Goal: Task Accomplishment & Management: Use online tool/utility

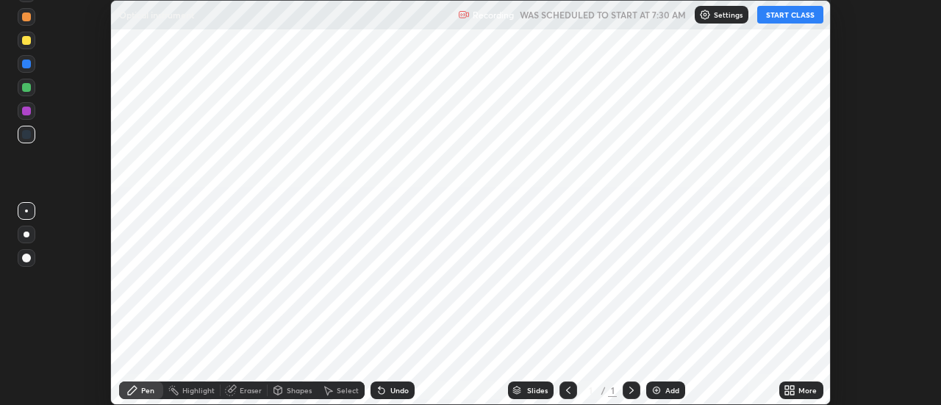
scroll to position [405, 940]
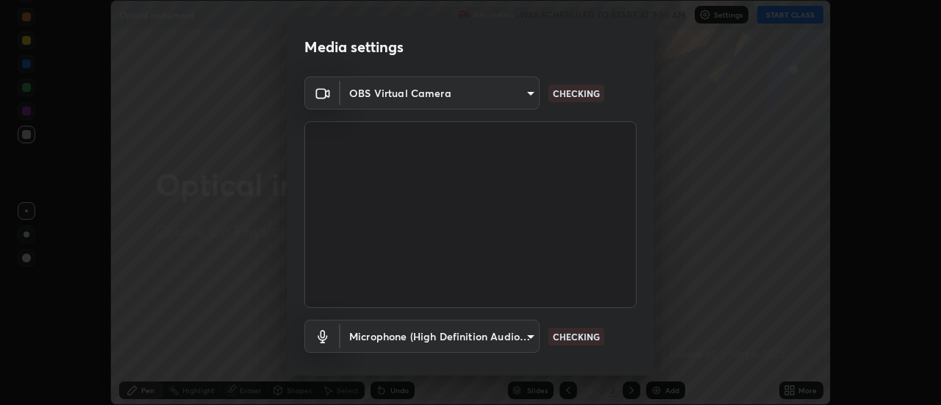
type input "4825068a70354f6bb8b87b711ec46b654dc523af82fc6d37acb8a926ccdce8f5"
type input "b65c06b14c7faa051d685f993ec14b3b84b1815ea69a0656019fd51a5eccf492"
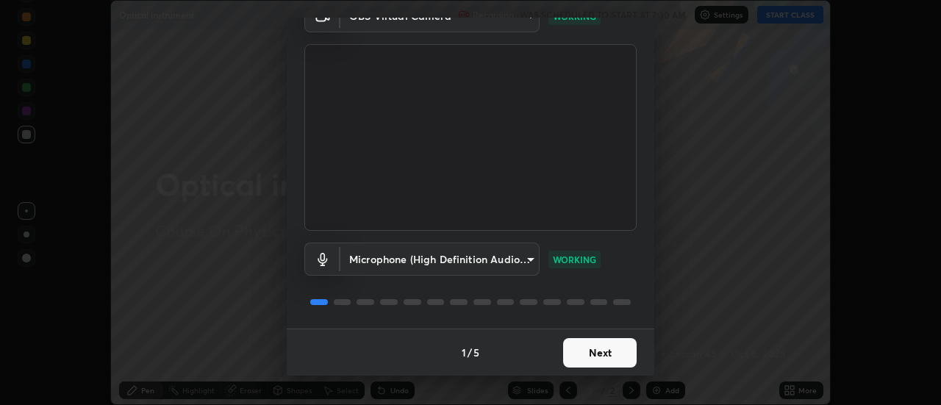
click at [615, 348] on button "Next" at bounding box center [599, 352] width 73 height 29
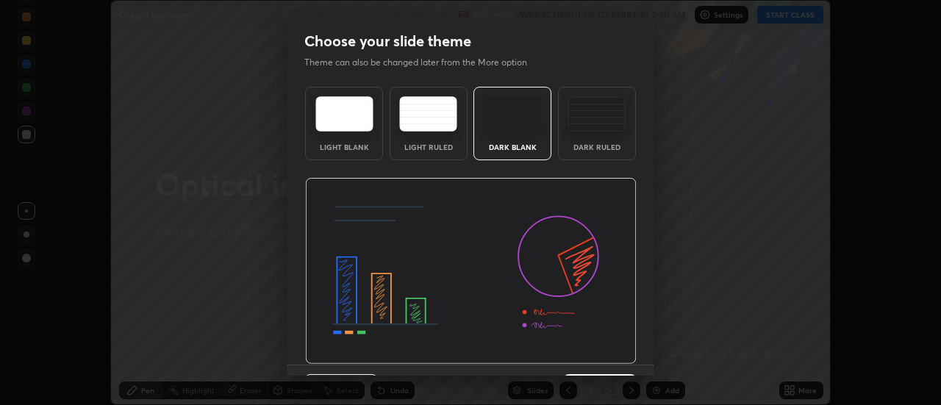
click at [618, 354] on img at bounding box center [470, 271] width 331 height 187
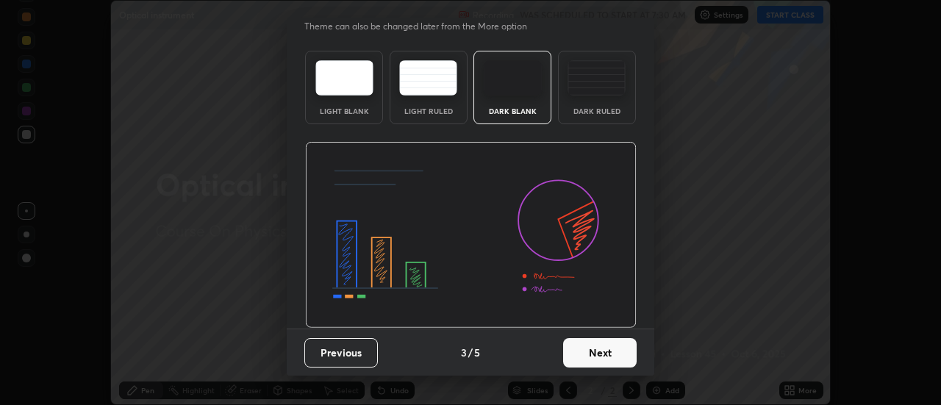
click at [611, 354] on button "Next" at bounding box center [599, 352] width 73 height 29
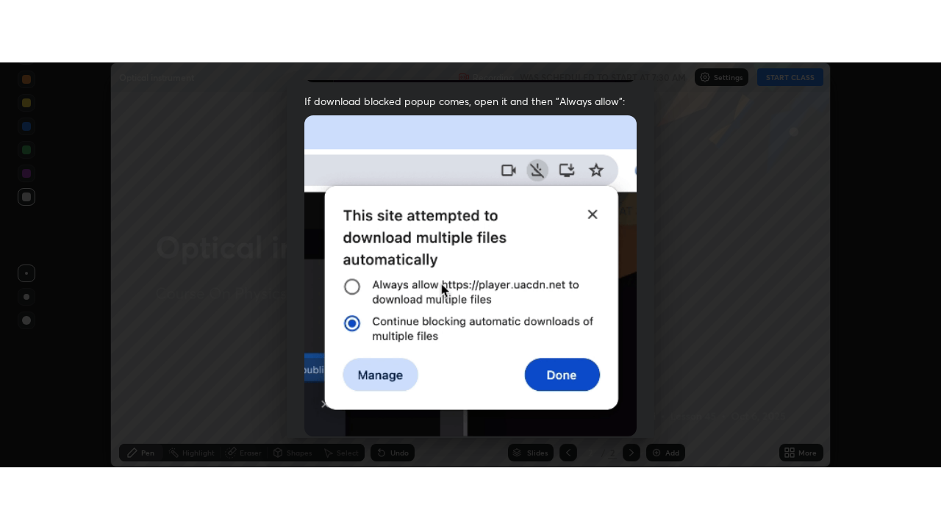
scroll to position [377, 0]
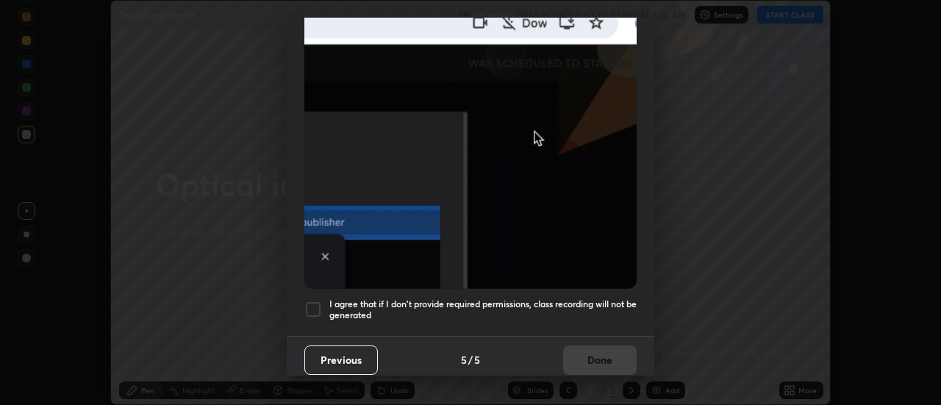
click at [615, 322] on div "Allow "Download multiple files" if prompted: If download blocked popup comes, o…" at bounding box center [470, 26] width 367 height 619
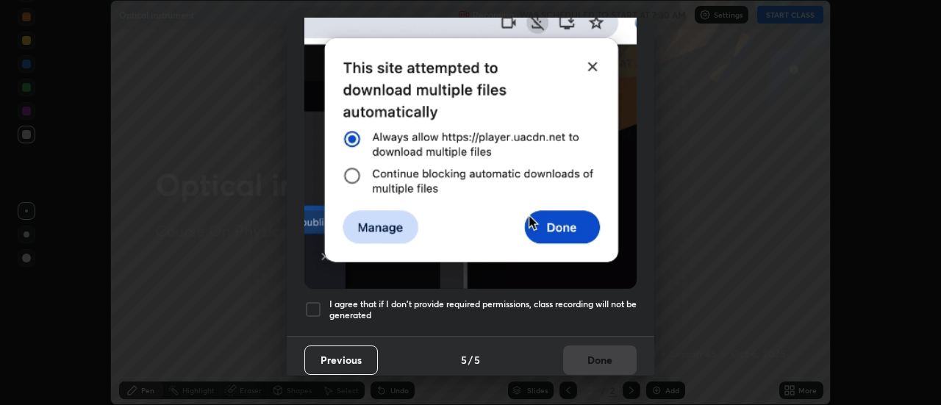
click at [608, 300] on h5 "I agree that if I don't provide required permissions, class recording will not …" at bounding box center [482, 309] width 307 height 23
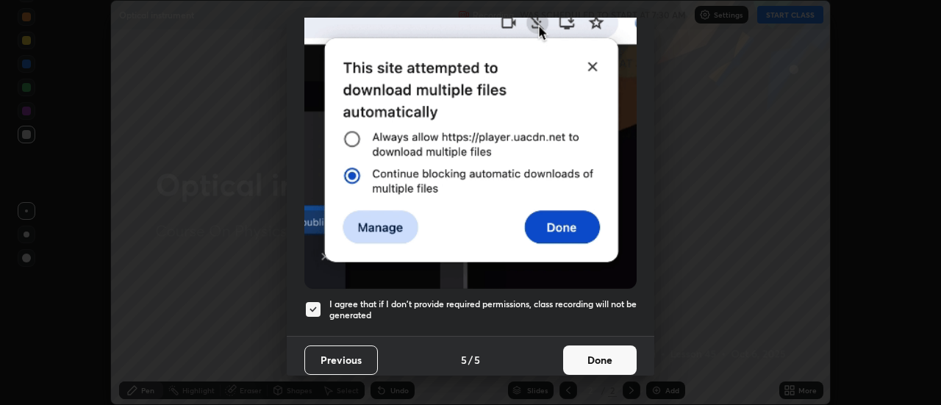
click at [606, 348] on button "Done" at bounding box center [599, 359] width 73 height 29
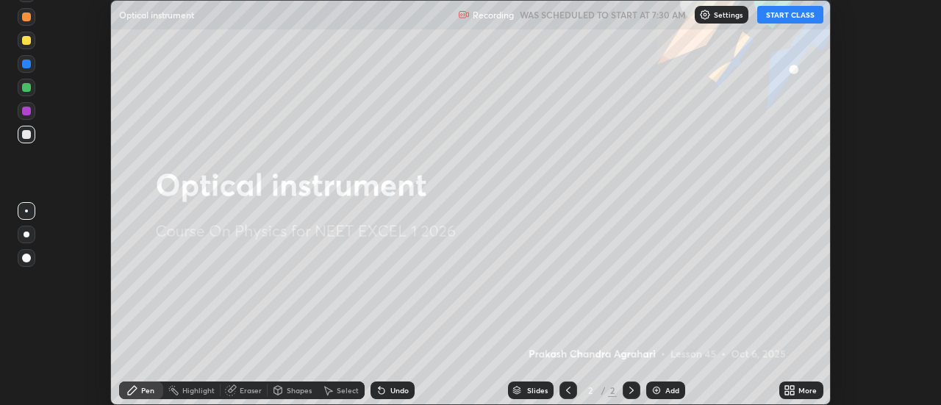
click at [803, 392] on div "More" at bounding box center [807, 390] width 18 height 7
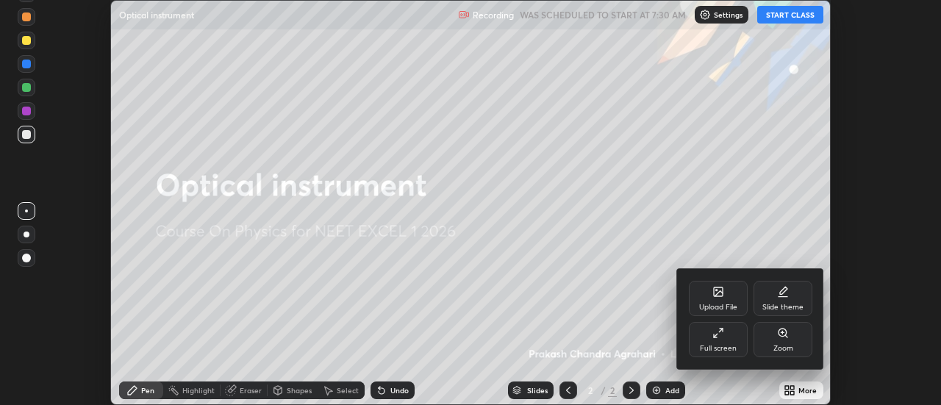
click at [719, 301] on div "Upload File" at bounding box center [718, 298] width 59 height 35
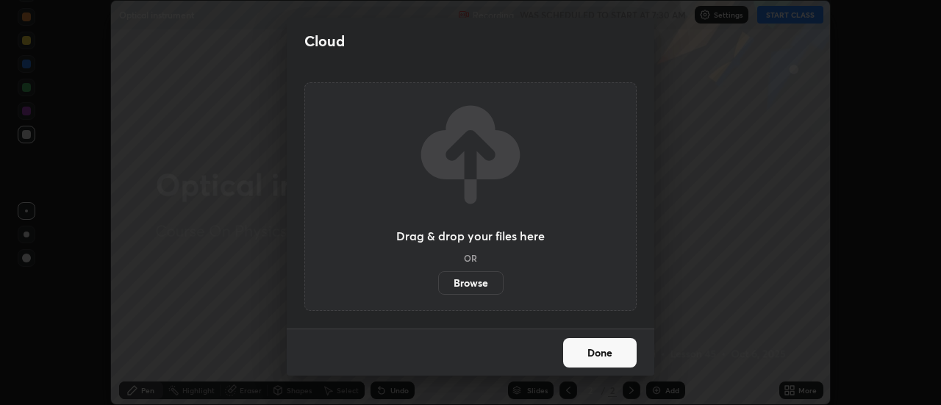
click at [489, 282] on label "Browse" at bounding box center [470, 283] width 65 height 24
click at [438, 282] on input "Browse" at bounding box center [438, 283] width 0 height 24
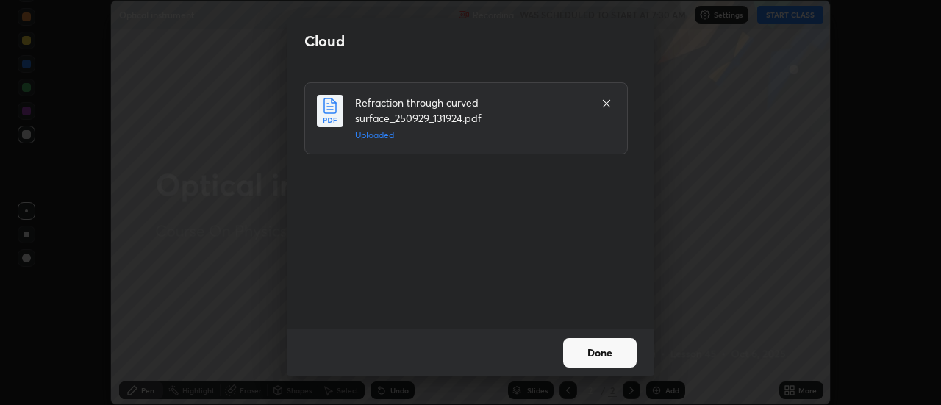
click at [615, 343] on button "Done" at bounding box center [599, 352] width 73 height 29
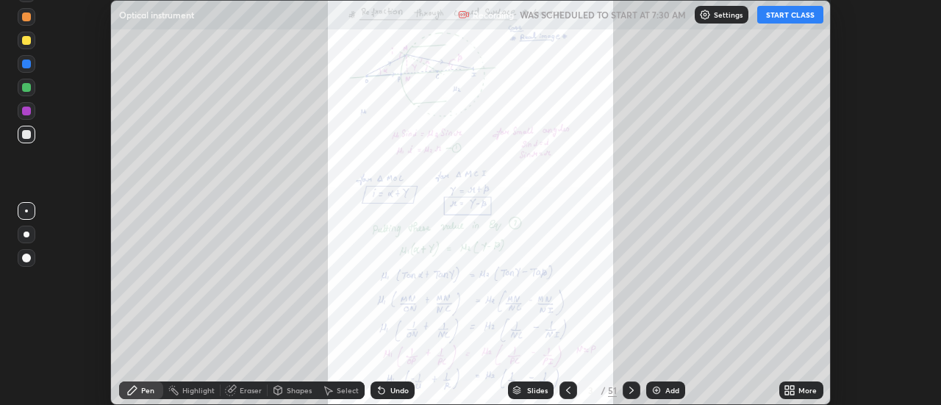
click at [806, 18] on button "START CLASS" at bounding box center [790, 15] width 66 height 18
click at [802, 387] on div "More" at bounding box center [807, 390] width 18 height 7
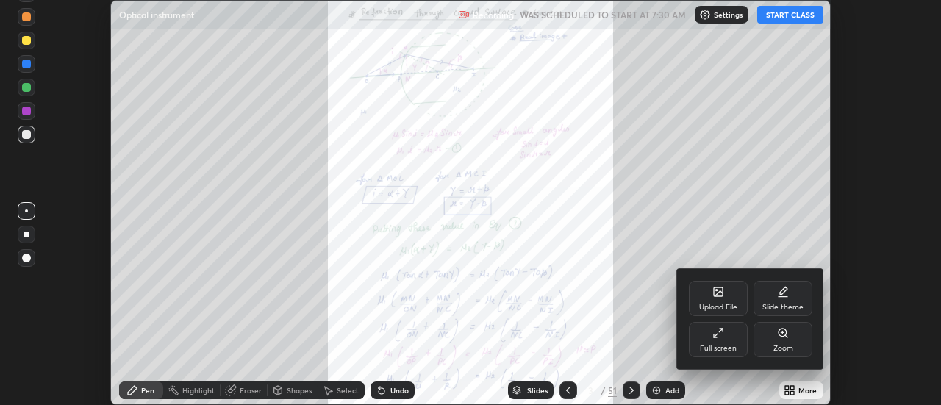
click at [716, 341] on div "Full screen" at bounding box center [718, 339] width 59 height 35
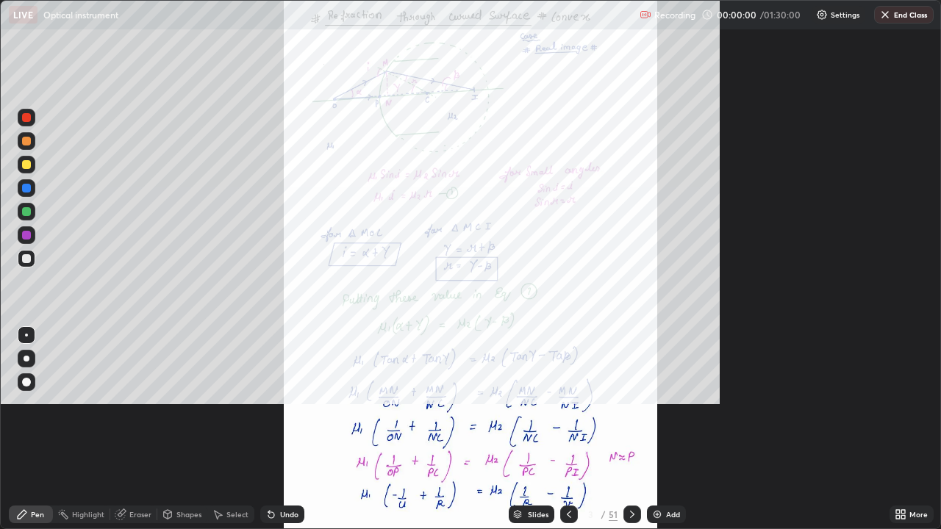
scroll to position [529, 941]
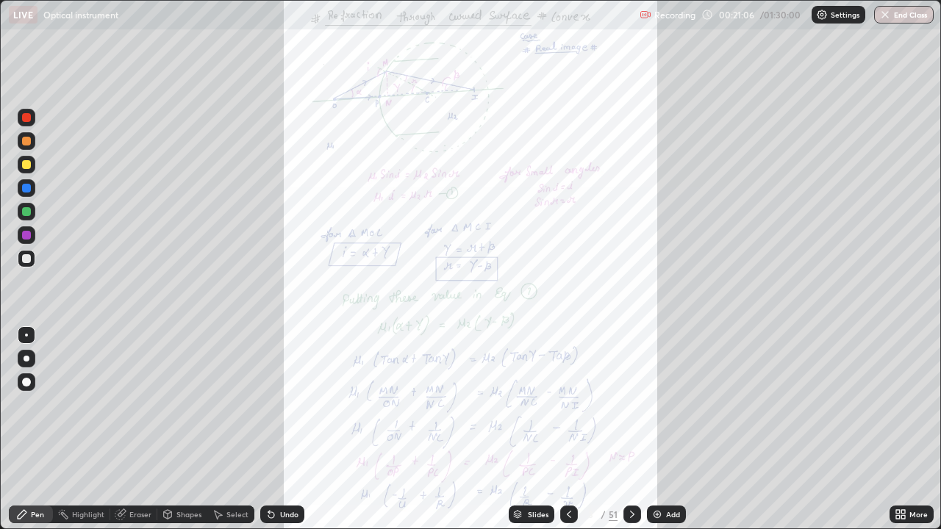
click at [528, 404] on div "Slides" at bounding box center [538, 514] width 21 height 7
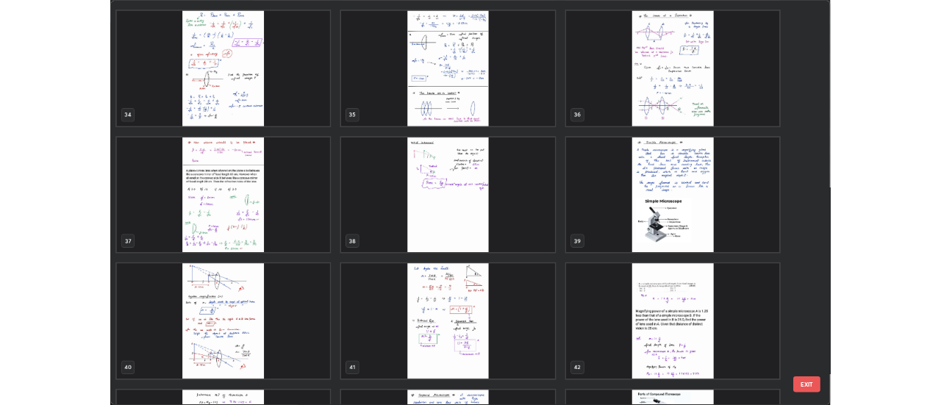
scroll to position [1810, 0]
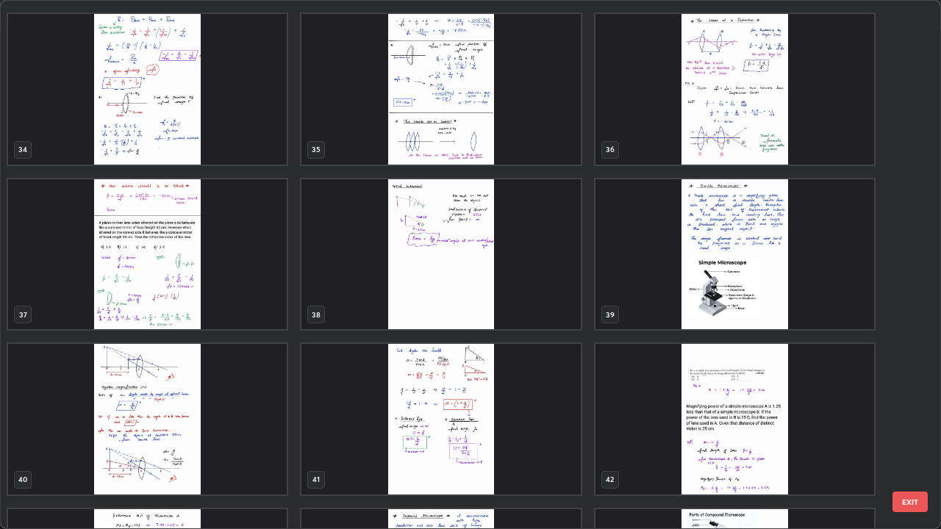
click at [636, 275] on img "grid" at bounding box center [734, 254] width 278 height 151
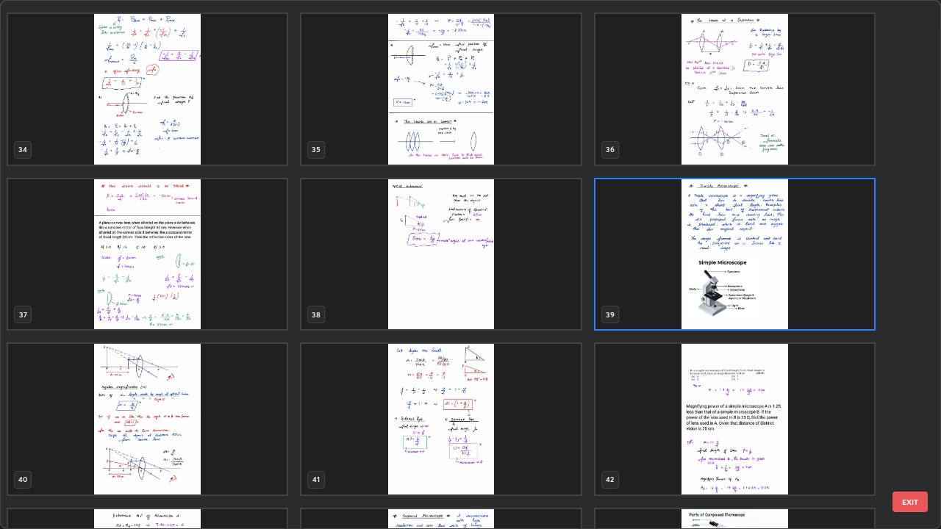
click at [646, 276] on img "grid" at bounding box center [734, 254] width 278 height 151
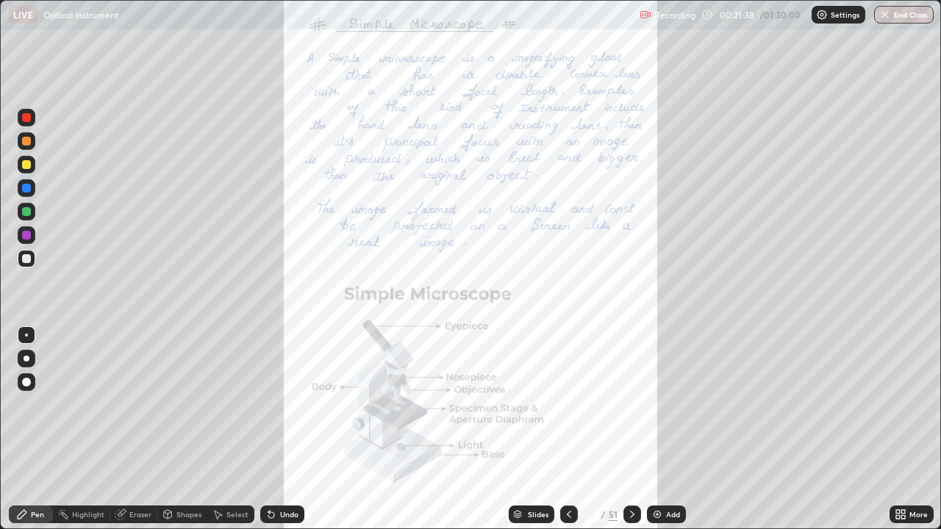
click at [626, 404] on icon at bounding box center [632, 514] width 12 height 12
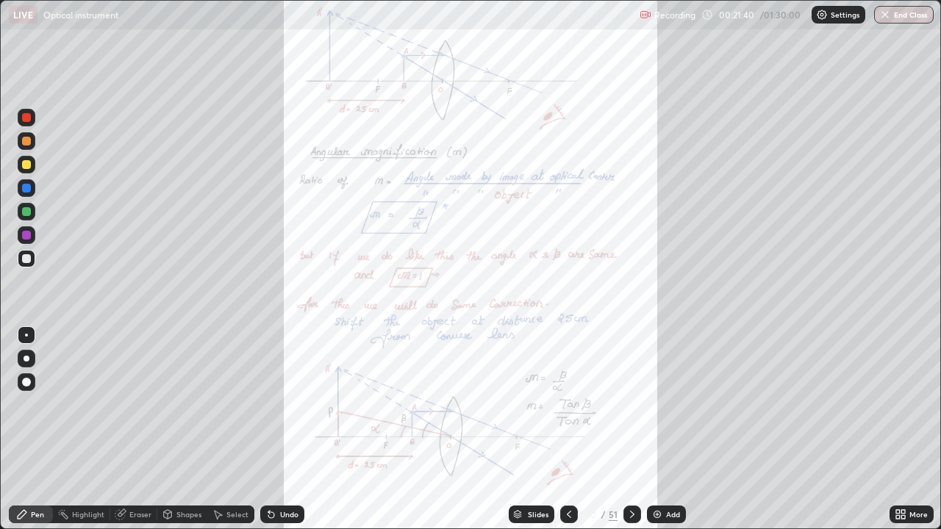
click at [630, 404] on icon at bounding box center [632, 514] width 12 height 12
click at [630, 404] on icon at bounding box center [632, 514] width 4 height 7
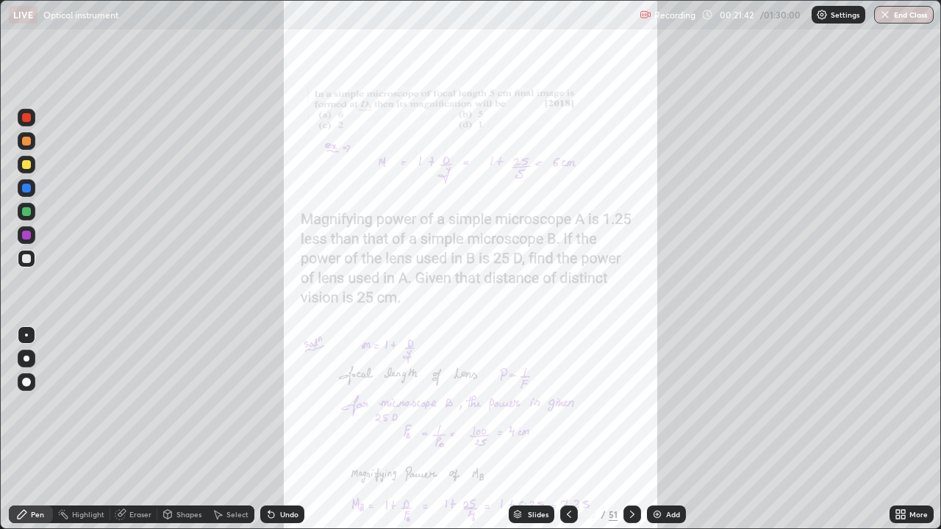
click at [568, 404] on icon at bounding box center [569, 514] width 12 height 12
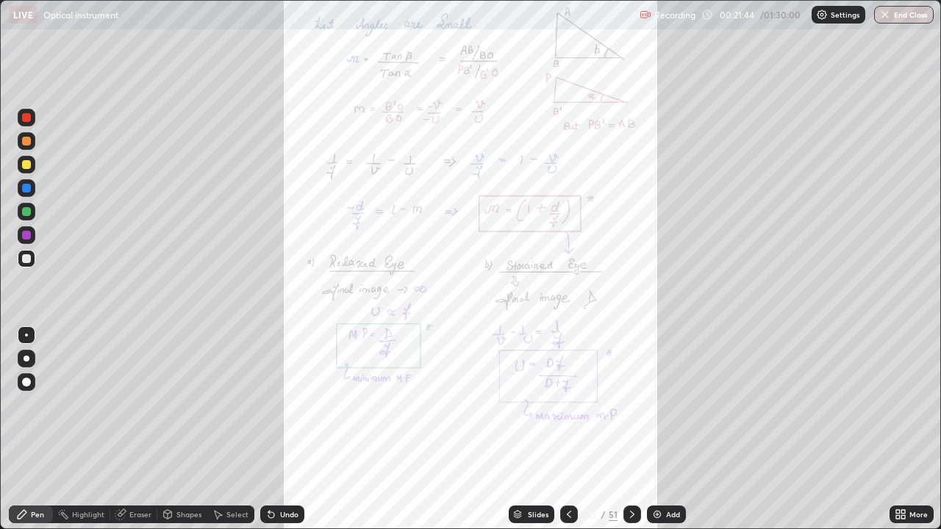
click at [897, 404] on icon at bounding box center [898, 517] width 4 height 4
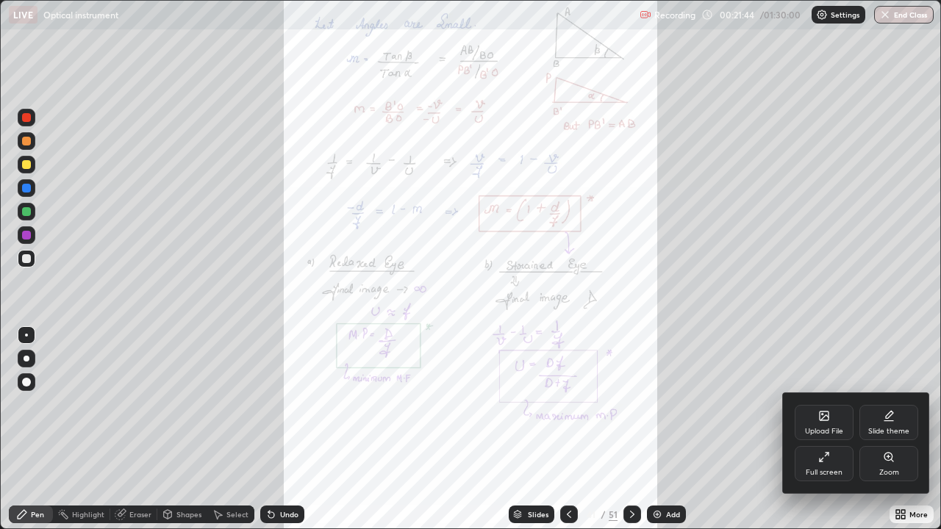
click at [887, 404] on div "Zoom" at bounding box center [889, 472] width 20 height 7
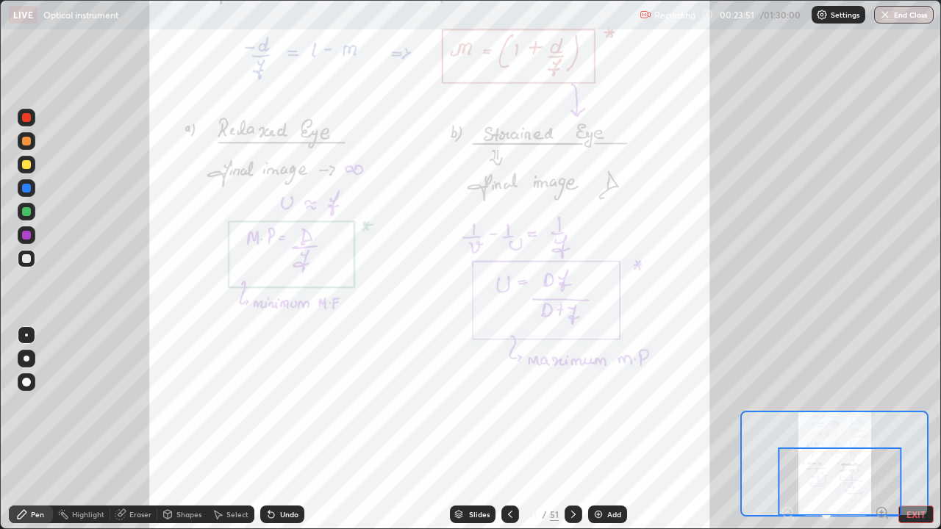
click at [572, 404] on icon at bounding box center [573, 514] width 12 height 12
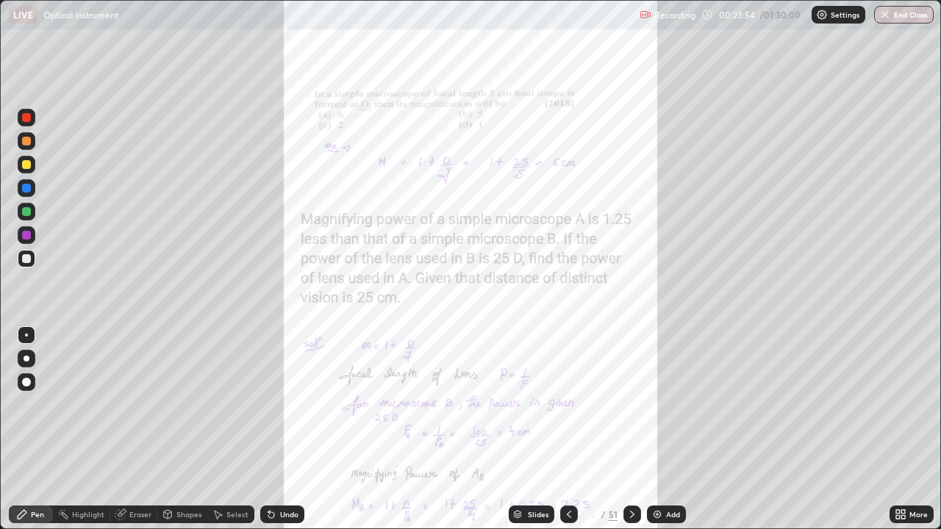
click at [898, 404] on icon at bounding box center [898, 517] width 4 height 4
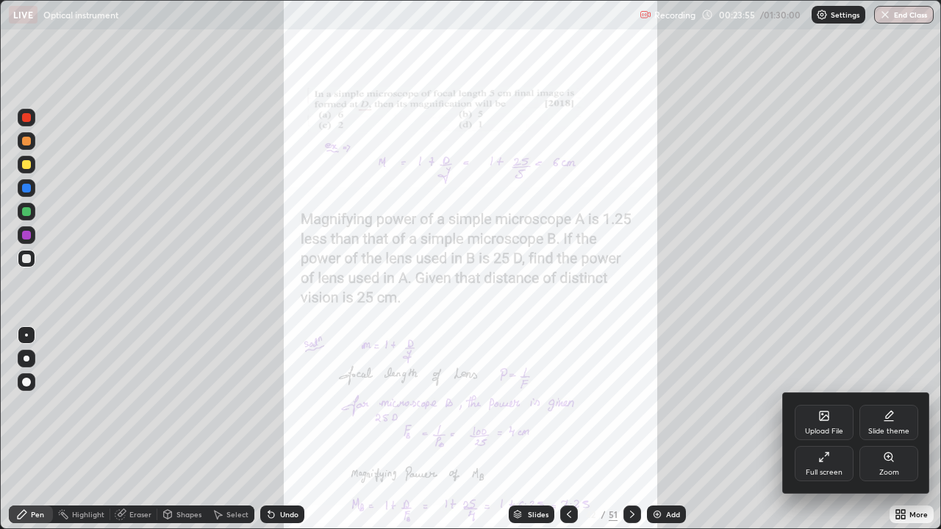
click at [885, 404] on icon at bounding box center [888, 457] width 8 height 8
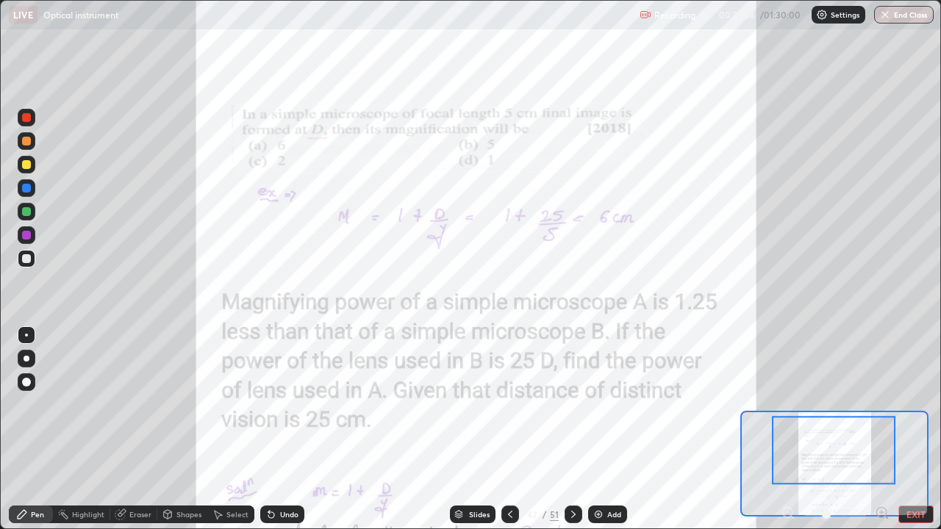
click at [881, 404] on icon at bounding box center [882, 512] width 4 height 0
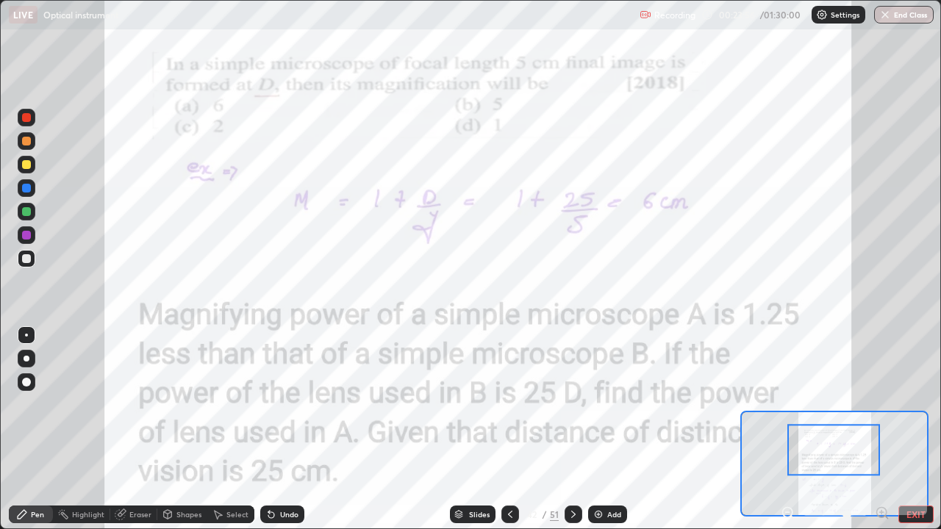
click at [883, 404] on icon at bounding box center [881, 513] width 15 height 15
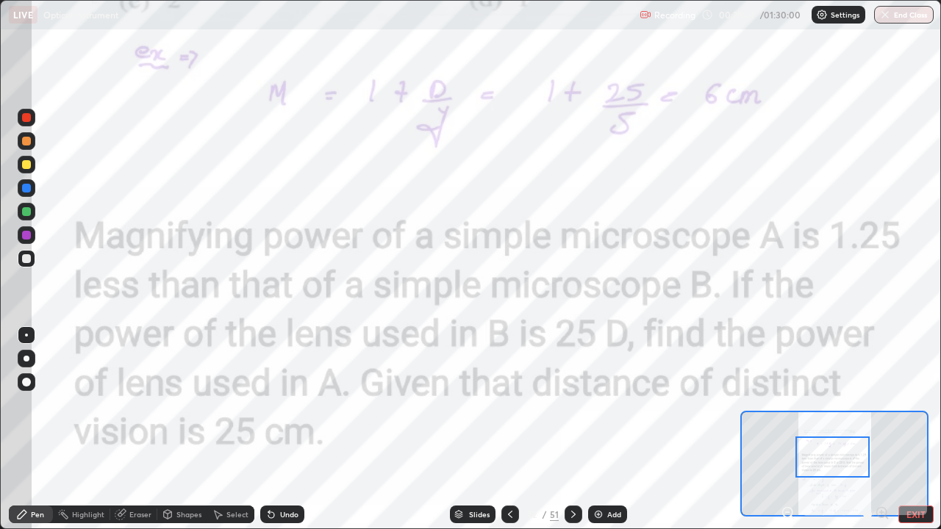
click at [574, 404] on icon at bounding box center [573, 514] width 12 height 12
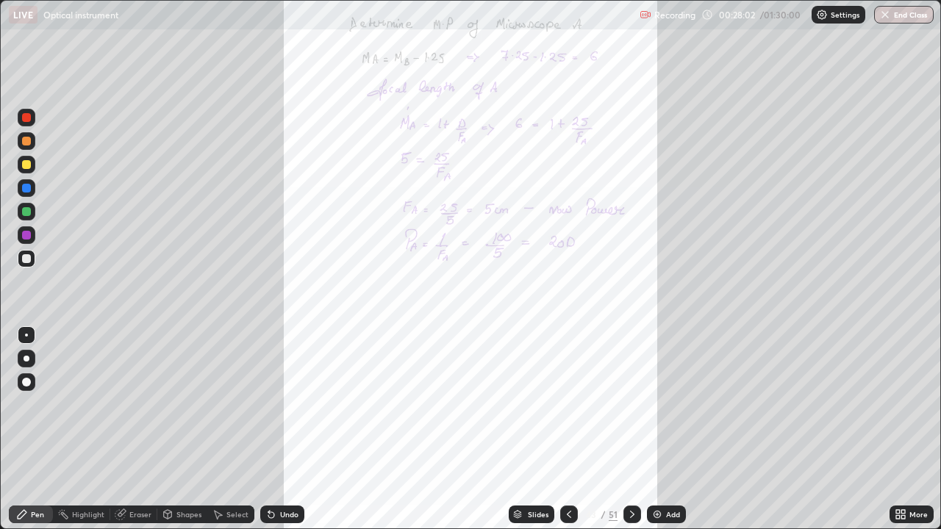
click at [891, 404] on div "More" at bounding box center [911, 515] width 44 height 18
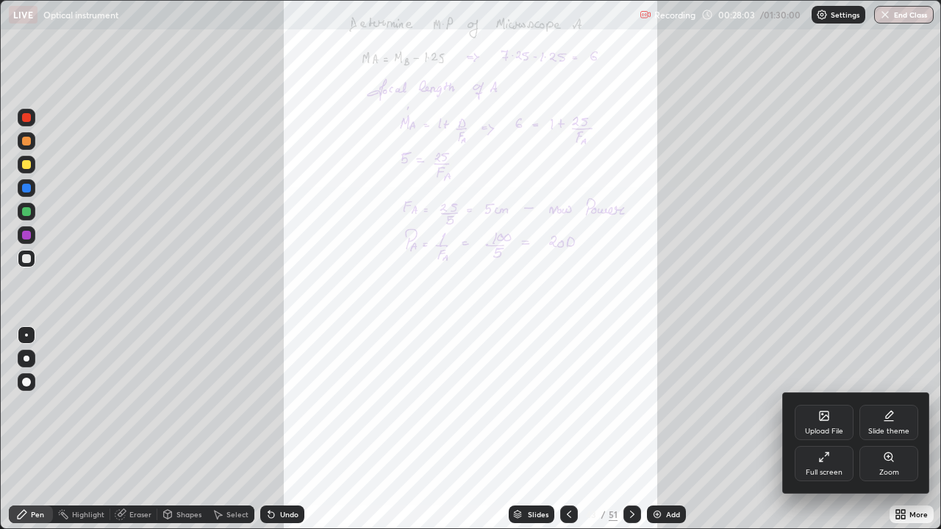
click at [894, 404] on div "Zoom" at bounding box center [888, 463] width 59 height 35
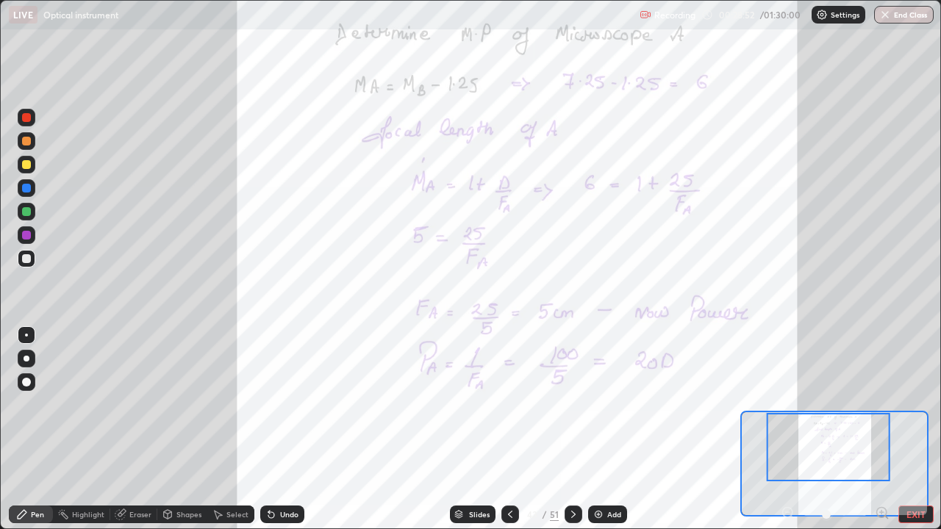
click at [572, 404] on icon at bounding box center [573, 514] width 12 height 12
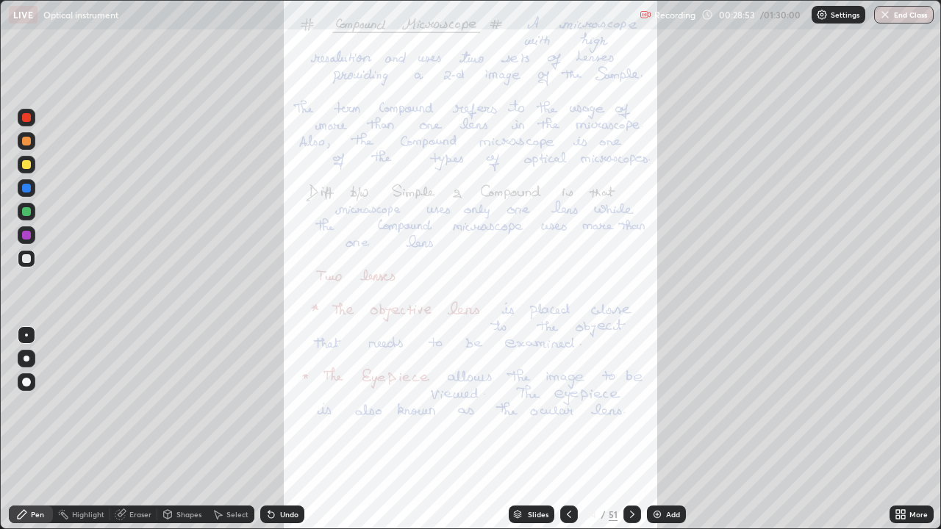
click at [897, 404] on icon at bounding box center [898, 517] width 4 height 4
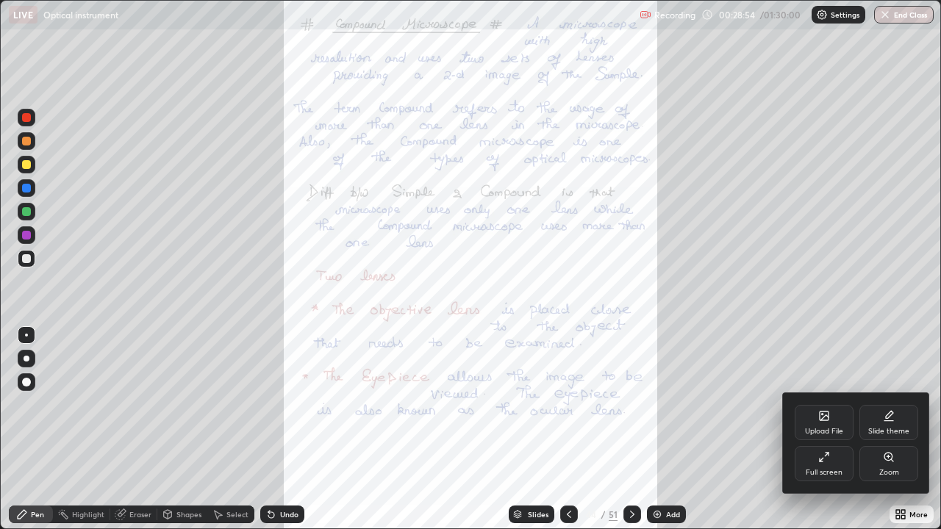
click at [889, 404] on div "Zoom" at bounding box center [889, 472] width 20 height 7
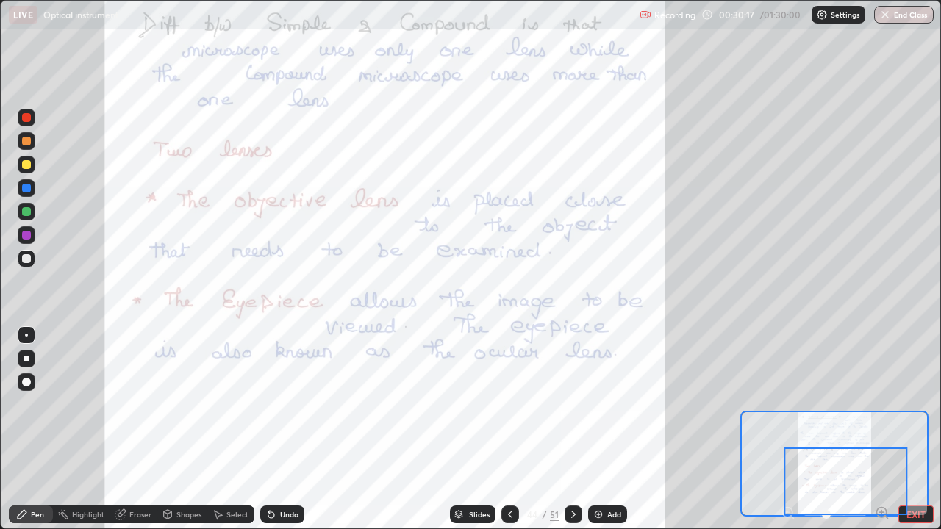
click at [24, 237] on div at bounding box center [26, 235] width 9 height 9
click at [573, 404] on icon at bounding box center [573, 514] width 4 height 7
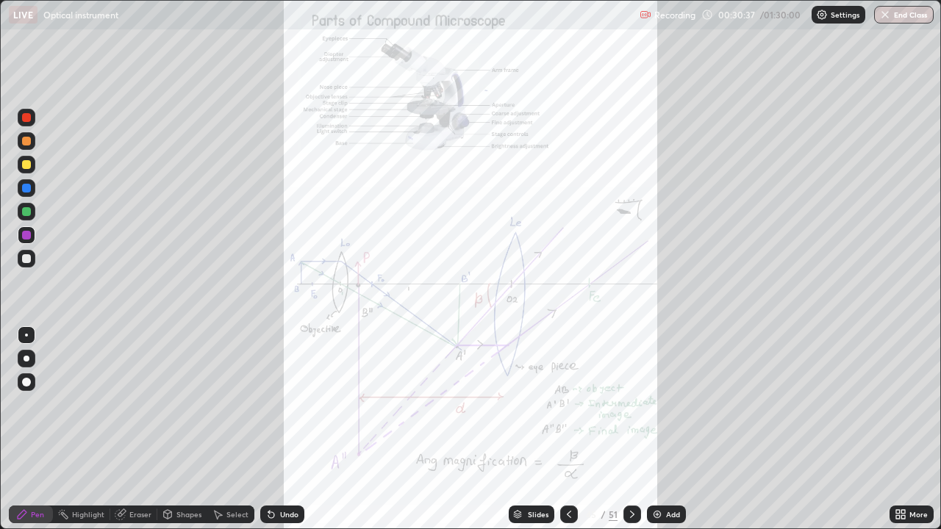
click at [897, 404] on icon at bounding box center [898, 517] width 4 height 4
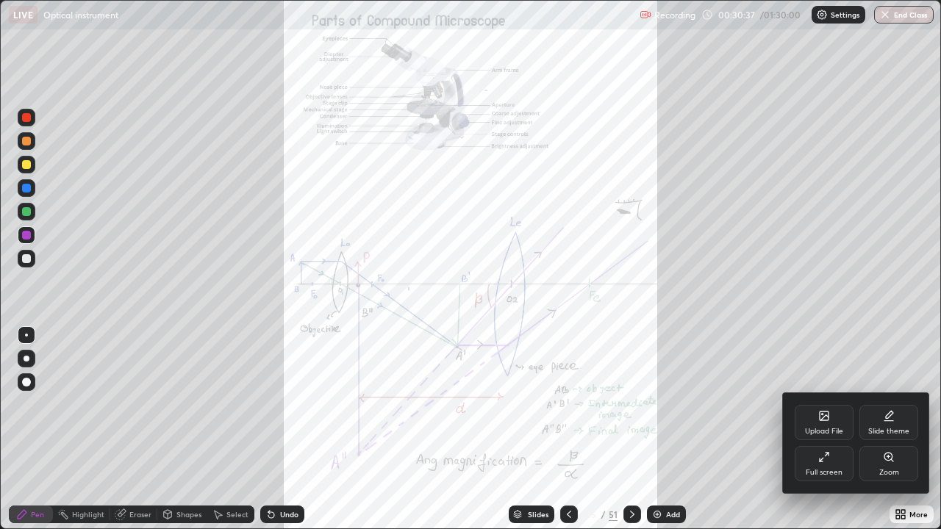
click at [883, 404] on icon at bounding box center [889, 457] width 12 height 12
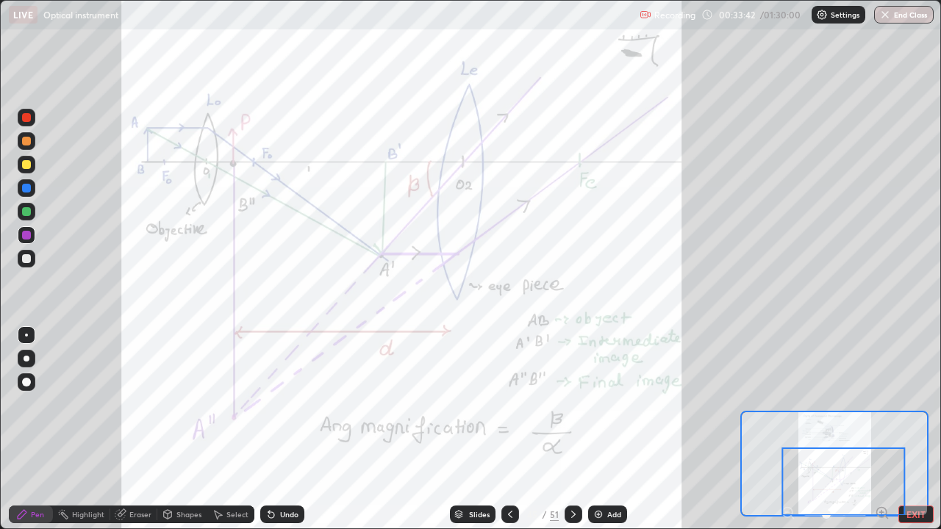
click at [578, 404] on div at bounding box center [573, 515] width 18 height 18
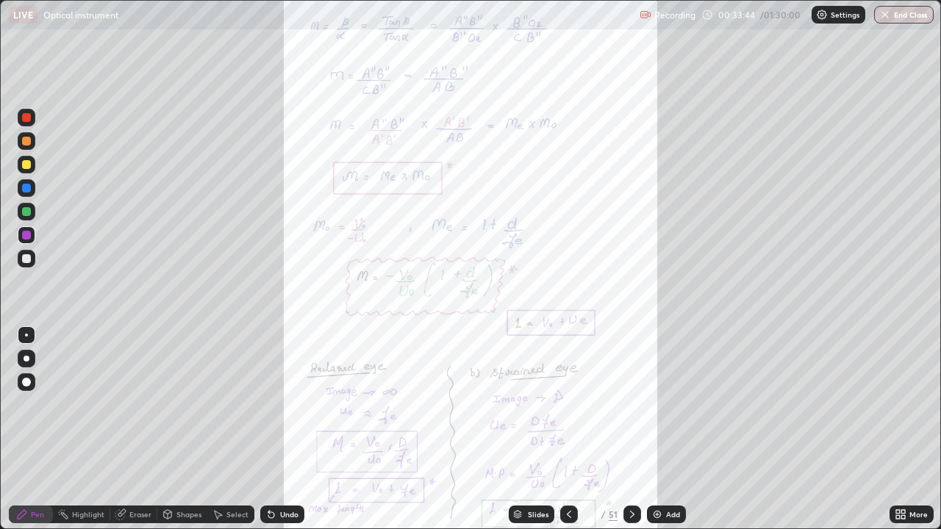
click at [573, 404] on div at bounding box center [569, 515] width 18 height 18
click at [904, 404] on icon at bounding box center [903, 512] width 4 height 4
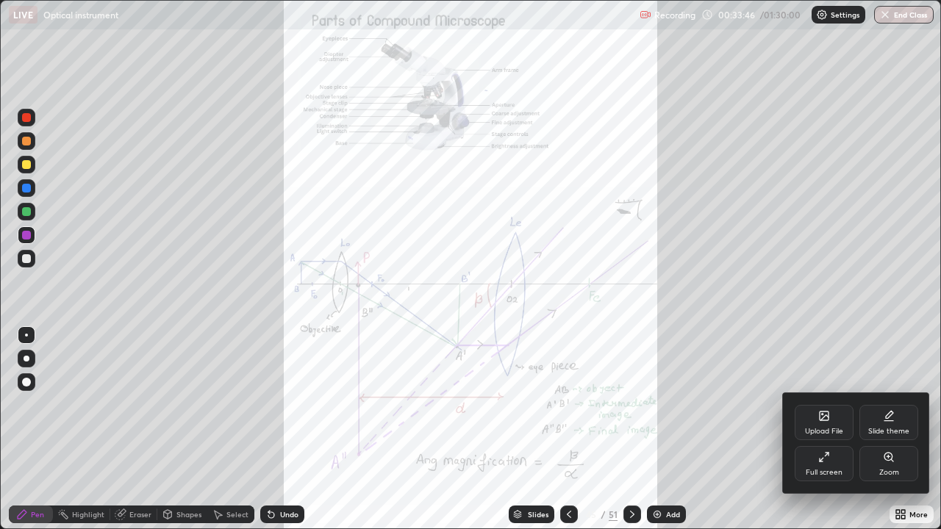
click at [877, 404] on div "Zoom" at bounding box center [888, 463] width 59 height 35
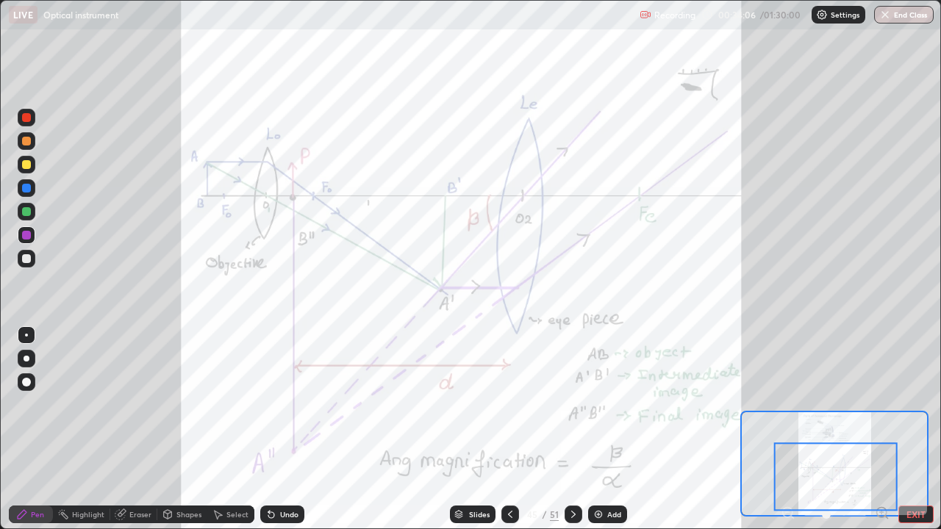
click at [29, 233] on div at bounding box center [26, 235] width 9 height 9
click at [573, 404] on icon at bounding box center [573, 514] width 12 height 12
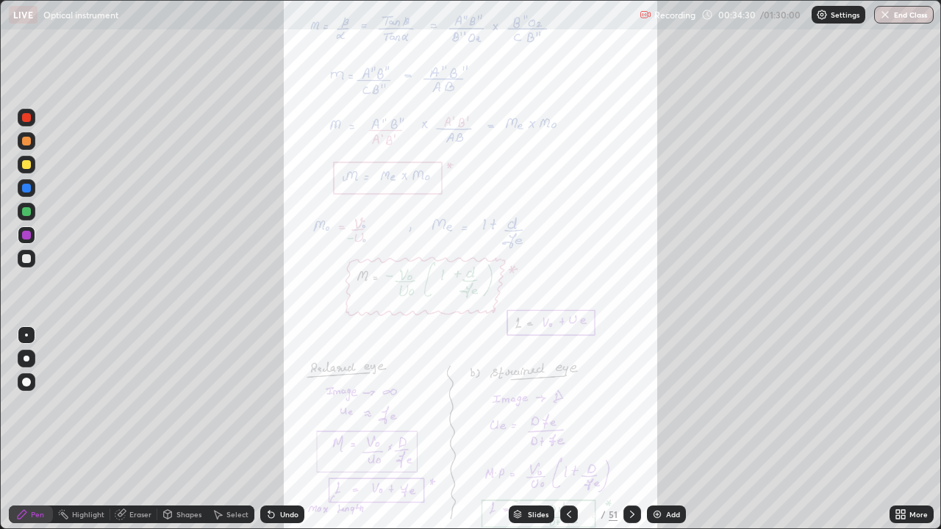
click at [899, 404] on icon at bounding box center [898, 512] width 4 height 4
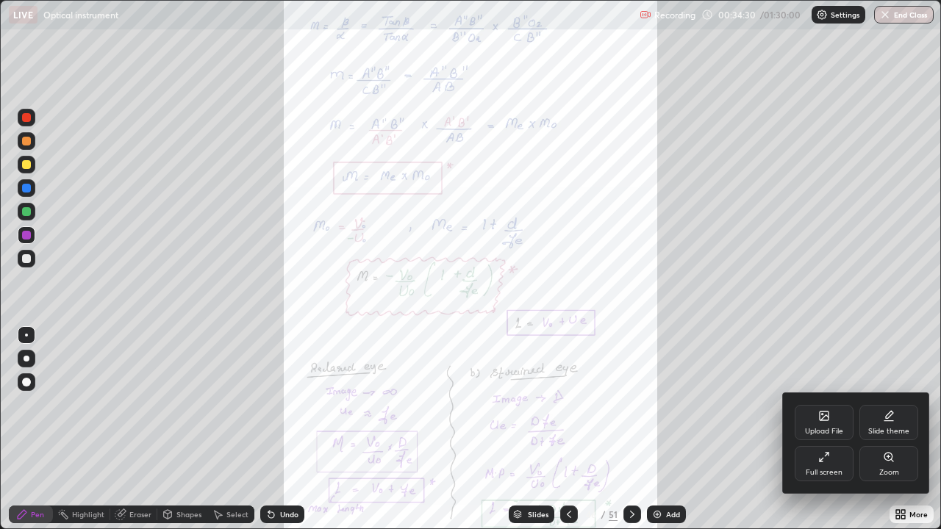
click at [877, 404] on div "Zoom" at bounding box center [888, 463] width 59 height 35
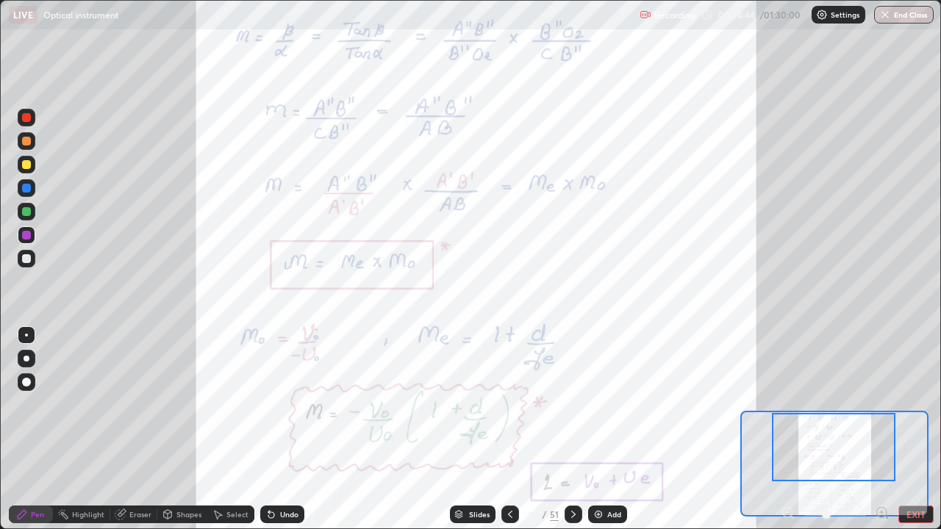
click at [507, 404] on icon at bounding box center [510, 514] width 12 height 12
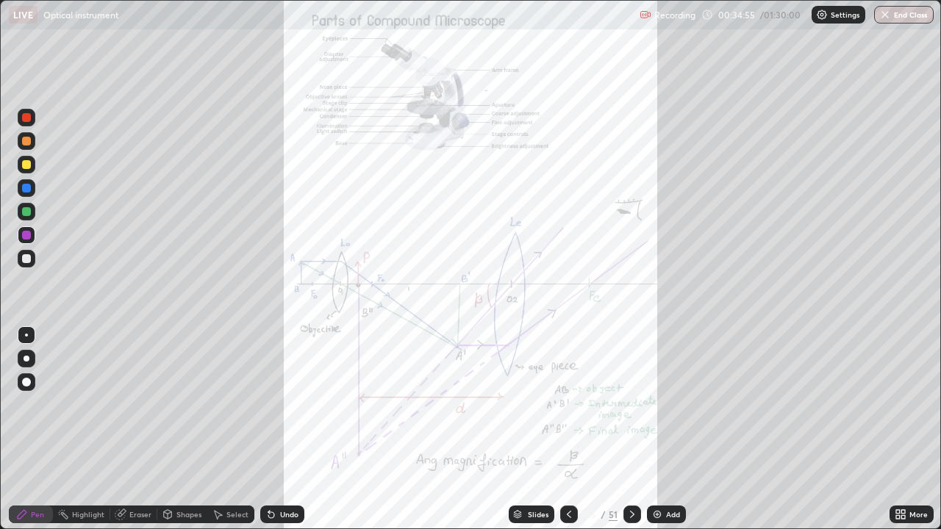
click at [899, 404] on icon at bounding box center [898, 512] width 4 height 4
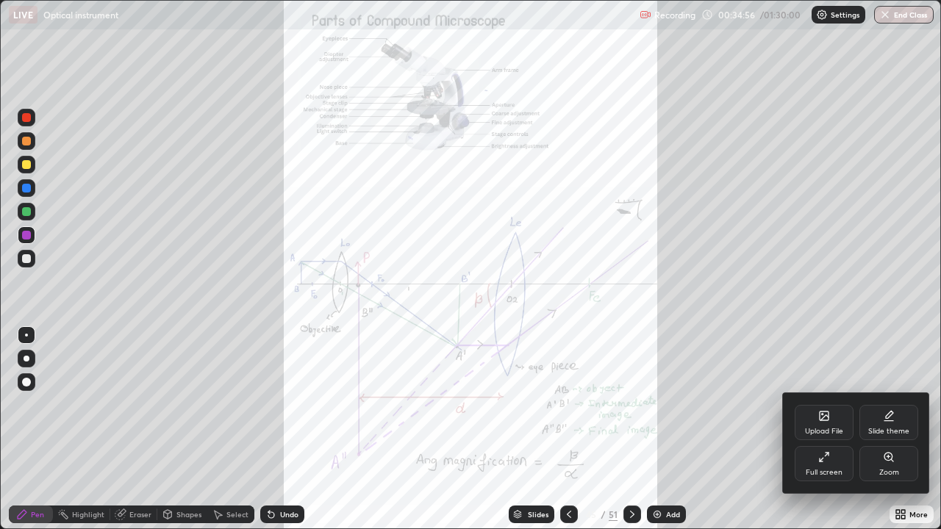
click at [883, 404] on icon at bounding box center [889, 457] width 12 height 12
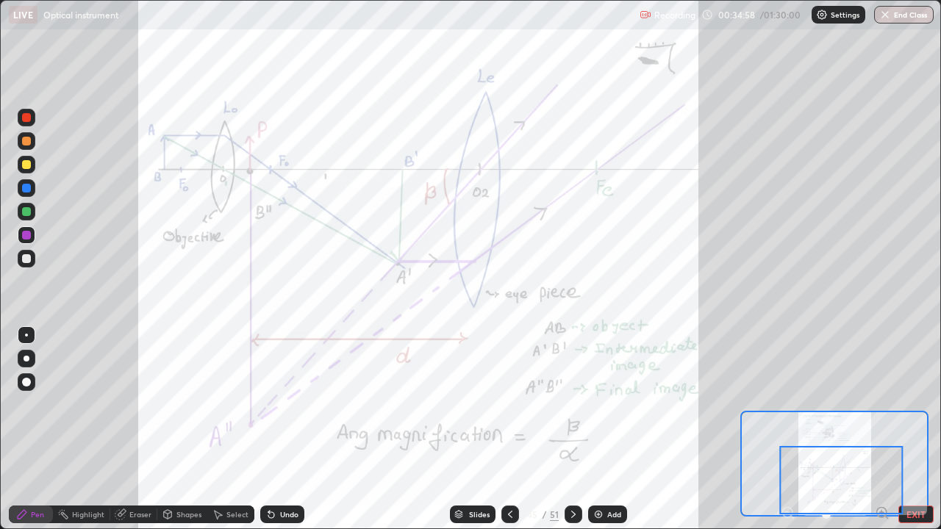
click at [571, 404] on div at bounding box center [573, 514] width 18 height 29
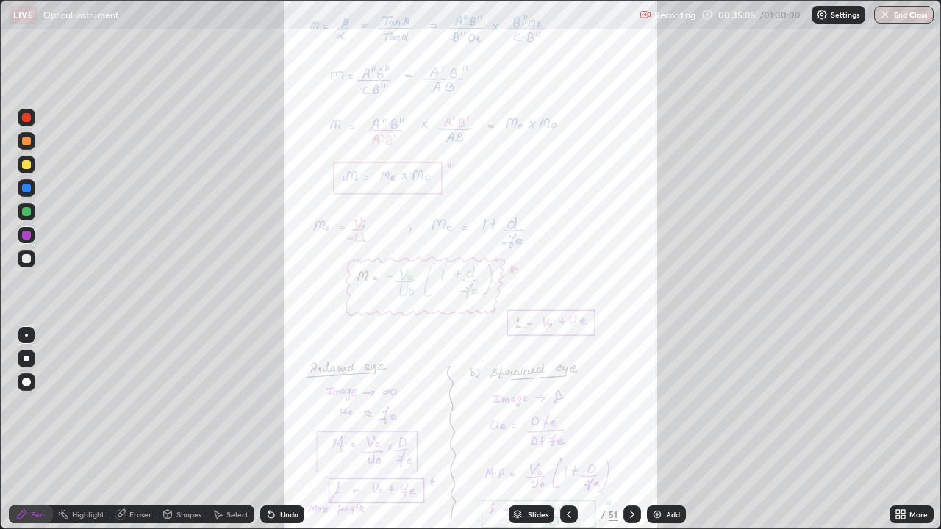
click at [567, 404] on icon at bounding box center [569, 514] width 12 height 12
click at [899, 404] on icon at bounding box center [898, 512] width 4 height 4
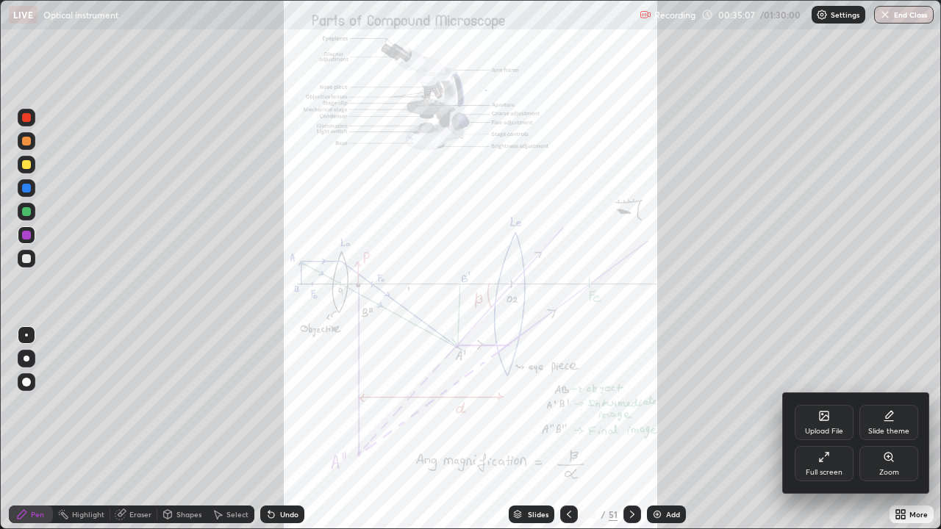
click at [881, 404] on div "Zoom" at bounding box center [888, 463] width 59 height 35
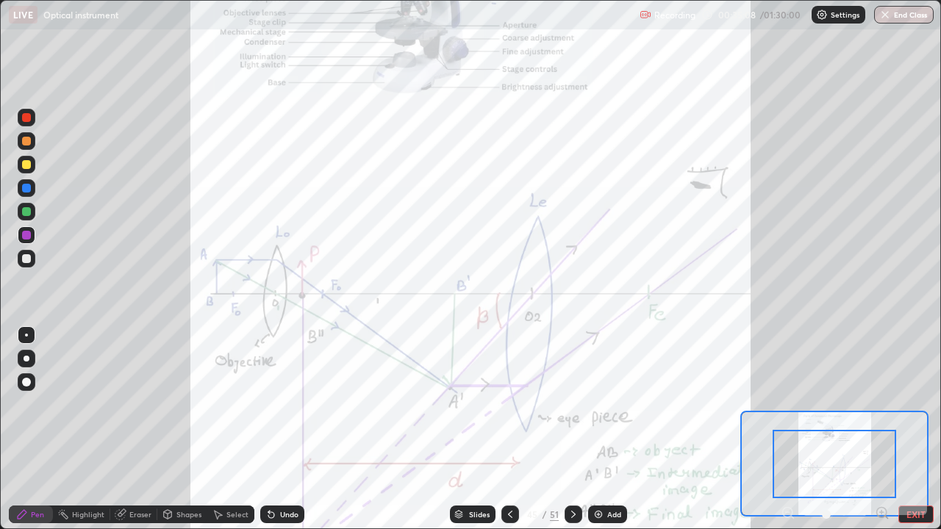
click at [880, 404] on icon at bounding box center [881, 513] width 15 height 15
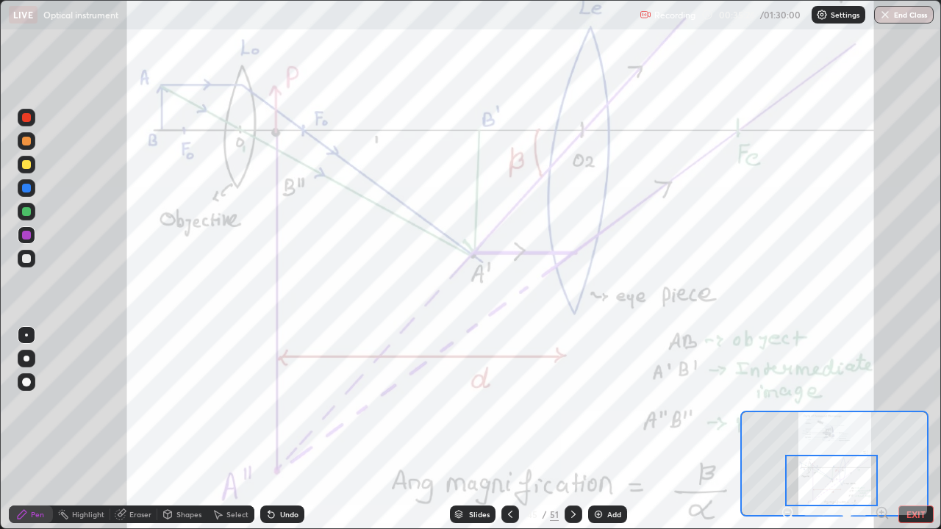
click at [570, 404] on icon at bounding box center [573, 514] width 12 height 12
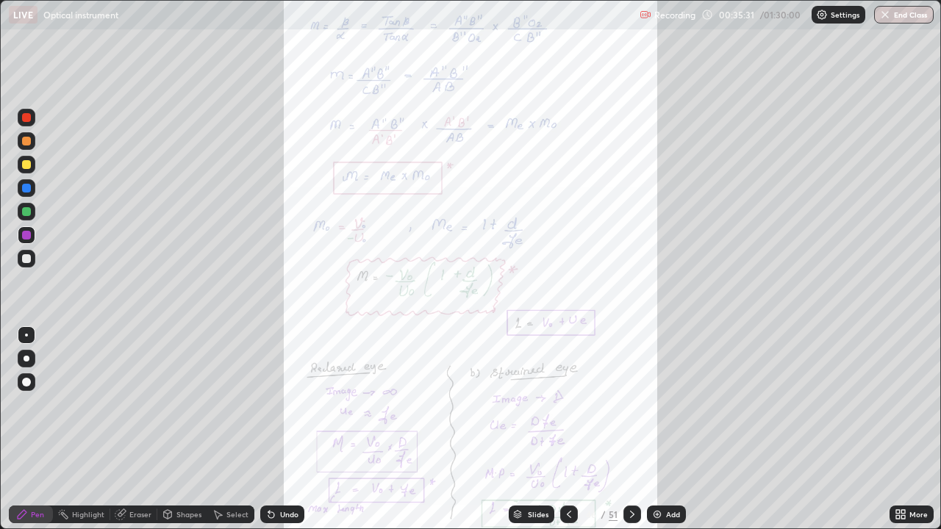
click at [566, 404] on icon at bounding box center [569, 514] width 12 height 12
click at [630, 404] on icon at bounding box center [632, 514] width 12 height 12
click at [483, 24] on div "LIVE Optical instrument" at bounding box center [321, 14] width 625 height 29
click at [567, 404] on icon at bounding box center [569, 514] width 12 height 12
click at [634, 404] on div at bounding box center [632, 514] width 18 height 29
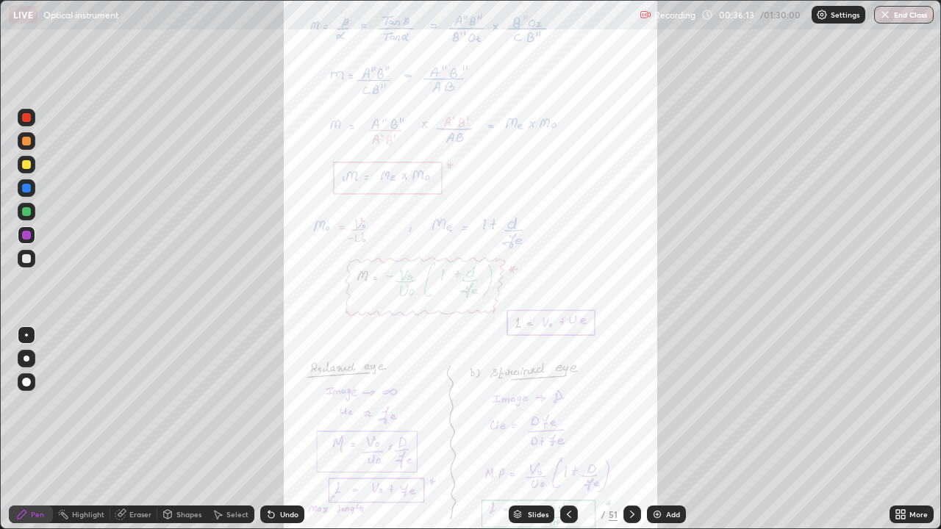
click at [567, 404] on icon at bounding box center [569, 514] width 12 height 12
click at [899, 404] on icon at bounding box center [900, 514] width 12 height 12
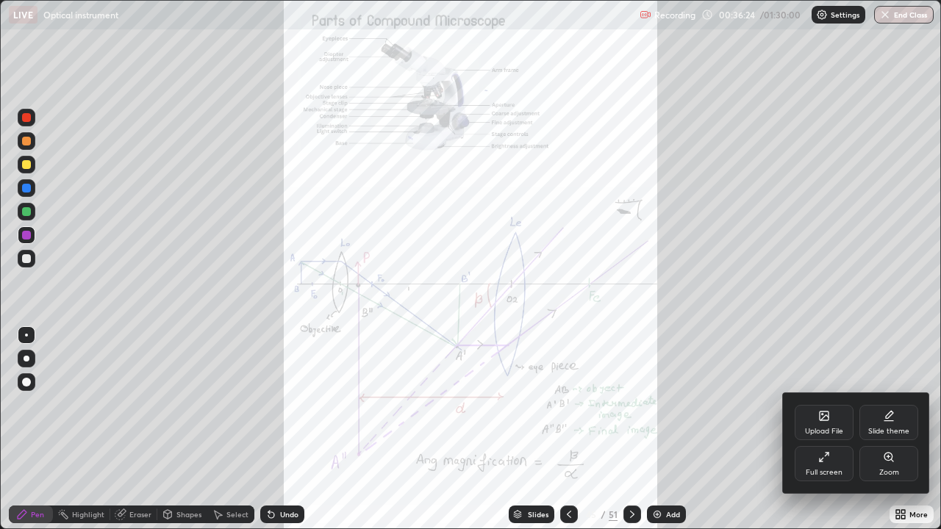
click at [881, 404] on div "Zoom" at bounding box center [888, 463] width 59 height 35
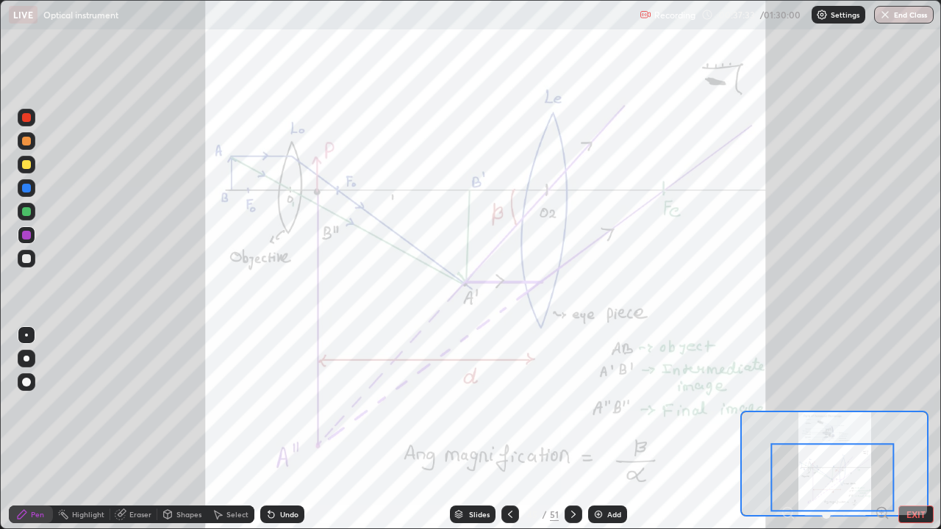
click at [572, 404] on icon at bounding box center [573, 514] width 12 height 12
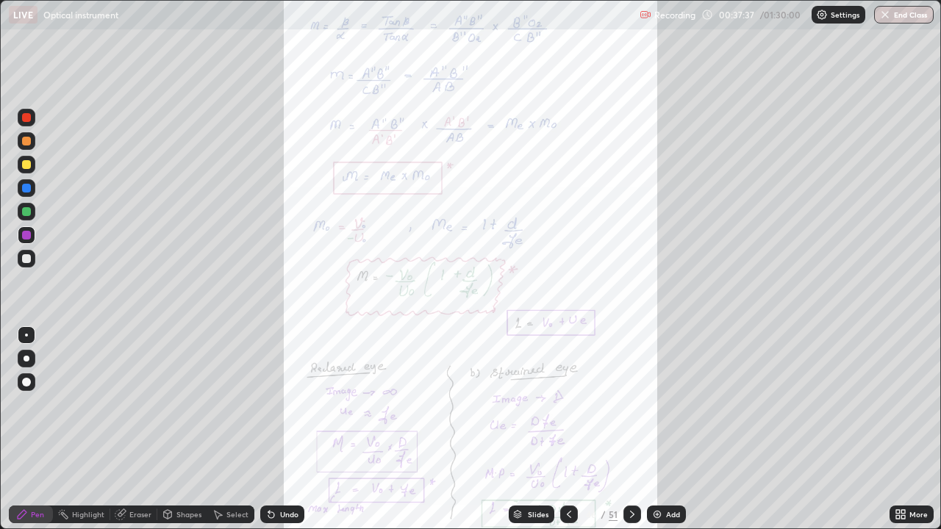
click at [568, 404] on icon at bounding box center [569, 514] width 12 height 12
click at [636, 404] on icon at bounding box center [632, 514] width 12 height 12
click at [898, 404] on icon at bounding box center [898, 512] width 4 height 4
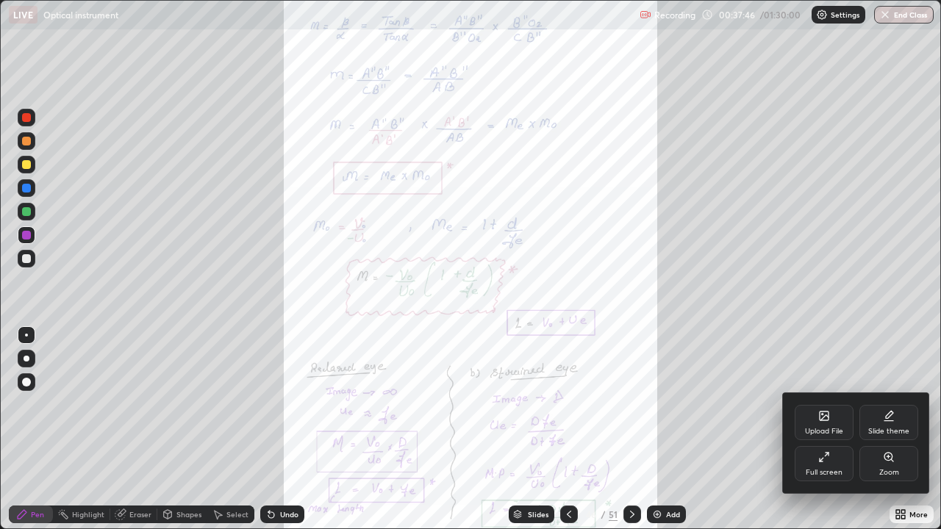
click at [888, 404] on icon at bounding box center [888, 456] width 0 height 3
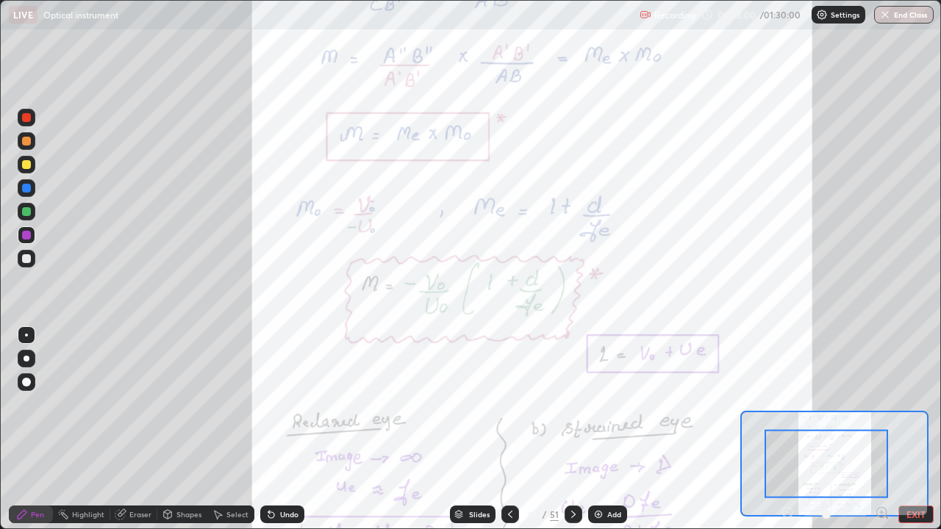
click at [508, 404] on icon at bounding box center [510, 514] width 12 height 12
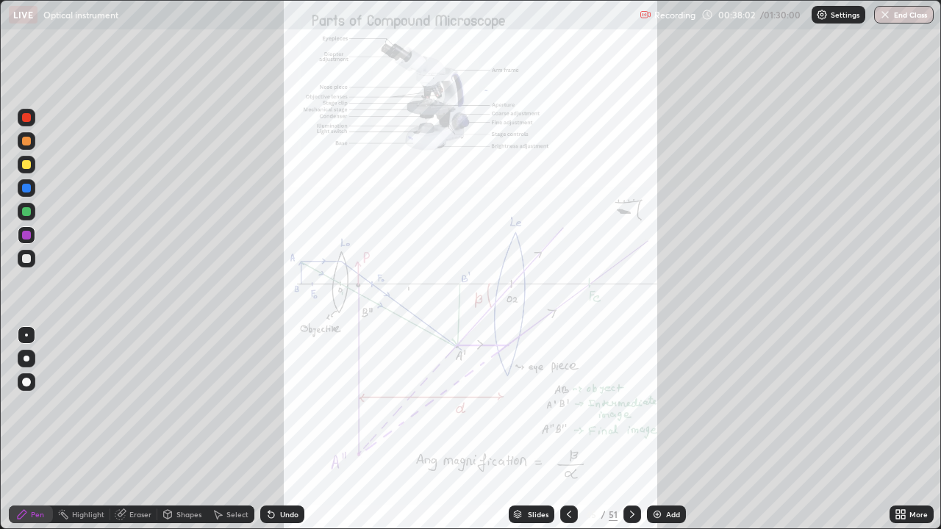
click at [890, 404] on div "More" at bounding box center [911, 515] width 44 height 18
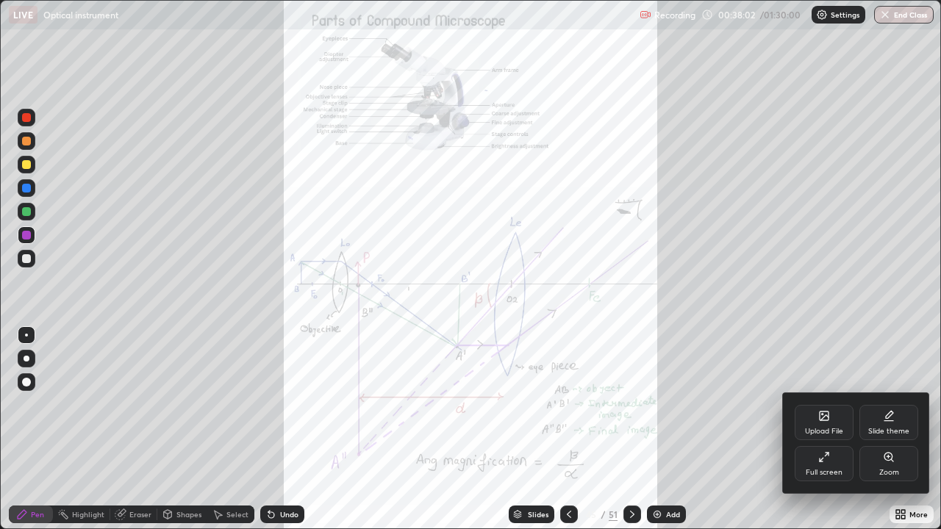
click at [884, 404] on div "Zoom" at bounding box center [889, 472] width 20 height 7
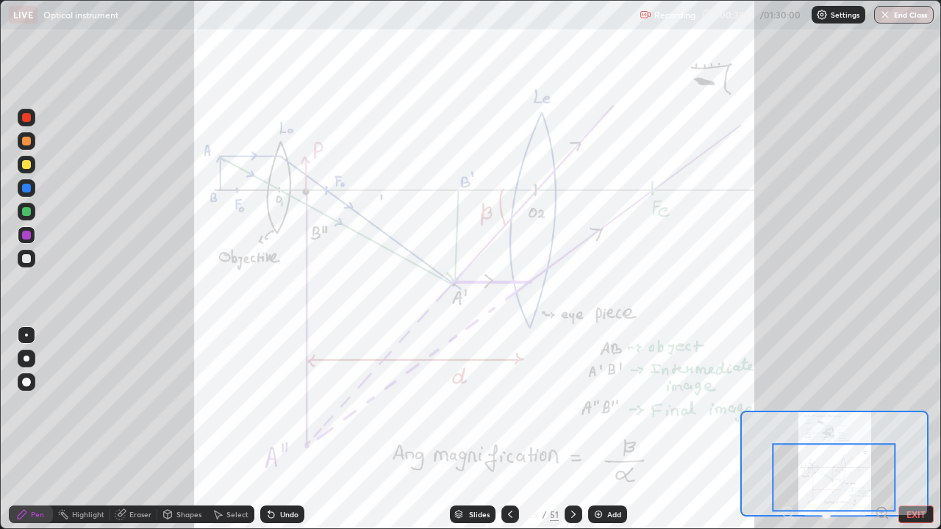
click at [573, 404] on icon at bounding box center [573, 514] width 12 height 12
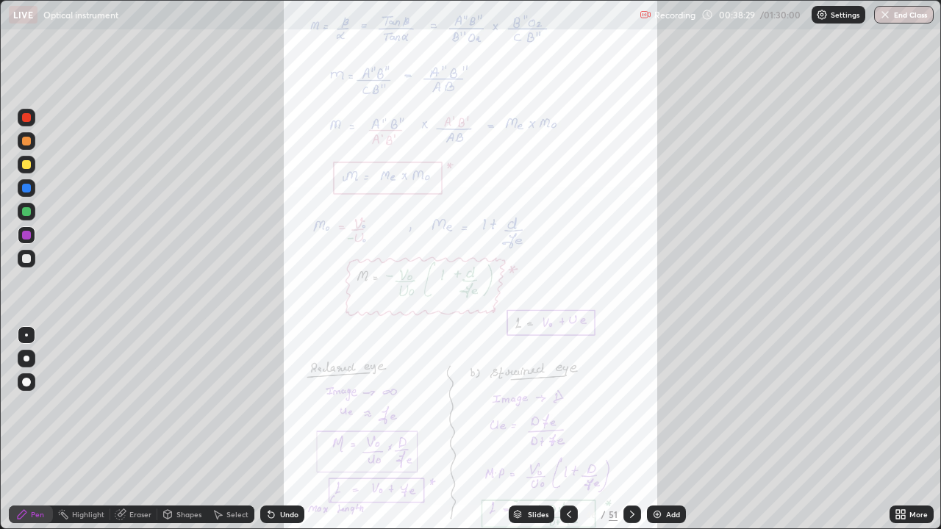
click at [897, 404] on icon at bounding box center [898, 517] width 4 height 4
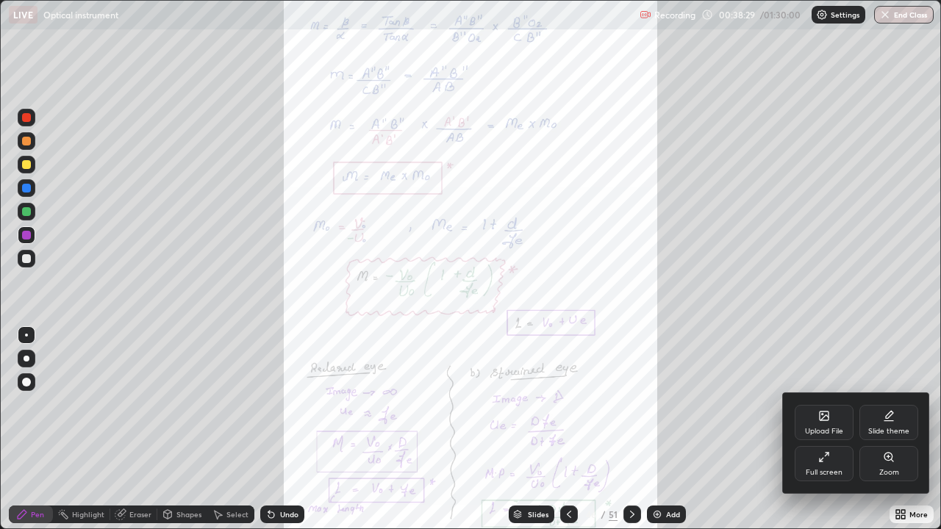
click at [887, 404] on div "Zoom" at bounding box center [888, 463] width 59 height 35
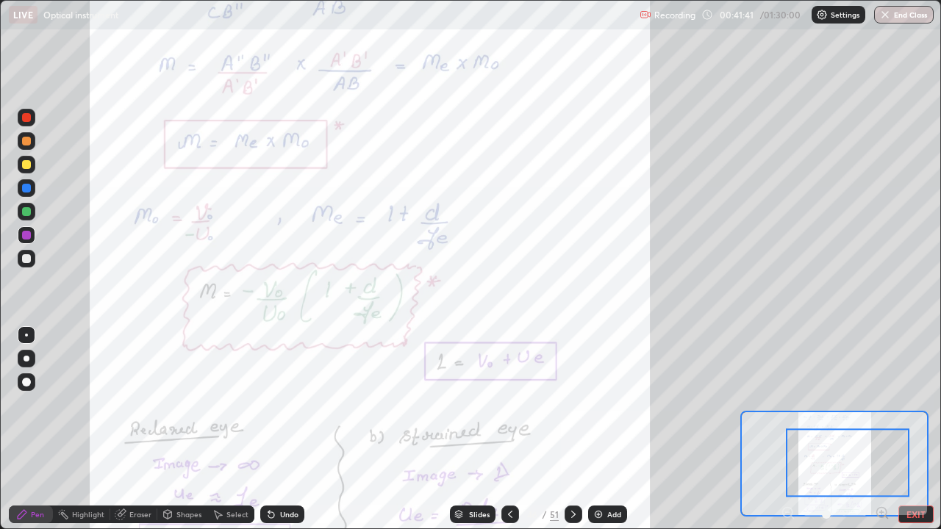
click at [880, 404] on icon at bounding box center [882, 512] width 4 height 0
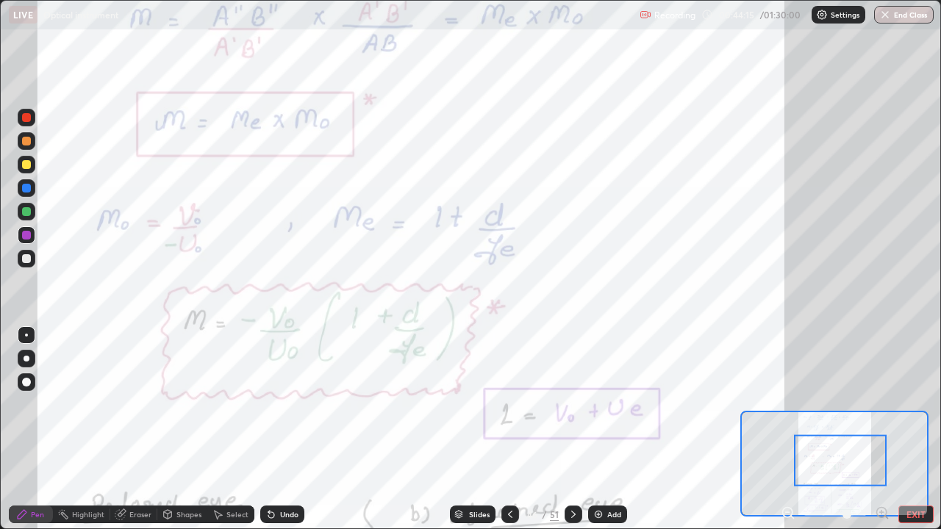
click at [881, 404] on icon at bounding box center [882, 512] width 4 height 0
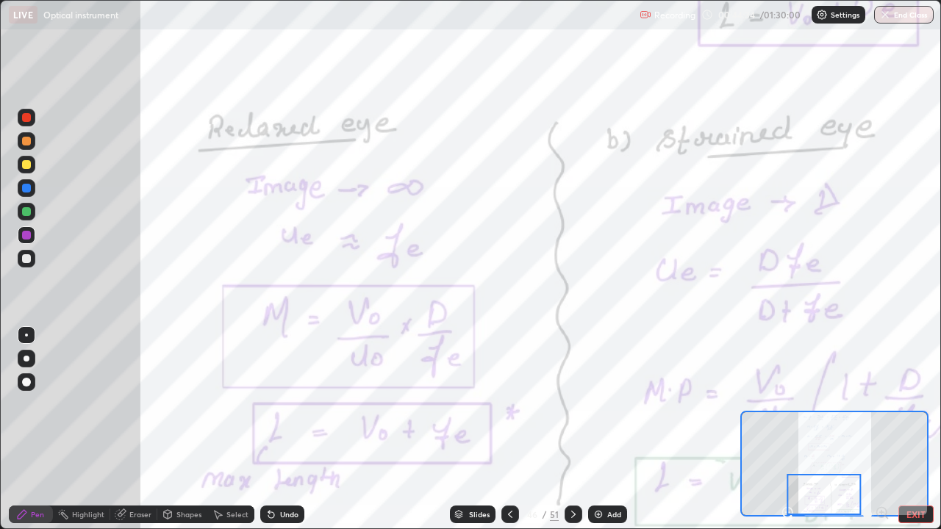
click at [572, 404] on icon at bounding box center [573, 514] width 12 height 12
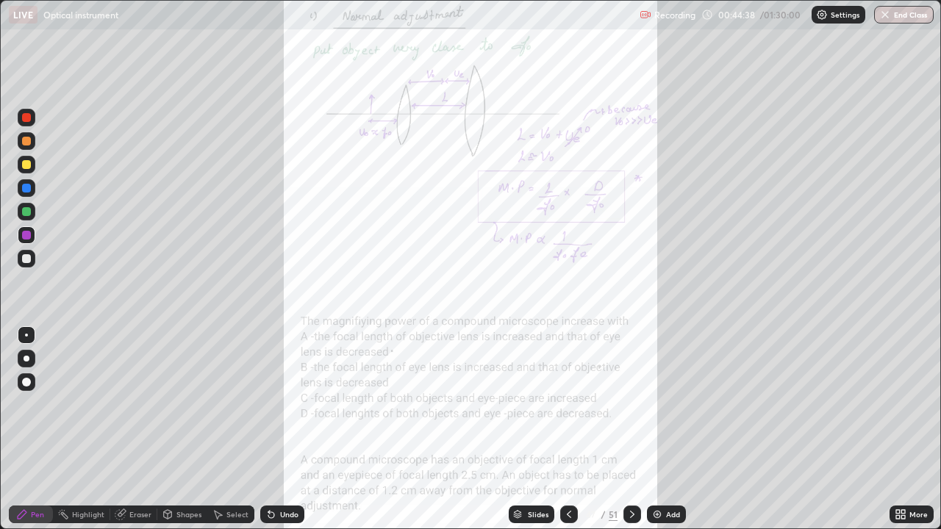
click at [897, 404] on icon at bounding box center [898, 517] width 4 height 4
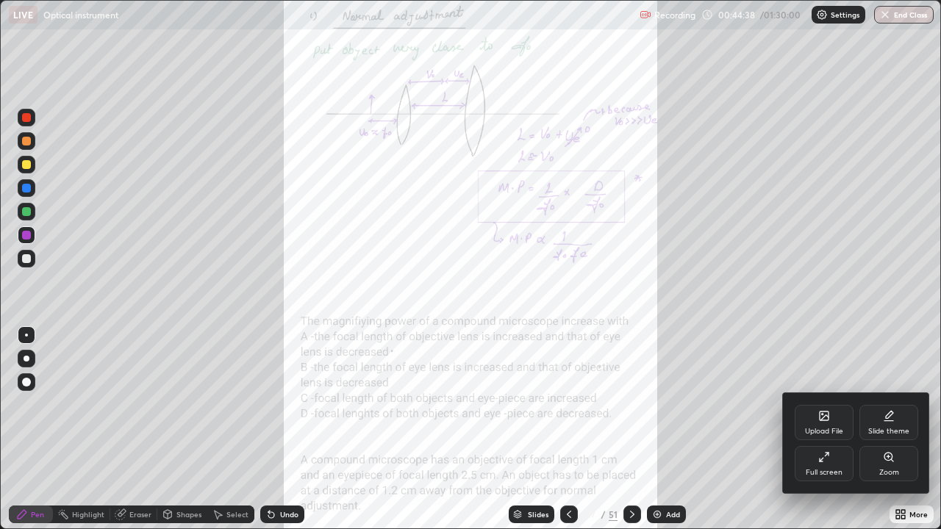
click at [883, 404] on div "Zoom" at bounding box center [889, 472] width 20 height 7
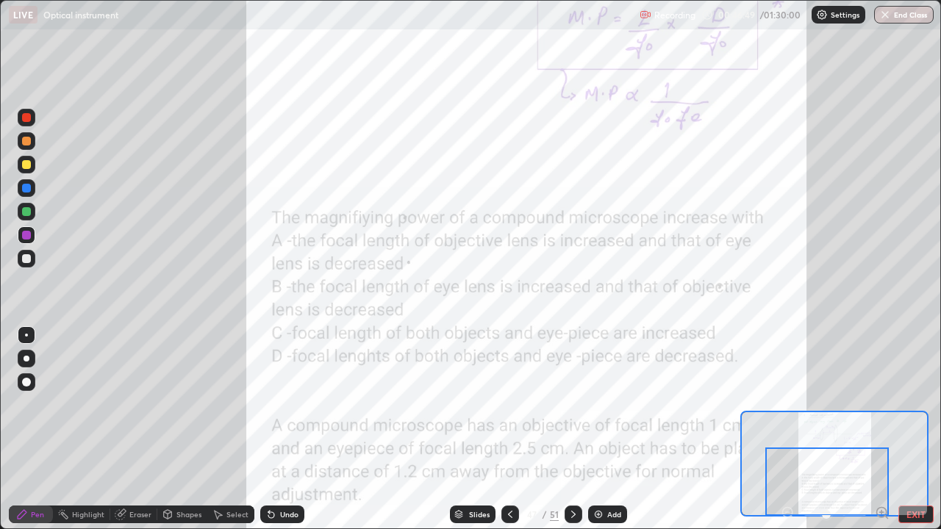
click at [510, 404] on icon at bounding box center [510, 514] width 12 height 12
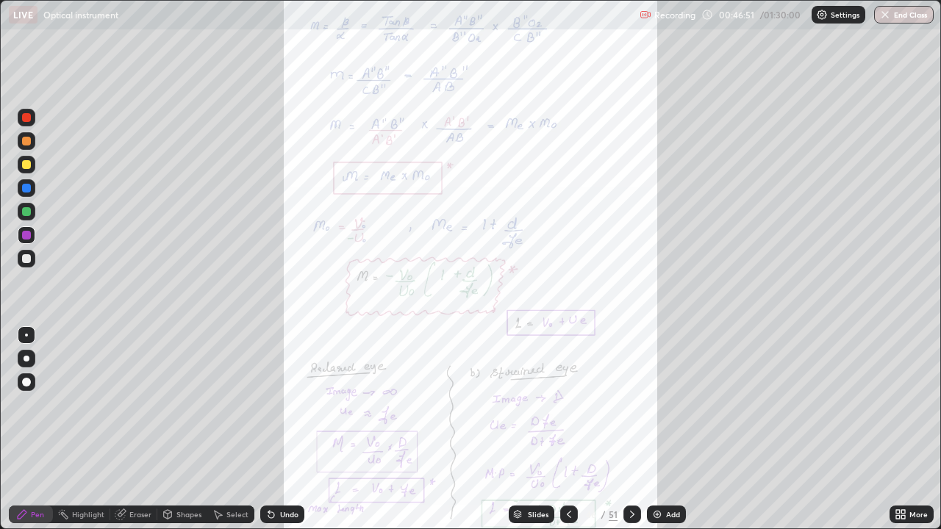
click at [567, 404] on icon at bounding box center [569, 514] width 12 height 12
click at [630, 404] on icon at bounding box center [632, 514] width 12 height 12
click at [913, 404] on div "More" at bounding box center [918, 514] width 18 height 7
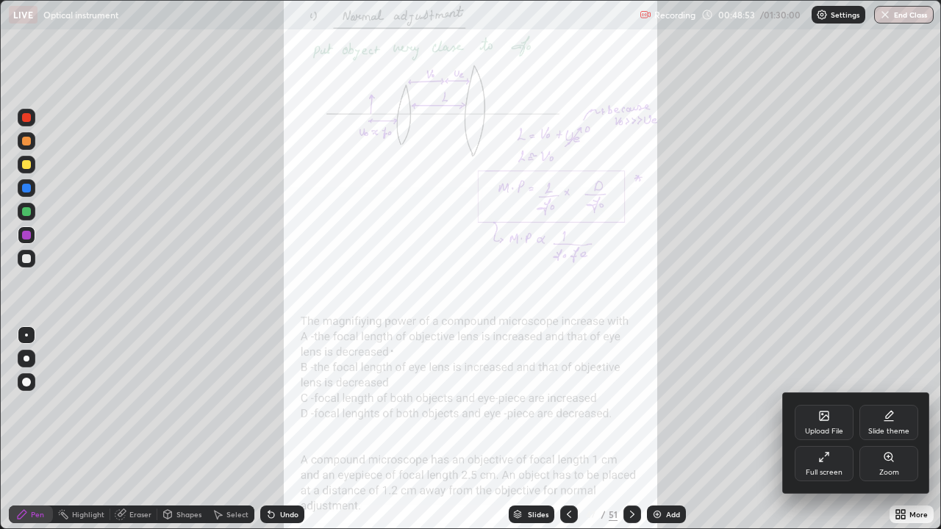
click at [885, 404] on icon at bounding box center [888, 457] width 8 height 8
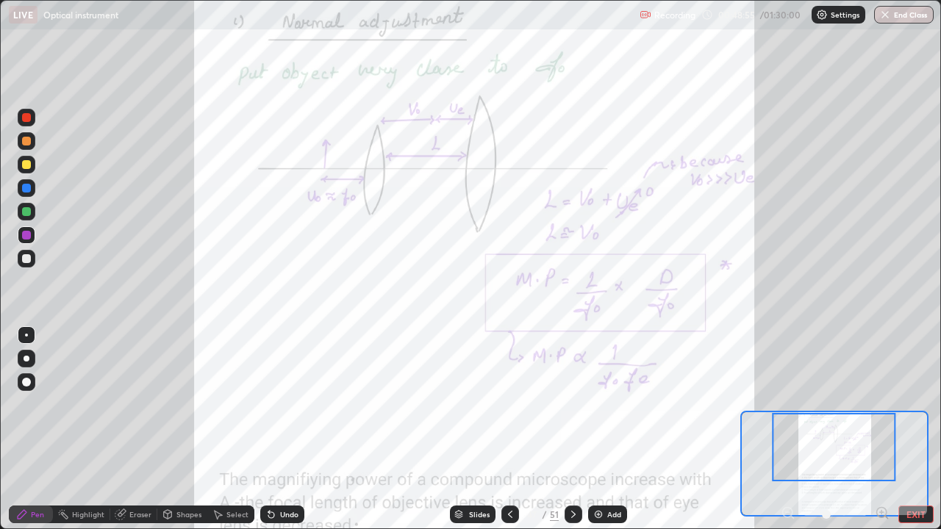
click at [881, 404] on icon at bounding box center [882, 512] width 4 height 0
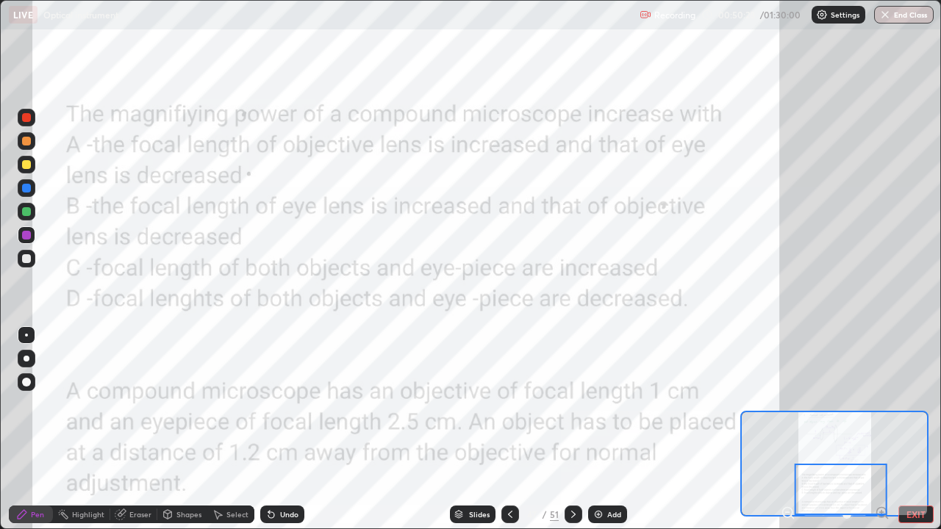
click at [575, 404] on div at bounding box center [573, 515] width 18 height 18
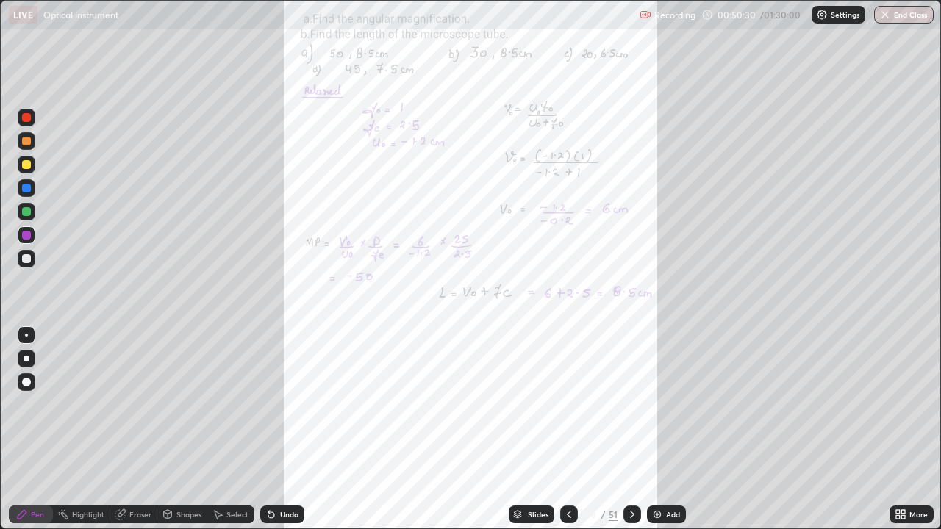
click at [897, 404] on icon at bounding box center [898, 517] width 4 height 4
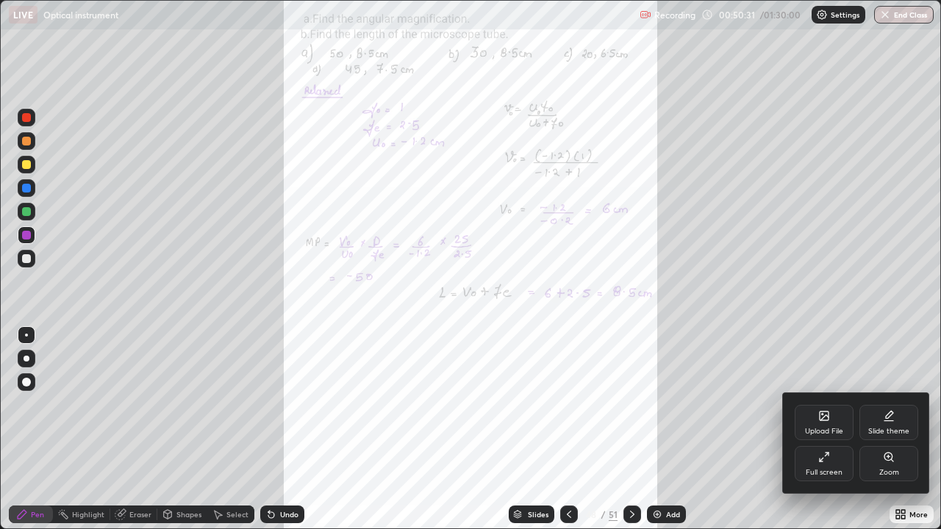
click at [880, 404] on div "Zoom" at bounding box center [888, 463] width 59 height 35
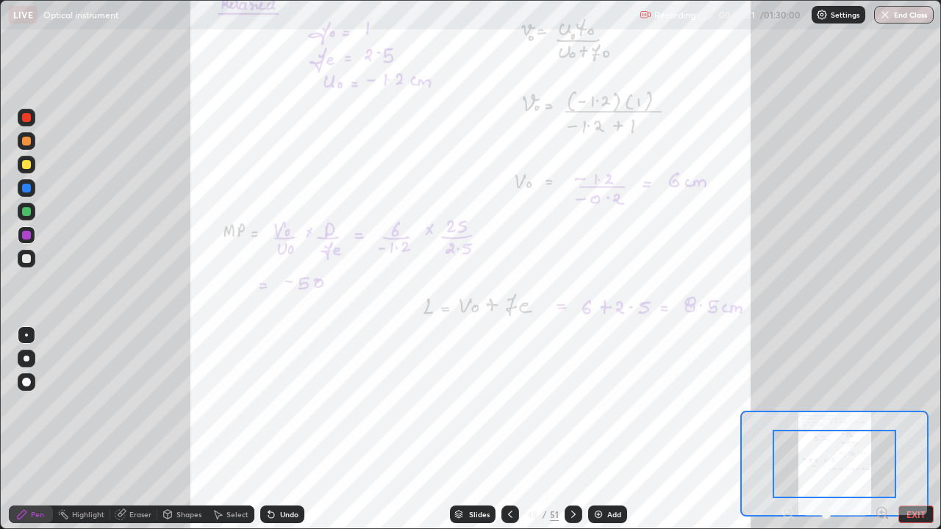
click at [874, 404] on div at bounding box center [834, 515] width 109 height 18
click at [838, 404] on div at bounding box center [833, 464] width 123 height 68
click at [881, 404] on icon at bounding box center [882, 513] width 10 height 10
click at [882, 404] on icon at bounding box center [882, 512] width 4 height 0
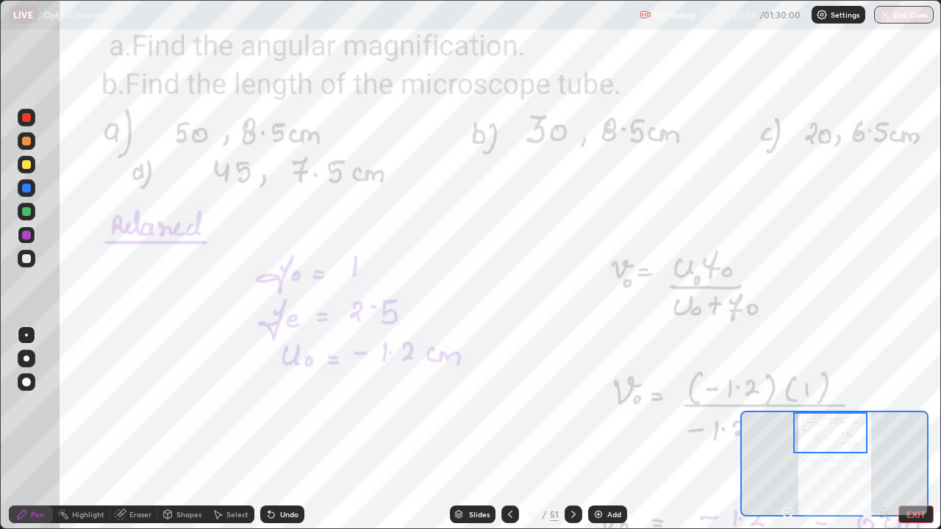
click at [514, 404] on div at bounding box center [510, 515] width 18 height 18
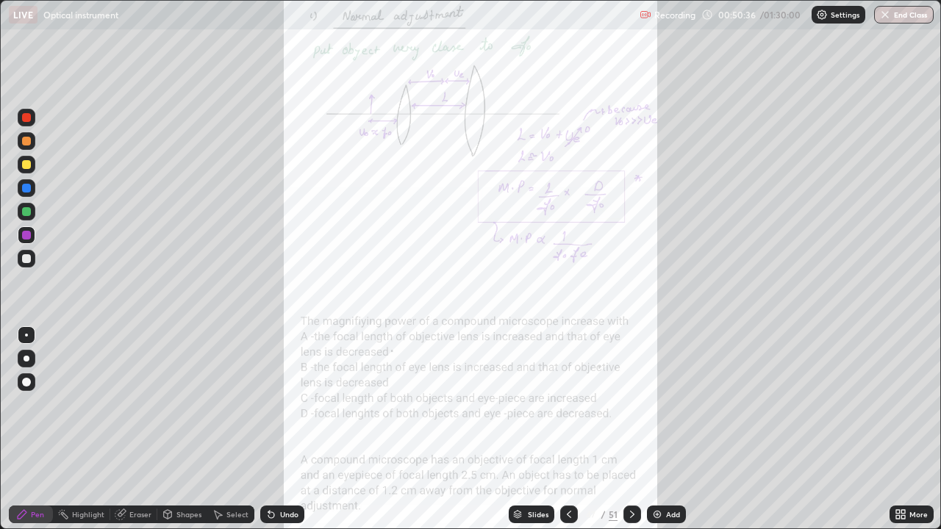
click at [902, 404] on icon at bounding box center [903, 512] width 4 height 4
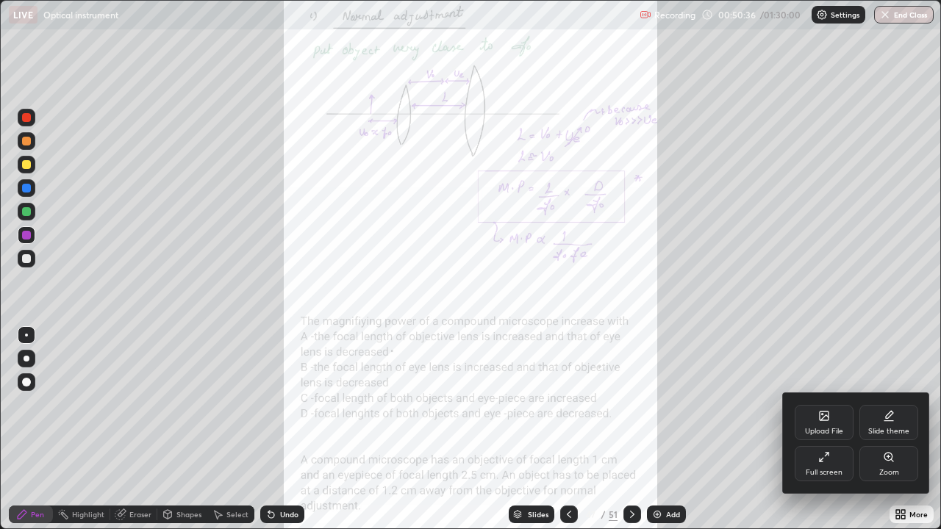
click at [892, 404] on div "Zoom" at bounding box center [888, 463] width 59 height 35
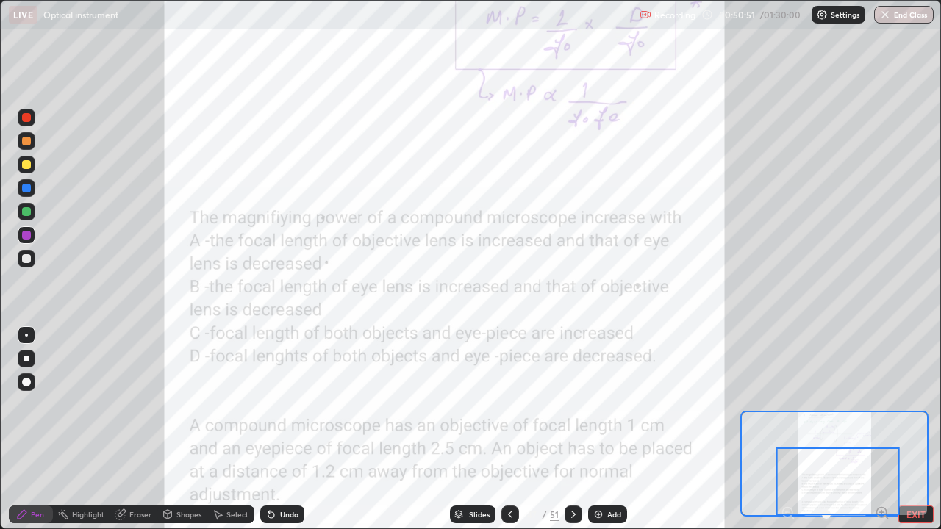
click at [578, 404] on div at bounding box center [573, 515] width 18 height 18
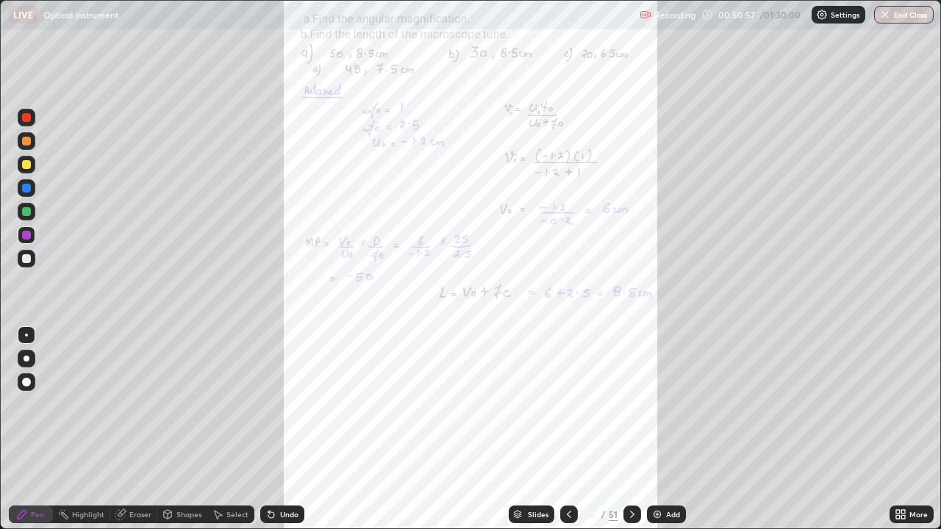
click at [895, 404] on div "More" at bounding box center [911, 515] width 44 height 18
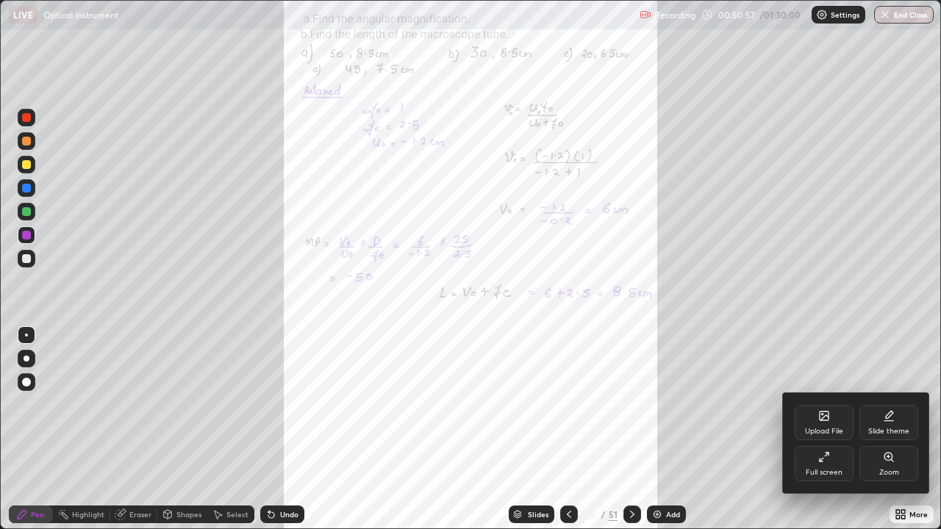
click at [899, 404] on div at bounding box center [470, 264] width 941 height 529
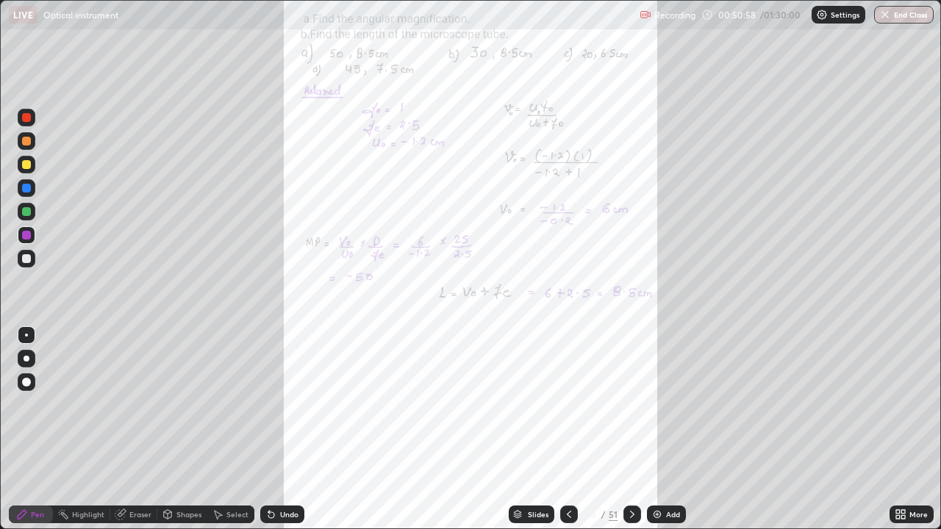
click at [901, 404] on icon at bounding box center [903, 517] width 4 height 4
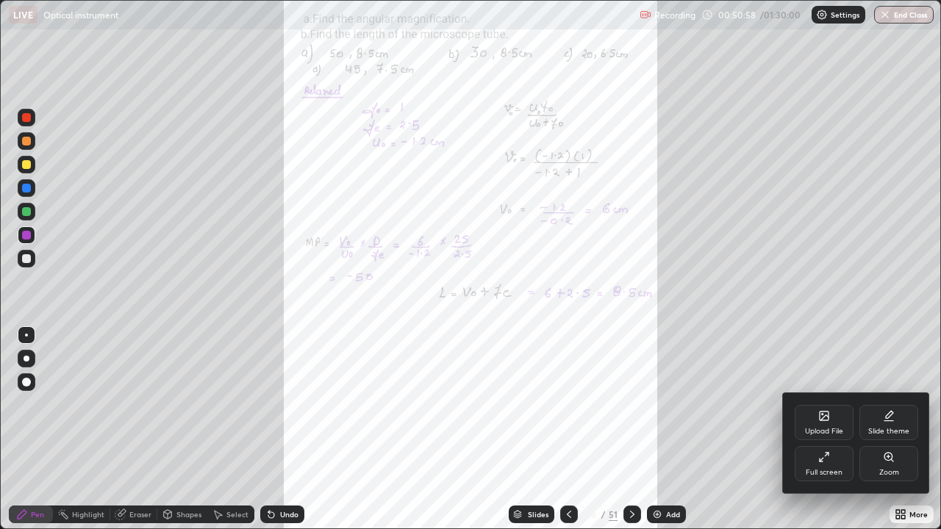
click at [890, 404] on div "Zoom" at bounding box center [888, 463] width 59 height 35
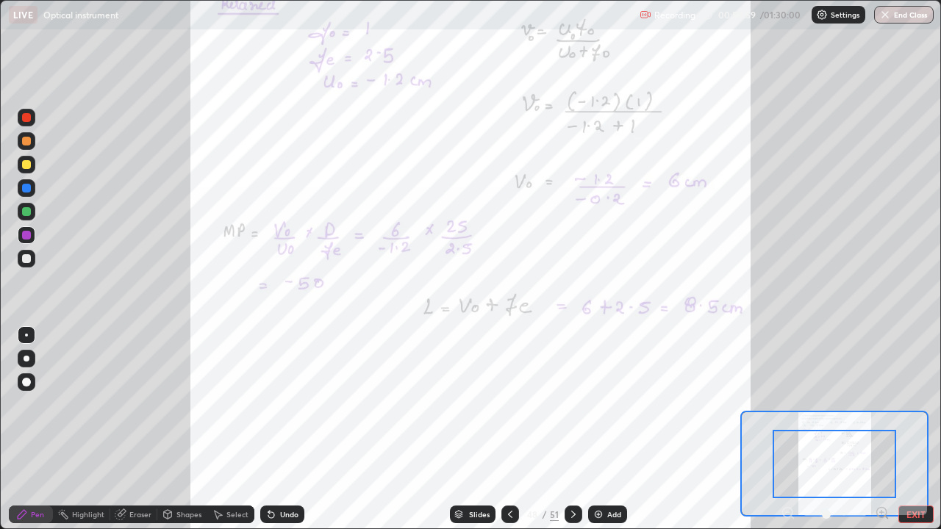
click at [881, 404] on icon at bounding box center [881, 513] width 15 height 15
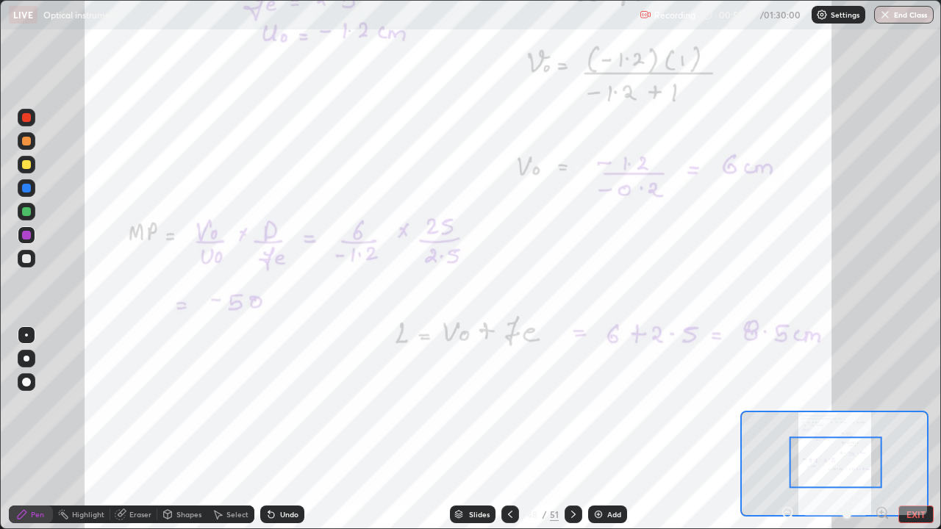
click at [509, 404] on icon at bounding box center [510, 514] width 12 height 12
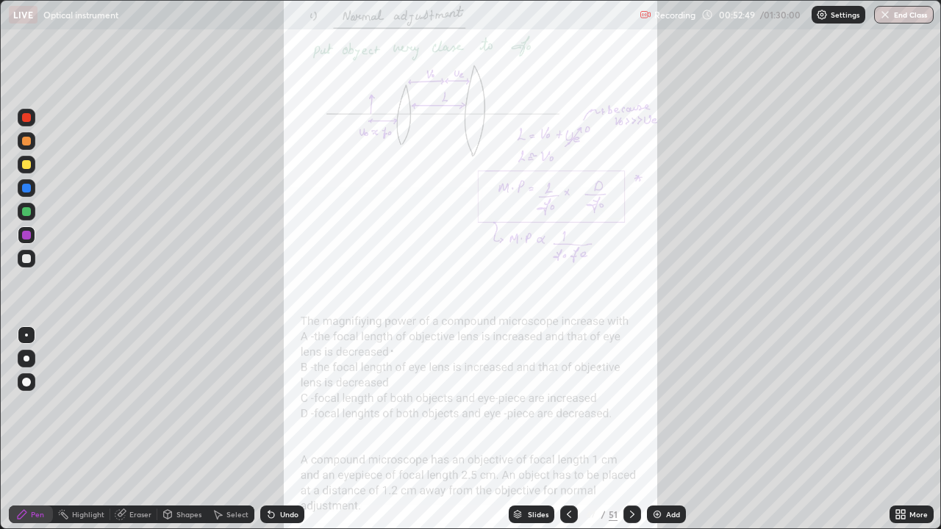
click at [900, 404] on icon at bounding box center [900, 514] width 12 height 12
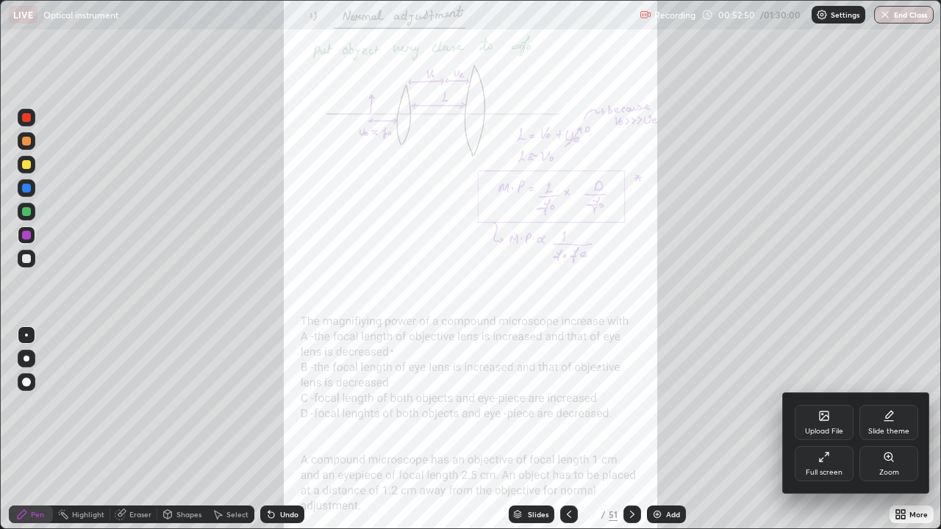
click at [882, 404] on div "Zoom" at bounding box center [888, 463] width 59 height 35
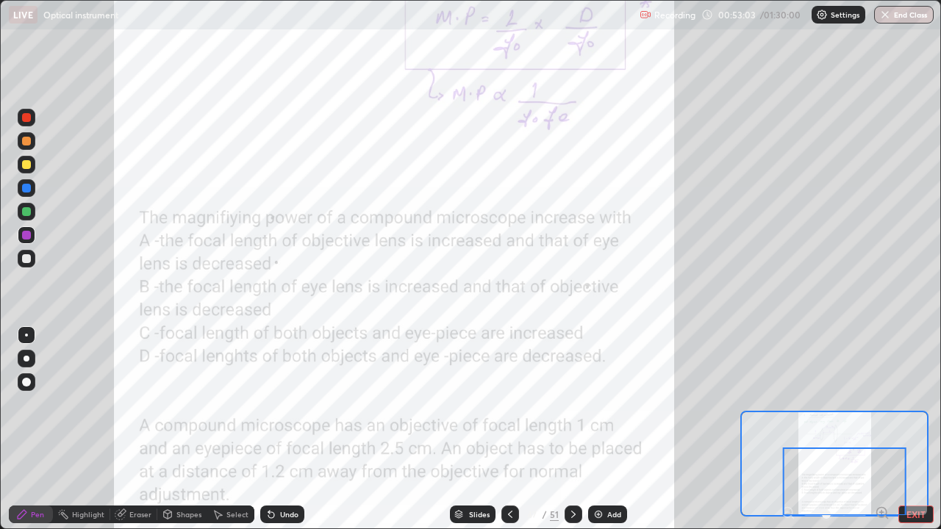
click at [572, 404] on icon at bounding box center [573, 514] width 12 height 12
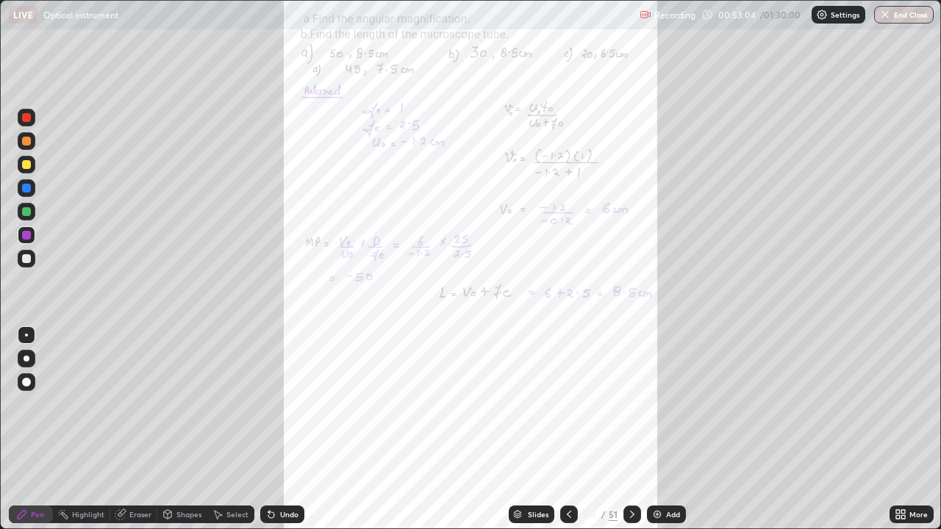
click at [897, 404] on icon at bounding box center [898, 512] width 4 height 4
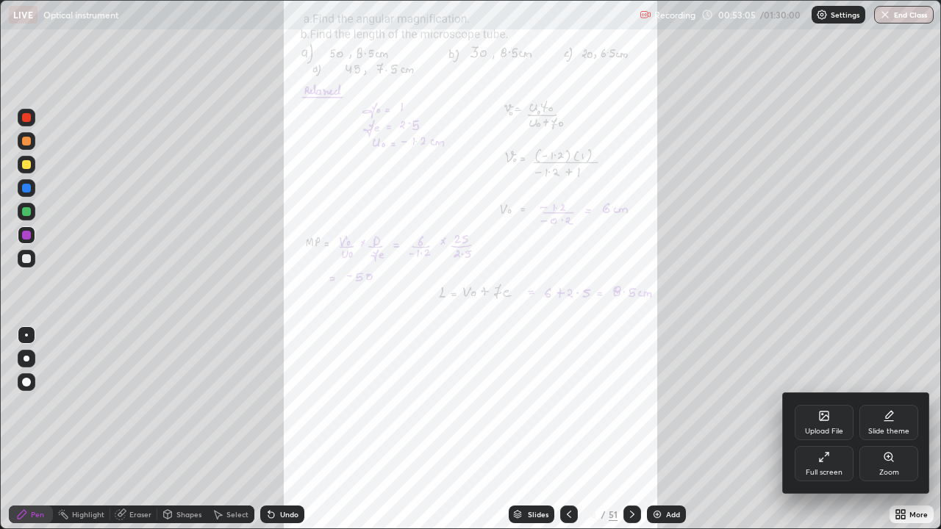
click at [894, 404] on div "Zoom" at bounding box center [888, 463] width 59 height 35
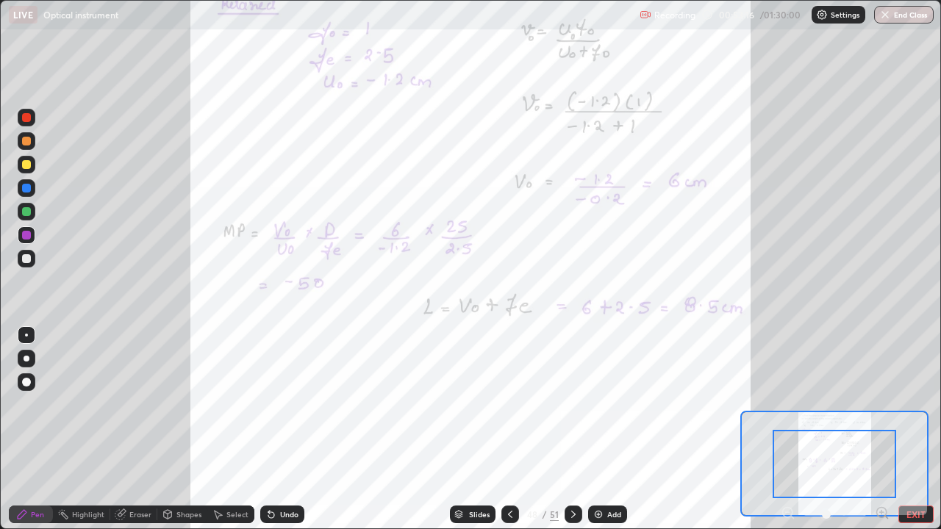
click at [509, 404] on icon at bounding box center [510, 514] width 4 height 7
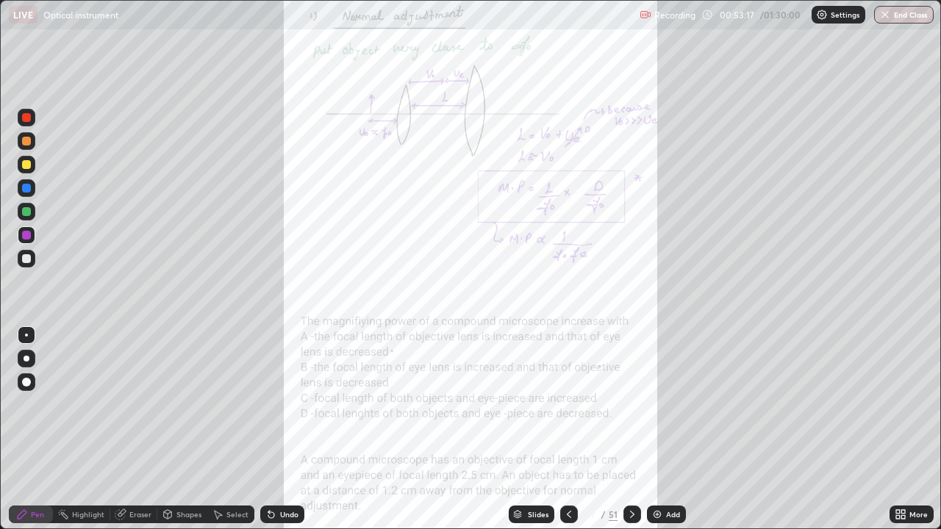
click at [566, 404] on icon at bounding box center [569, 514] width 12 height 12
click at [630, 404] on icon at bounding box center [632, 514] width 12 height 12
click at [569, 404] on icon at bounding box center [569, 514] width 12 height 12
click at [625, 404] on div at bounding box center [632, 515] width 18 height 18
click at [633, 404] on icon at bounding box center [632, 514] width 12 height 12
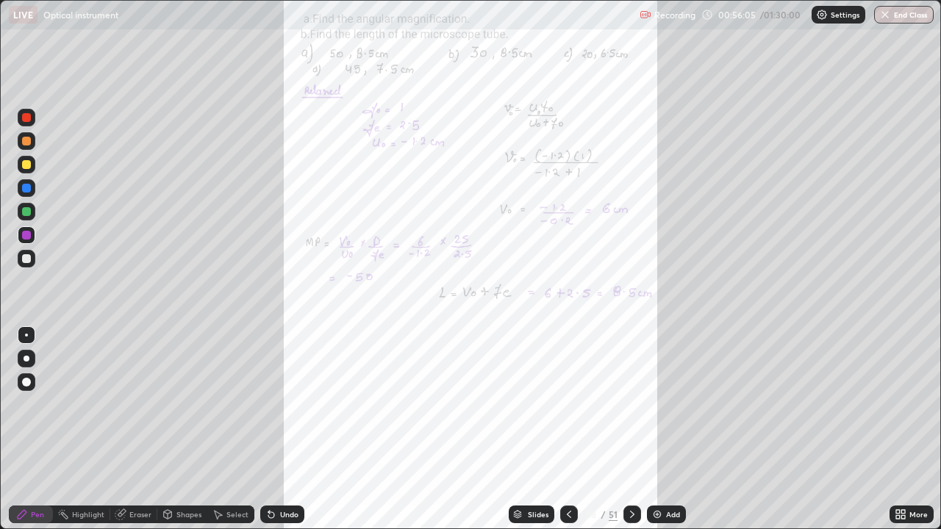
click at [179, 404] on div "Shapes" at bounding box center [188, 514] width 25 height 7
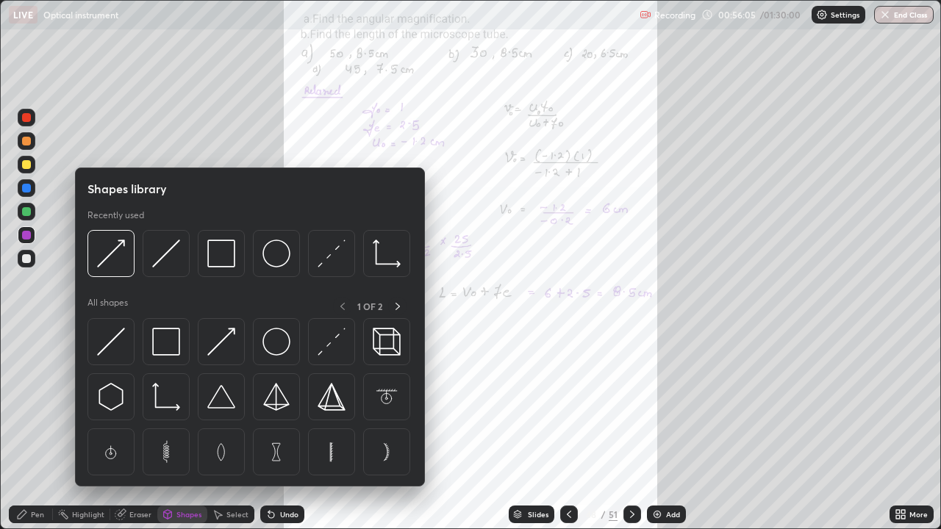
click at [123, 404] on icon at bounding box center [120, 515] width 10 height 10
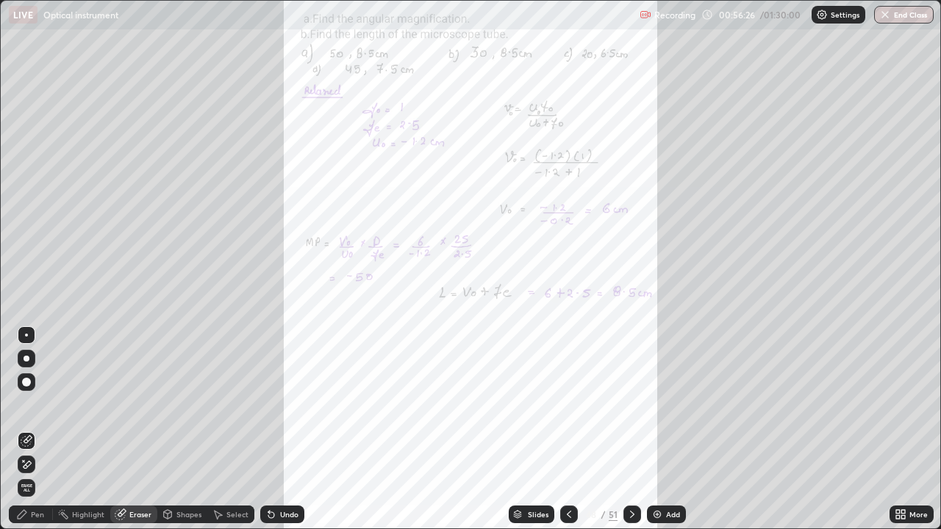
click at [630, 404] on icon at bounding box center [632, 514] width 12 height 12
click at [896, 404] on icon at bounding box center [898, 512] width 4 height 4
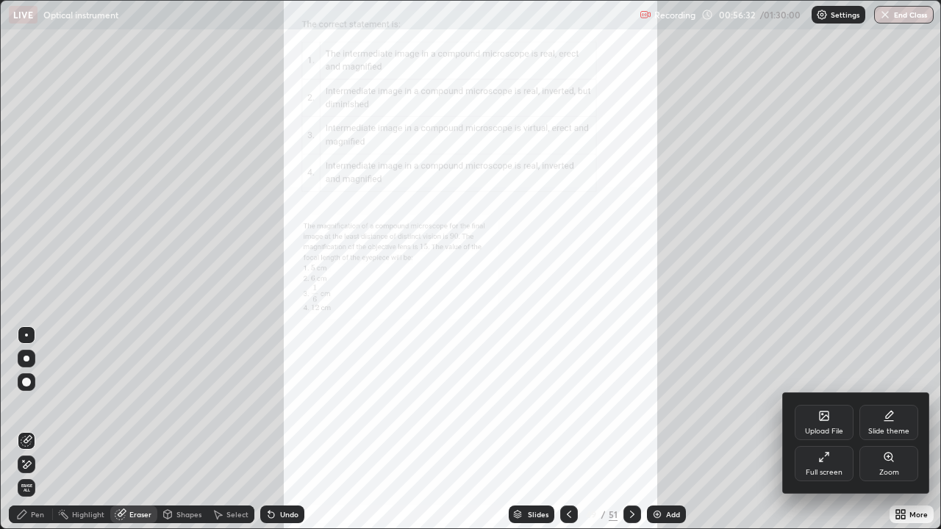
click at [883, 404] on div "Zoom" at bounding box center [889, 472] width 20 height 7
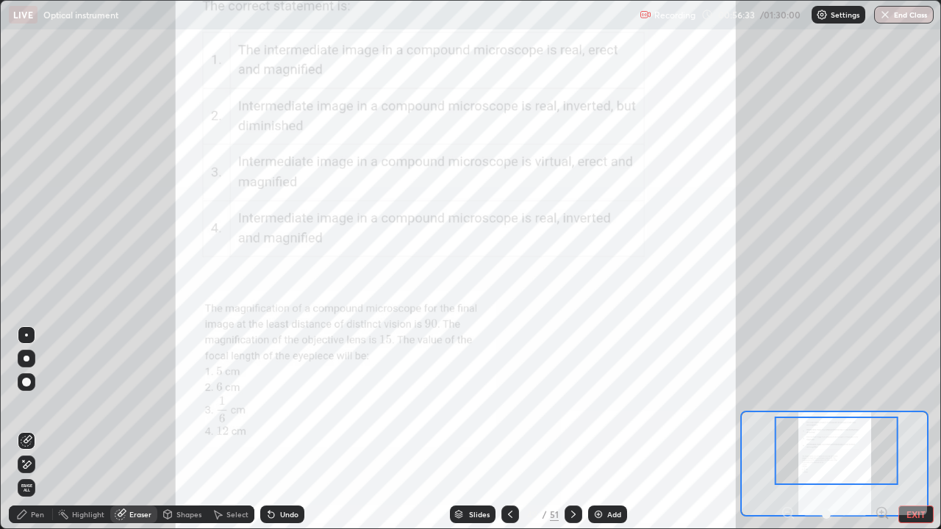
click at [849, 404] on div at bounding box center [836, 451] width 123 height 68
click at [861, 404] on div at bounding box center [836, 451] width 123 height 68
click at [881, 404] on icon at bounding box center [882, 512] width 4 height 0
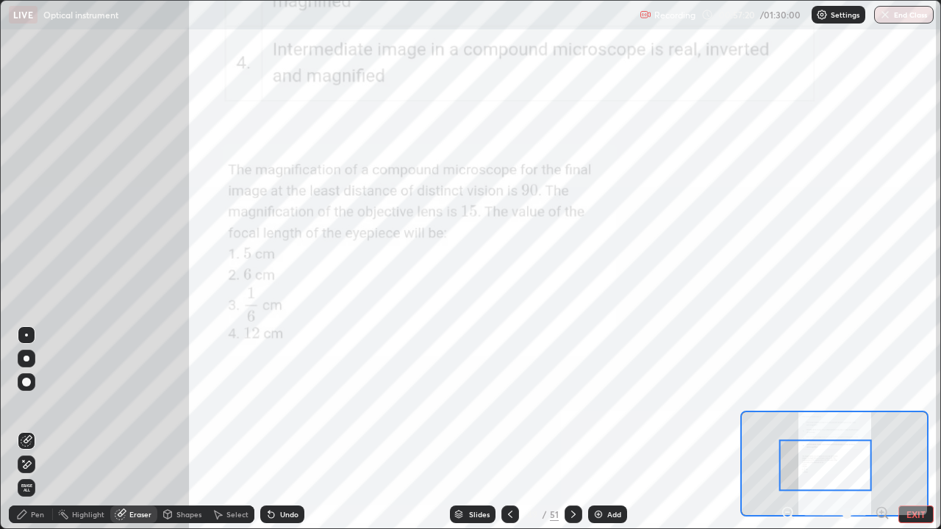
click at [881, 404] on icon at bounding box center [882, 512] width 4 height 0
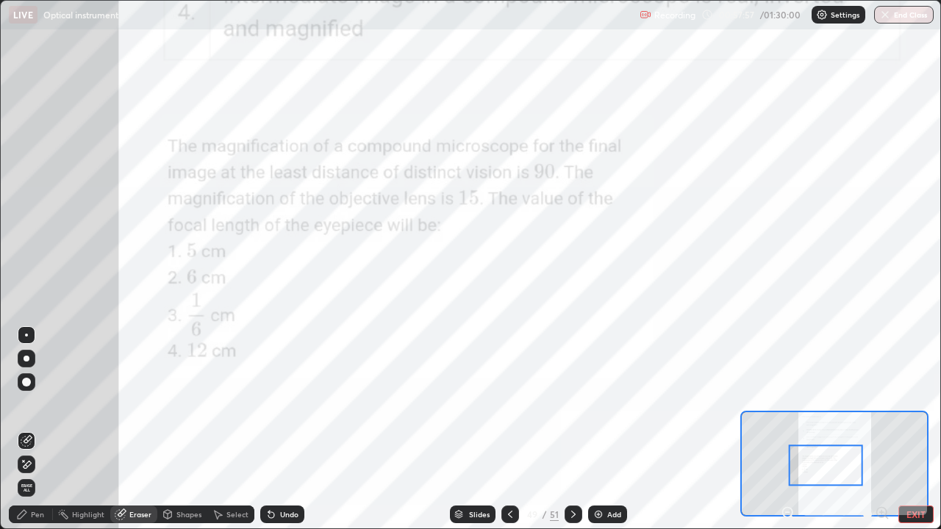
click at [28, 404] on icon at bounding box center [22, 514] width 12 height 12
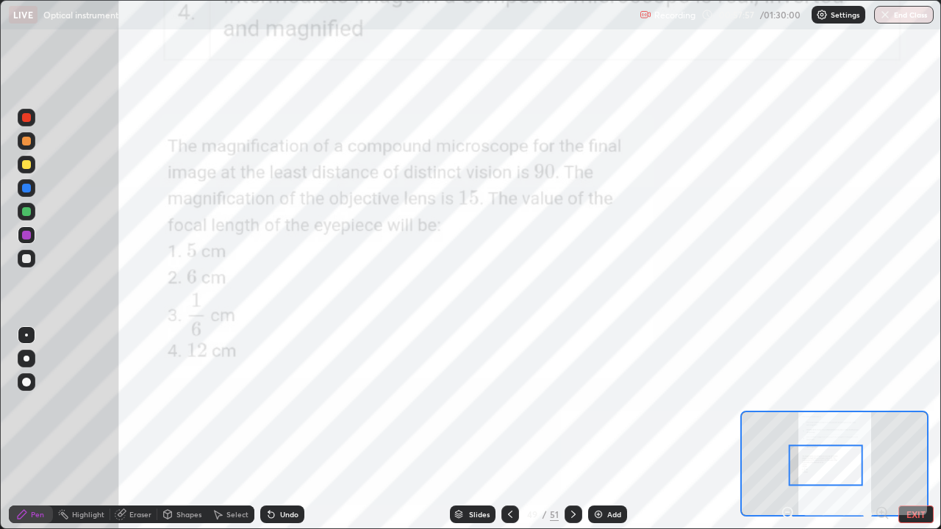
click at [28, 235] on div at bounding box center [26, 235] width 9 height 9
click at [572, 404] on icon at bounding box center [573, 514] width 12 height 12
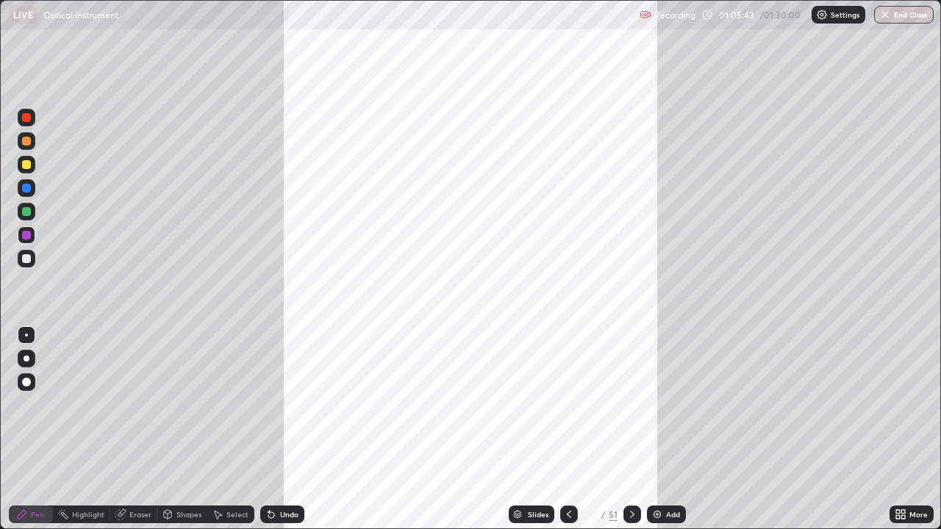
click at [902, 404] on icon at bounding box center [903, 512] width 4 height 4
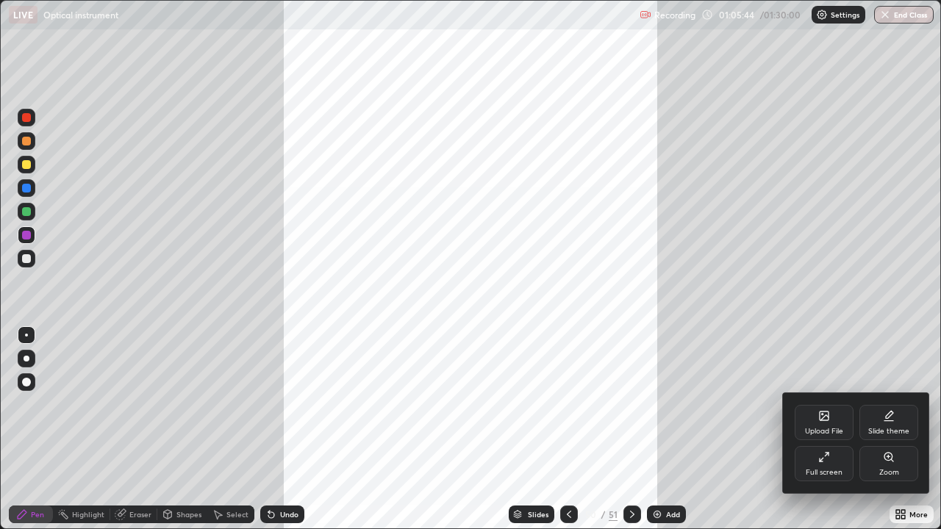
click at [834, 404] on div "Full screen" at bounding box center [823, 463] width 59 height 35
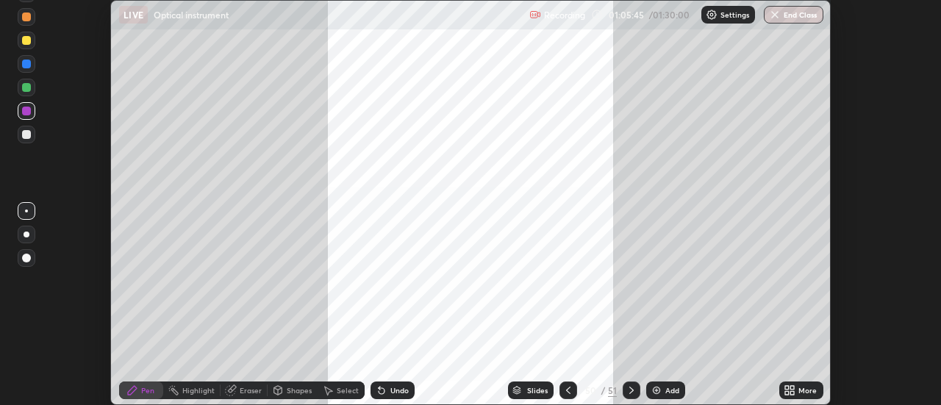
scroll to position [73078, 72542]
click at [787, 392] on icon at bounding box center [787, 393] width 4 height 4
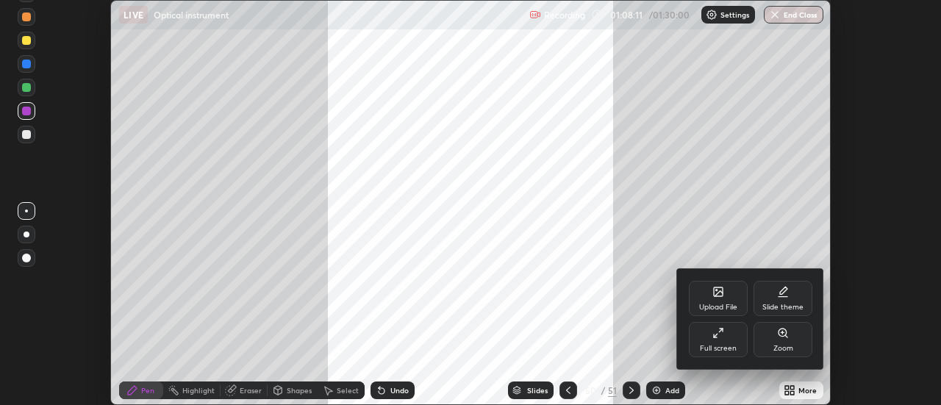
click at [719, 295] on icon at bounding box center [718, 291] width 9 height 9
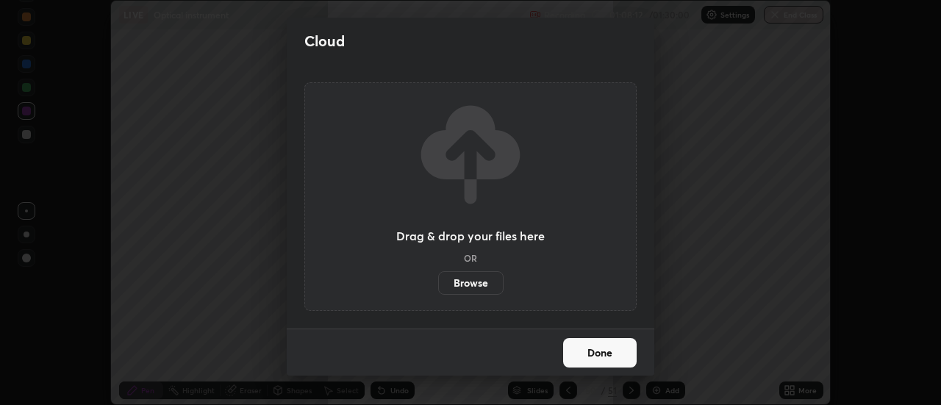
click at [471, 279] on label "Browse" at bounding box center [470, 283] width 65 height 24
click at [438, 279] on input "Browse" at bounding box center [438, 283] width 0 height 24
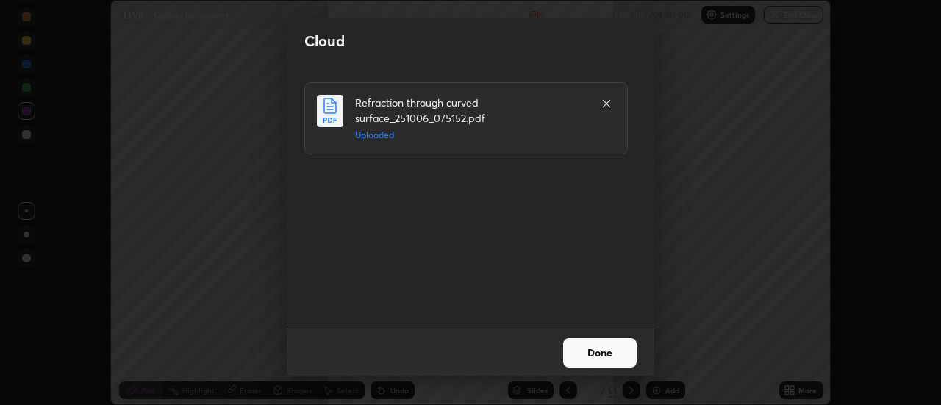
click at [597, 351] on button "Done" at bounding box center [599, 352] width 73 height 29
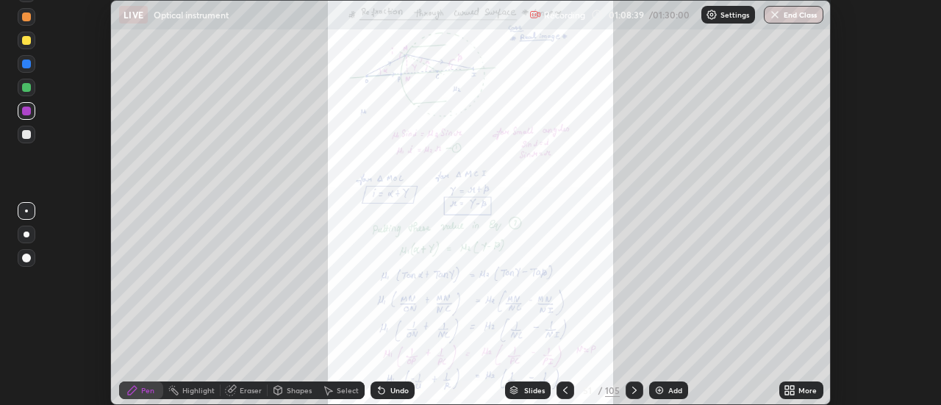
click at [536, 389] on div "Slides" at bounding box center [534, 390] width 21 height 7
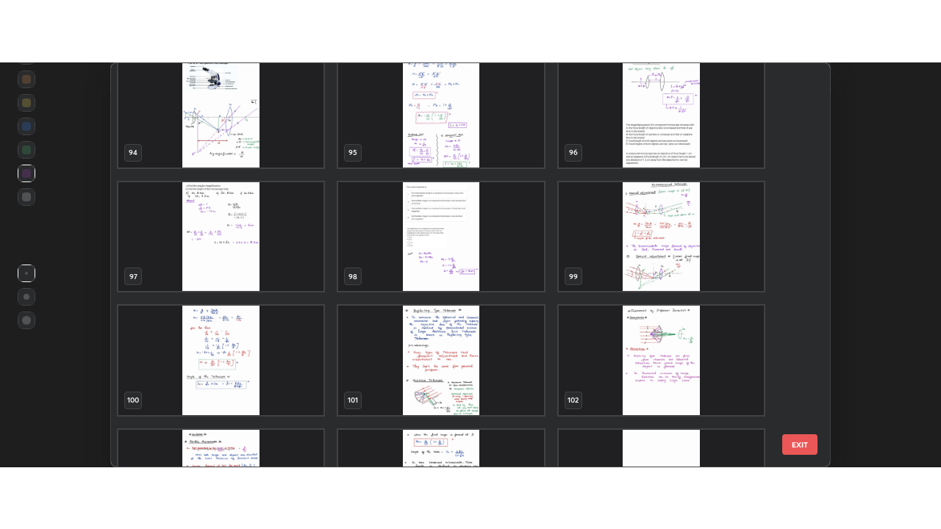
scroll to position [3849, 0]
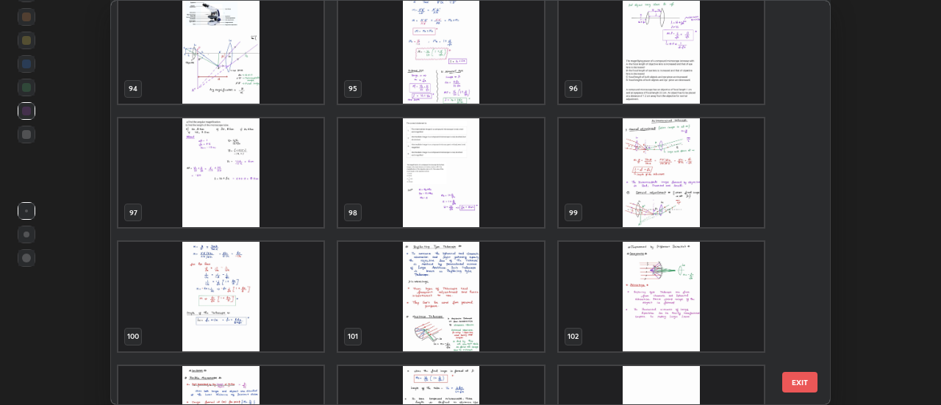
click at [508, 184] on img "grid" at bounding box center [441, 172] width 205 height 109
click at [506, 181] on img "grid" at bounding box center [441, 172] width 205 height 109
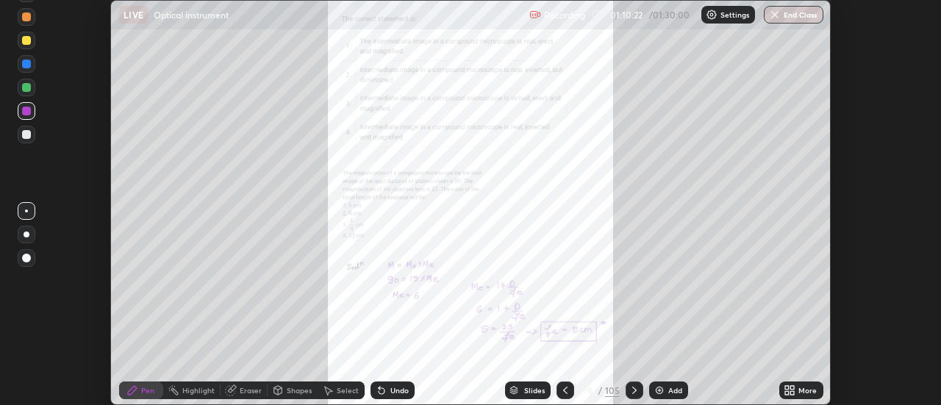
click at [662, 389] on img at bounding box center [659, 390] width 12 height 12
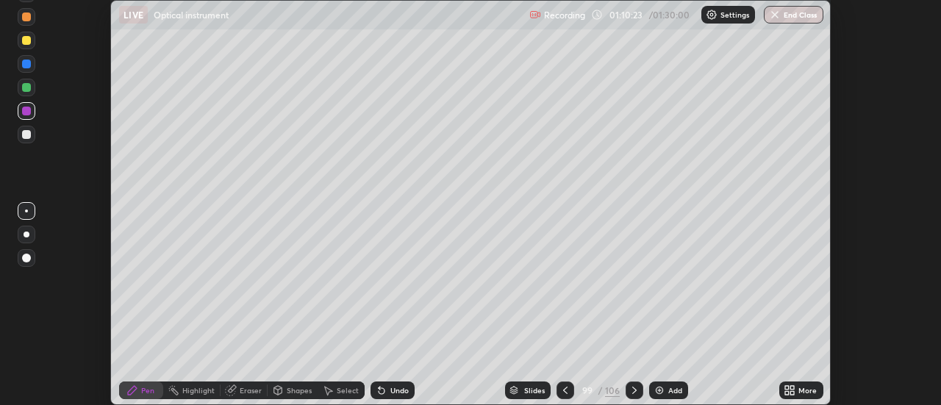
click at [791, 391] on icon at bounding box center [793, 393] width 4 height 4
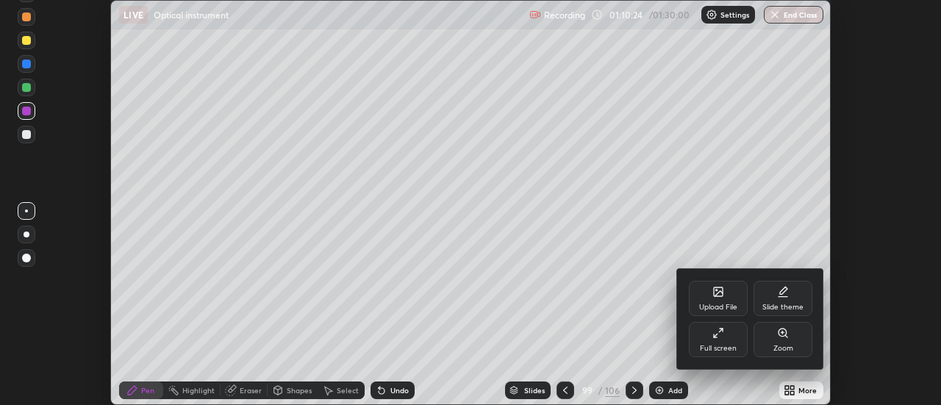
click at [720, 334] on icon at bounding box center [718, 333] width 12 height 12
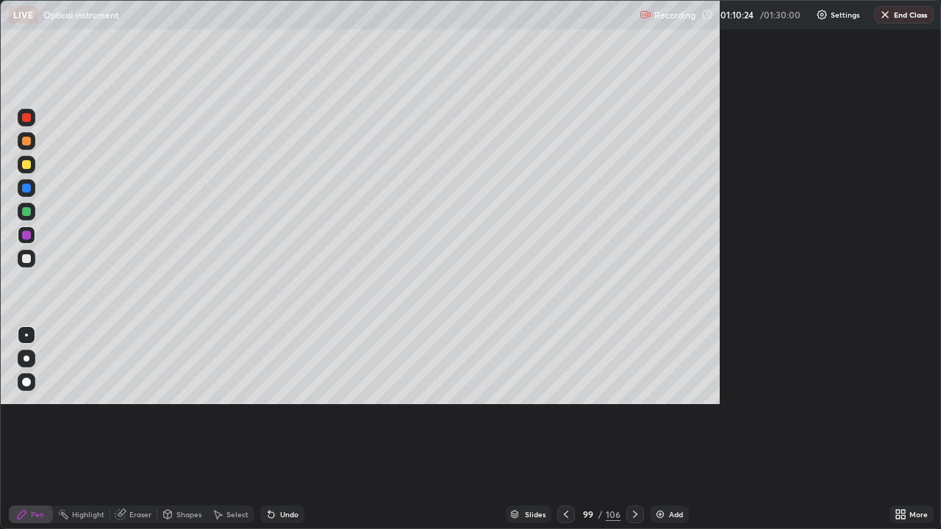
scroll to position [529, 941]
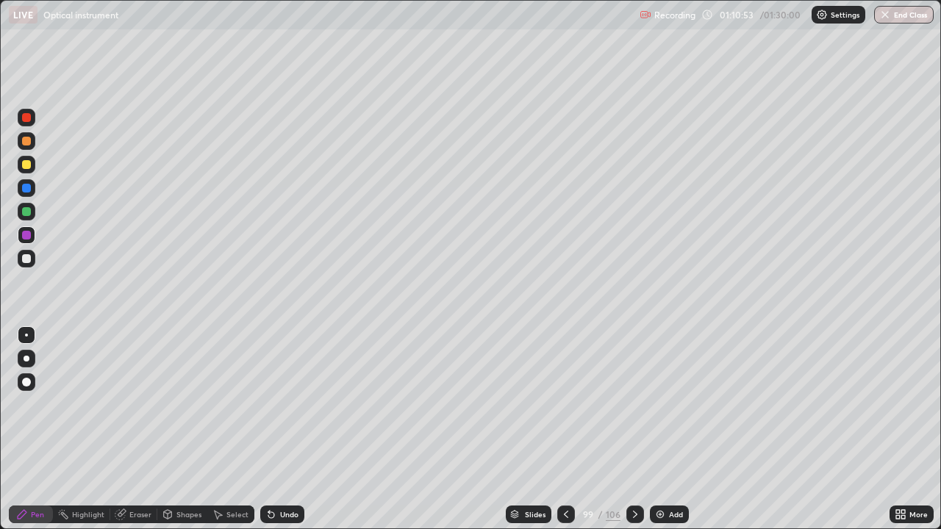
click at [32, 360] on div at bounding box center [27, 359] width 18 height 18
click at [26, 236] on div at bounding box center [26, 235] width 9 height 9
click at [27, 206] on div at bounding box center [27, 212] width 18 height 18
click at [136, 404] on div "Eraser" at bounding box center [133, 515] width 47 height 18
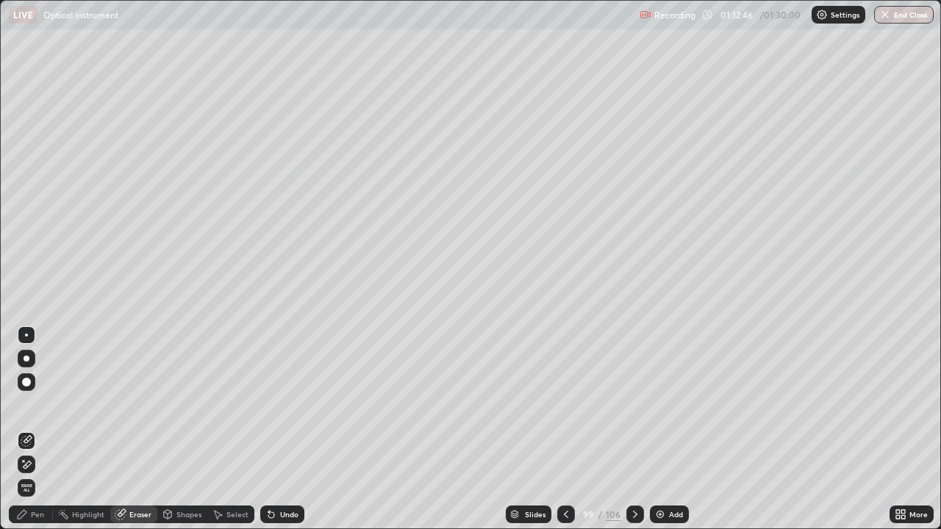
click at [29, 404] on icon at bounding box center [28, 464] width 8 height 7
click at [37, 404] on div "Pen" at bounding box center [37, 514] width 13 height 7
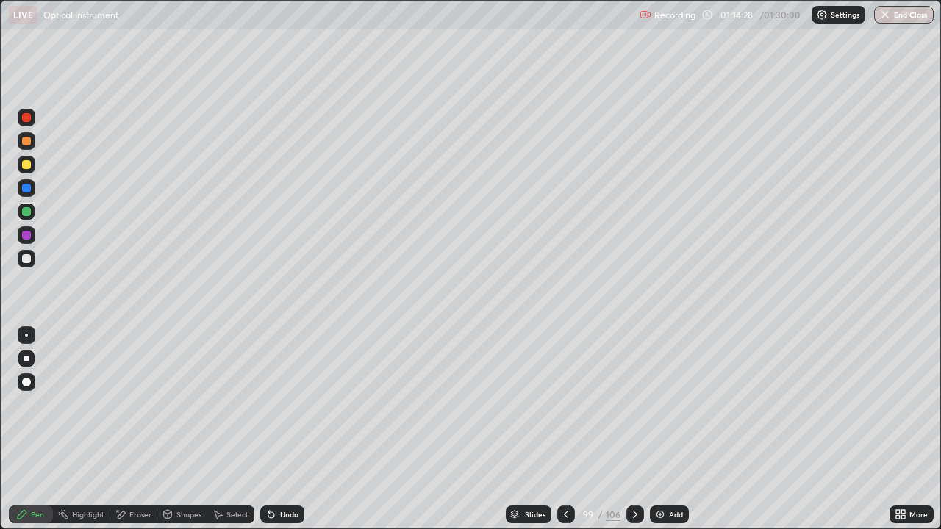
click at [280, 404] on div "Undo" at bounding box center [289, 514] width 18 height 7
click at [236, 404] on div "Select" at bounding box center [237, 514] width 22 height 7
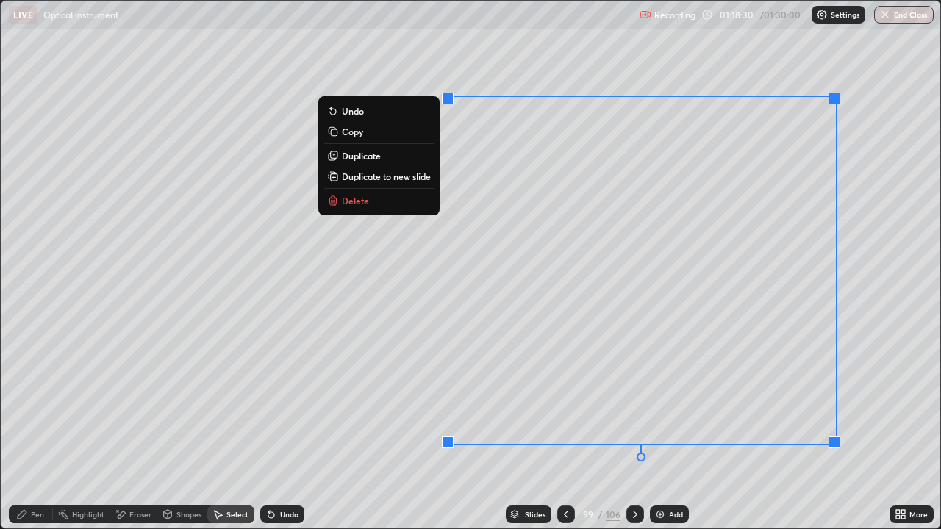
click at [389, 179] on p "Duplicate to new slide" at bounding box center [386, 176] width 89 height 12
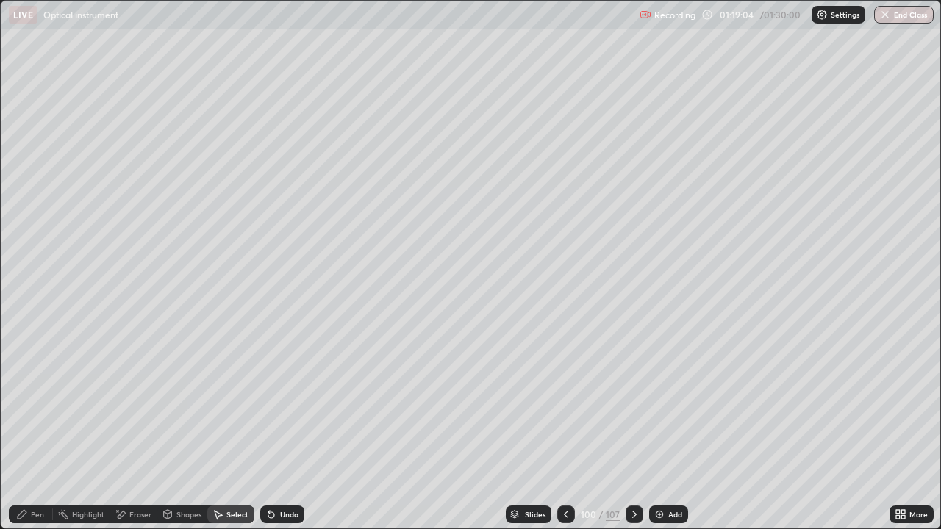
click at [42, 404] on div "Pen" at bounding box center [37, 514] width 13 height 7
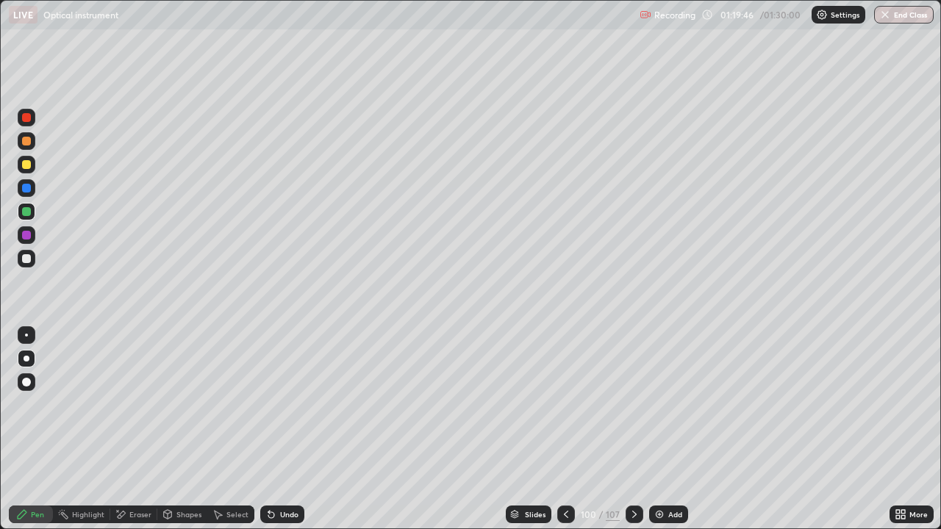
click at [30, 236] on div at bounding box center [26, 235] width 9 height 9
click at [563, 404] on icon at bounding box center [566, 514] width 12 height 12
click at [567, 404] on icon at bounding box center [566, 514] width 4 height 7
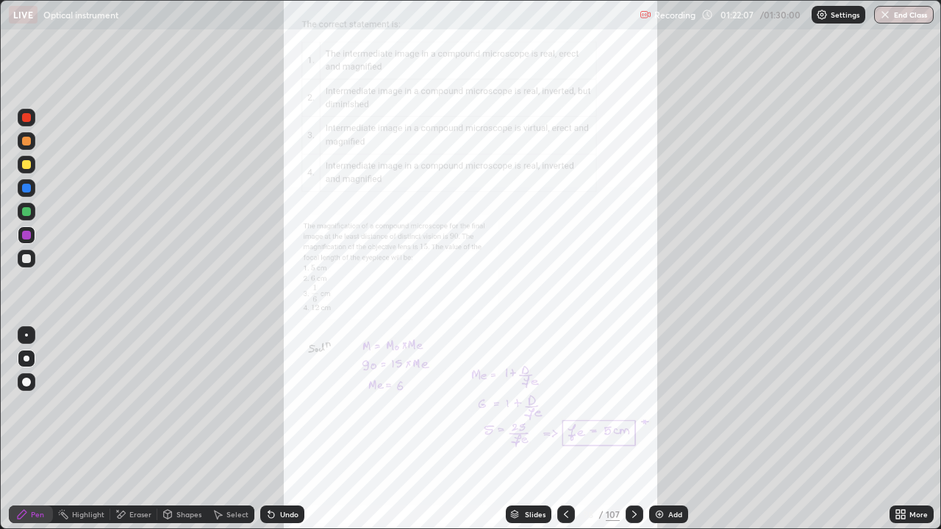
click at [625, 404] on div at bounding box center [634, 515] width 18 height 18
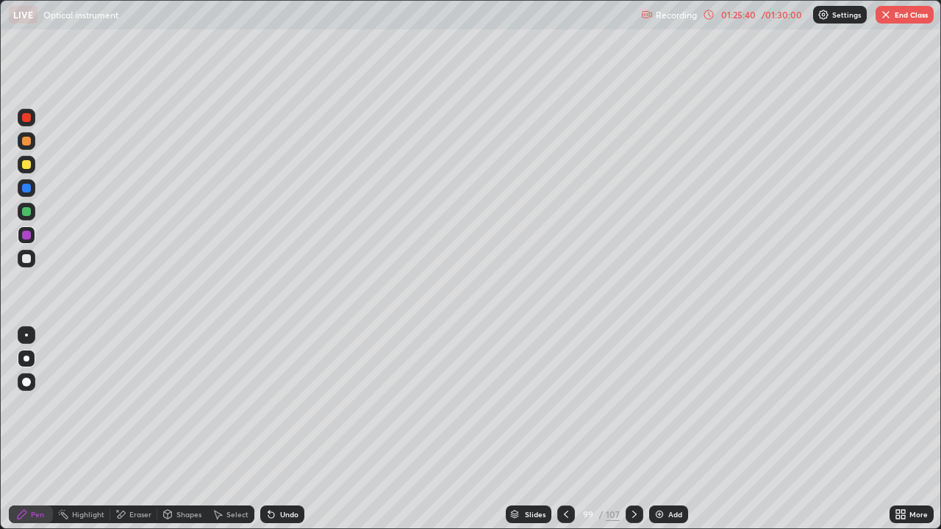
click at [23, 167] on div at bounding box center [26, 164] width 9 height 9
click at [634, 404] on icon at bounding box center [634, 514] width 12 height 12
click at [633, 404] on icon at bounding box center [634, 514] width 12 height 12
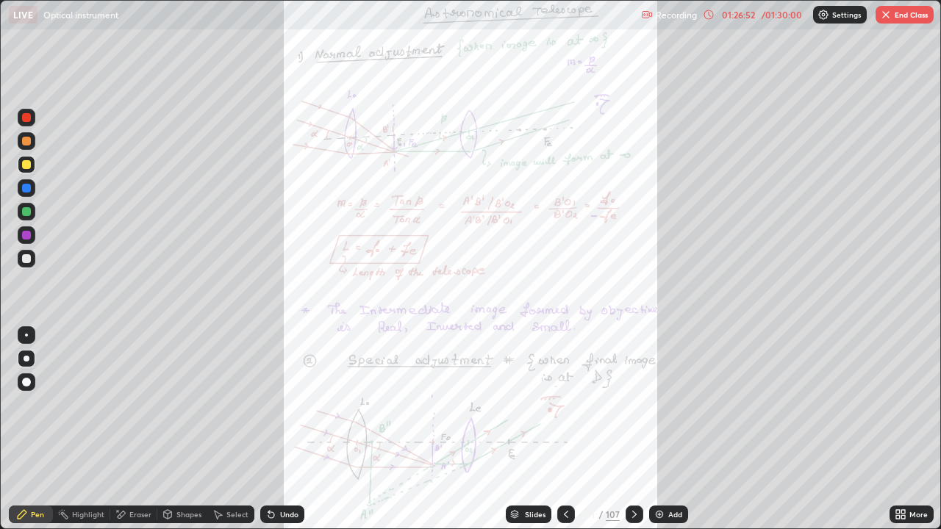
click at [896, 404] on icon at bounding box center [898, 512] width 4 height 4
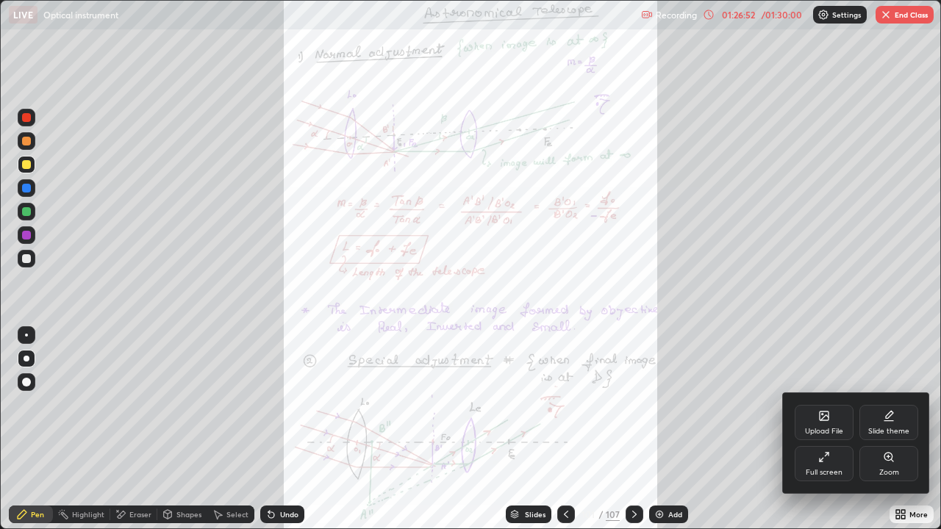
click at [881, 404] on div "Zoom" at bounding box center [888, 463] width 59 height 35
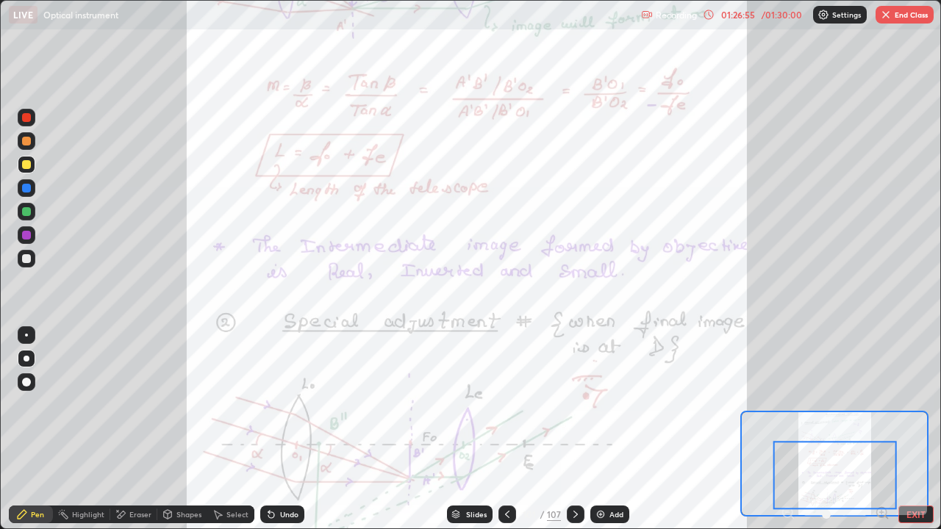
click at [567, 404] on div at bounding box center [576, 515] width 18 height 18
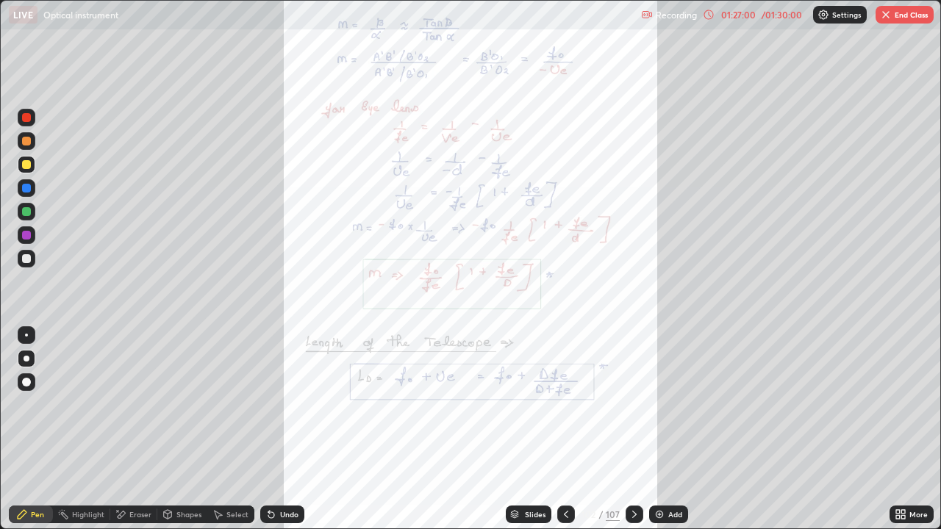
click at [564, 404] on icon at bounding box center [566, 514] width 12 height 12
click at [902, 404] on icon at bounding box center [900, 514] width 12 height 12
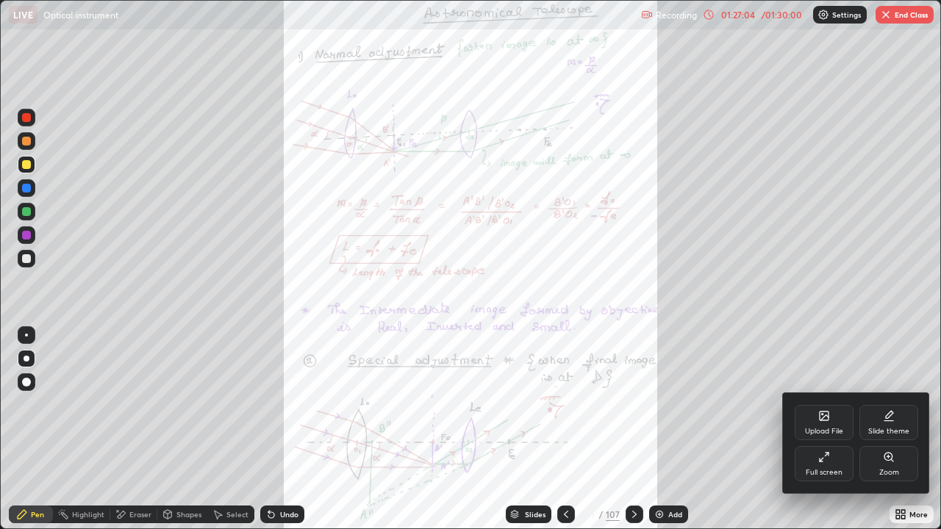
click at [889, 404] on icon at bounding box center [888, 457] width 8 height 8
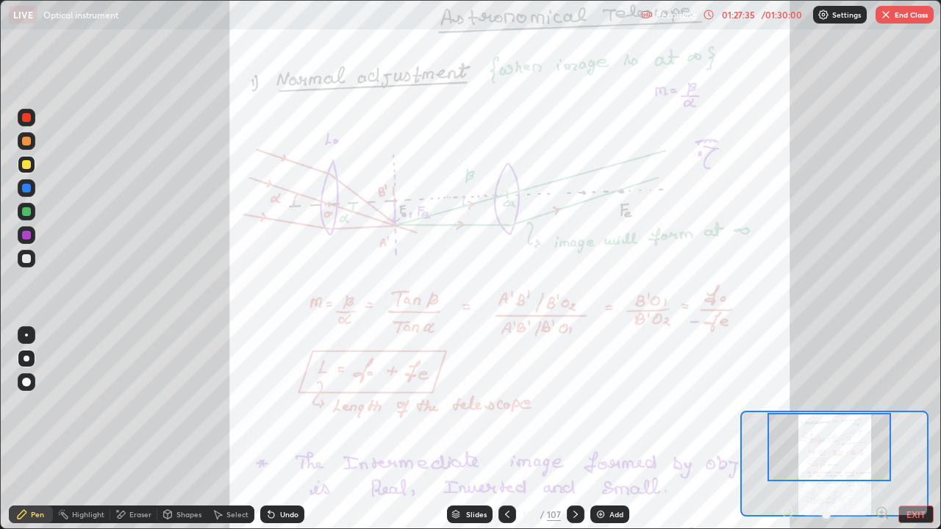
click at [573, 404] on div at bounding box center [576, 515] width 18 height 18
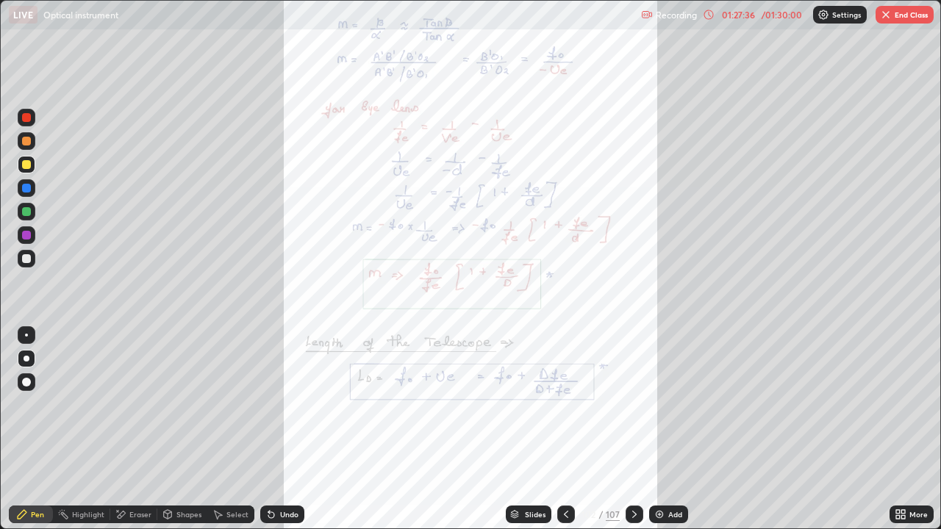
click at [633, 404] on icon at bounding box center [634, 514] width 12 height 12
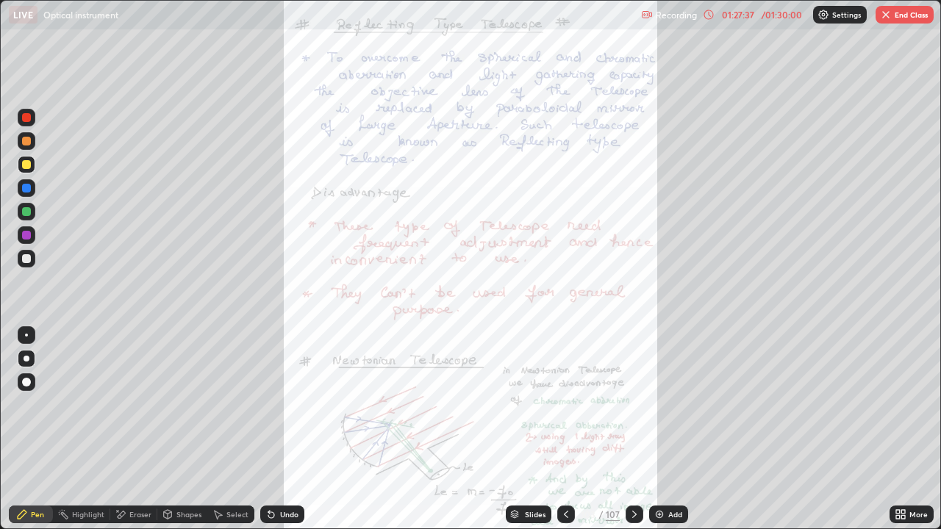
click at [570, 404] on div at bounding box center [566, 515] width 18 height 18
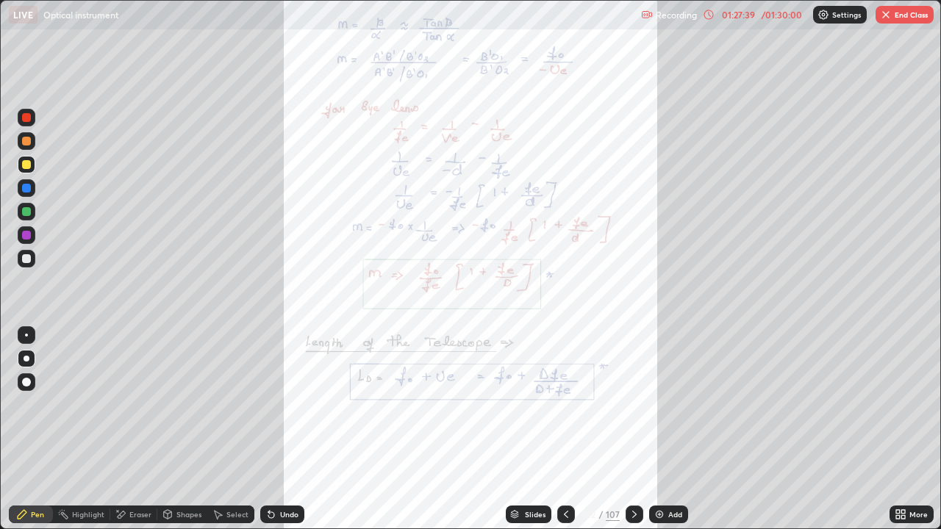
click at [634, 404] on icon at bounding box center [634, 514] width 12 height 12
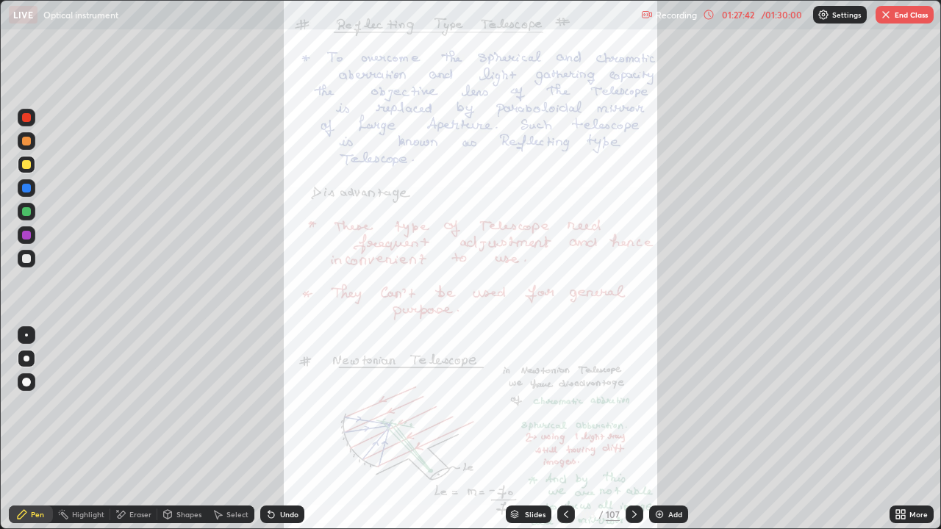
click at [564, 404] on icon at bounding box center [566, 514] width 12 height 12
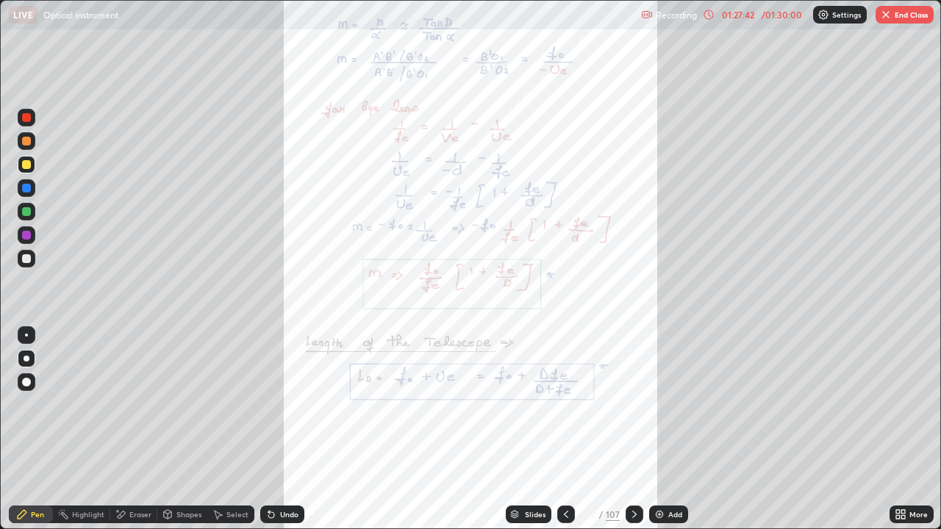
click at [564, 404] on icon at bounding box center [566, 514] width 12 height 12
click at [893, 404] on div "More" at bounding box center [911, 515] width 44 height 18
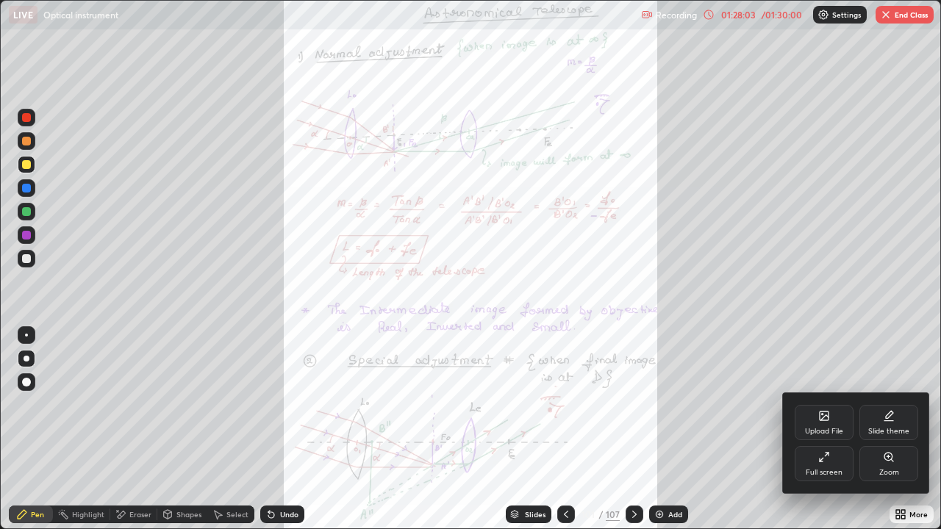
click at [885, 404] on icon at bounding box center [888, 457] width 8 height 8
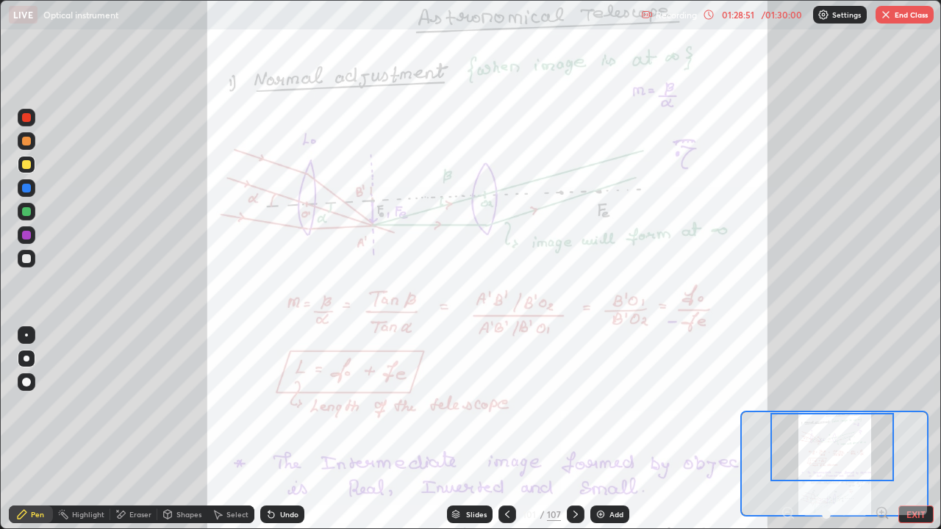
click at [605, 404] on div "Add" at bounding box center [609, 515] width 39 height 18
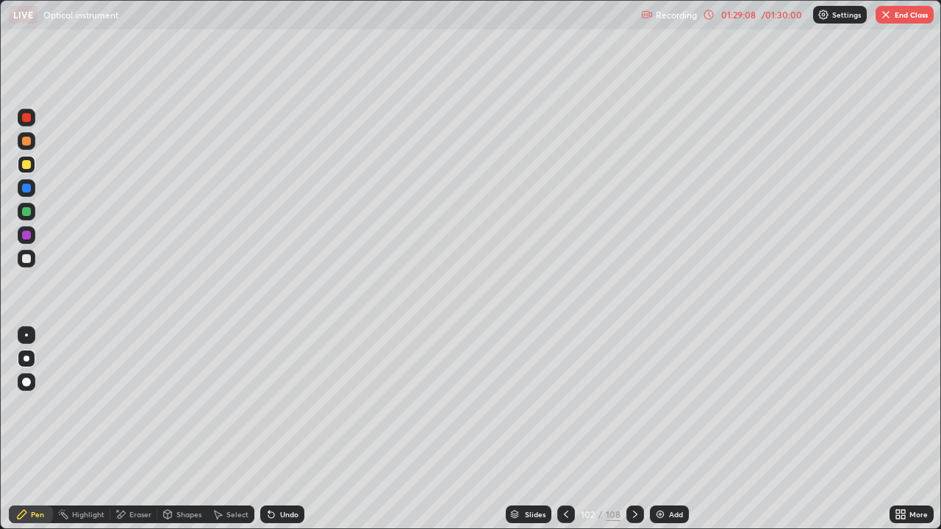
click at [562, 404] on icon at bounding box center [566, 514] width 12 height 12
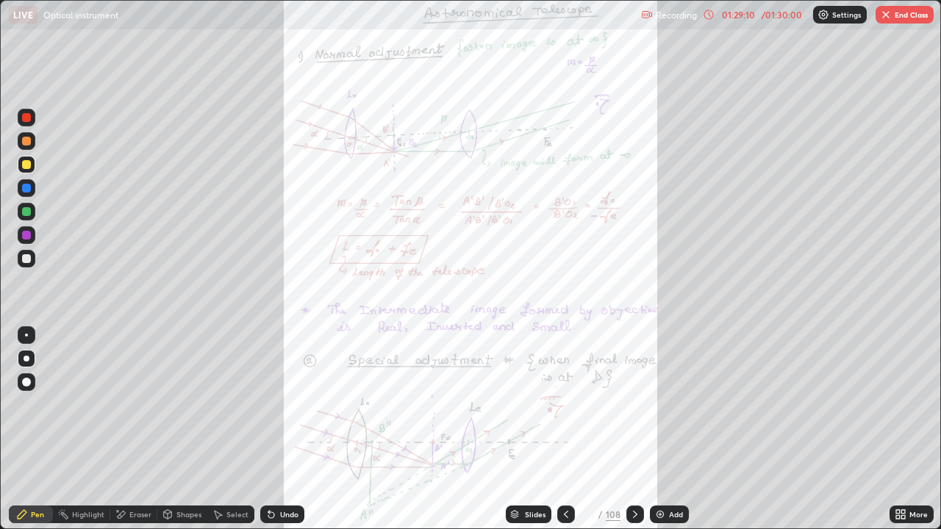
click at [896, 404] on icon at bounding box center [898, 517] width 4 height 4
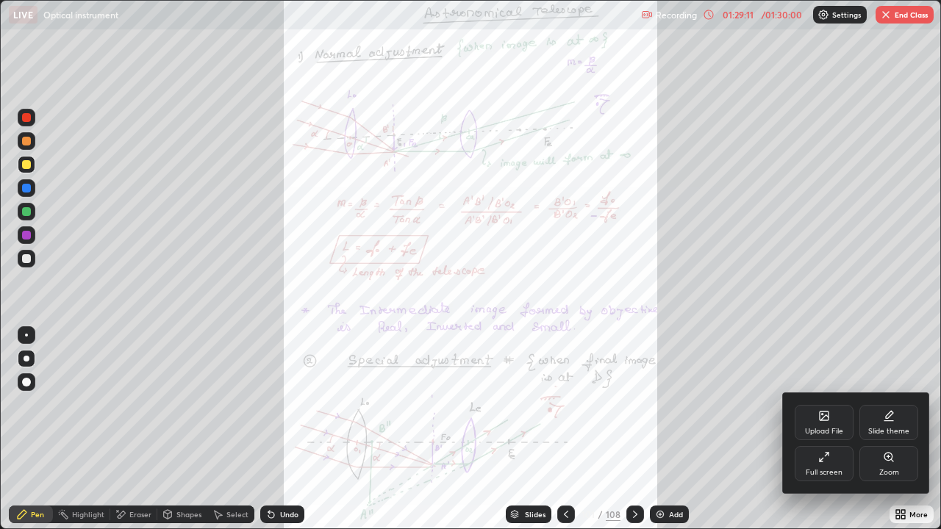
click at [879, 404] on div "Zoom" at bounding box center [888, 463] width 59 height 35
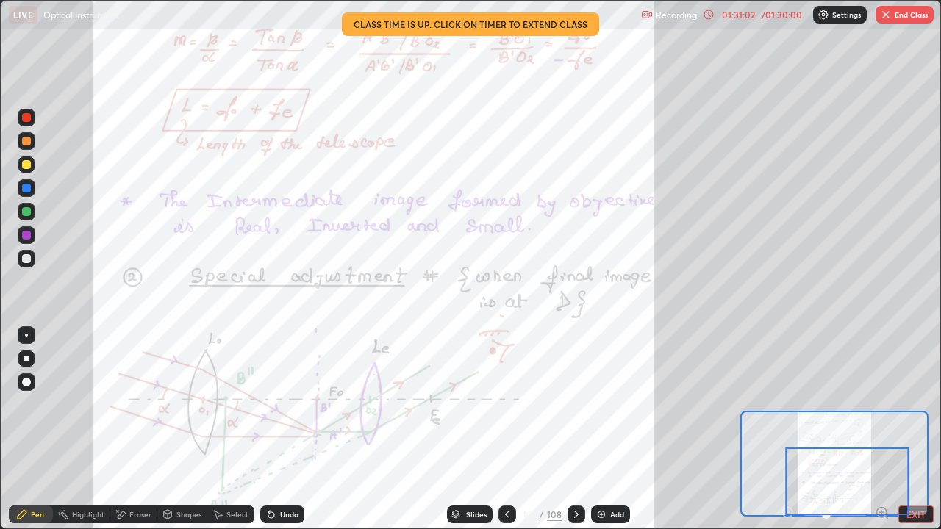
click at [747, 12] on div "01:31:02" at bounding box center [737, 14] width 41 height 9
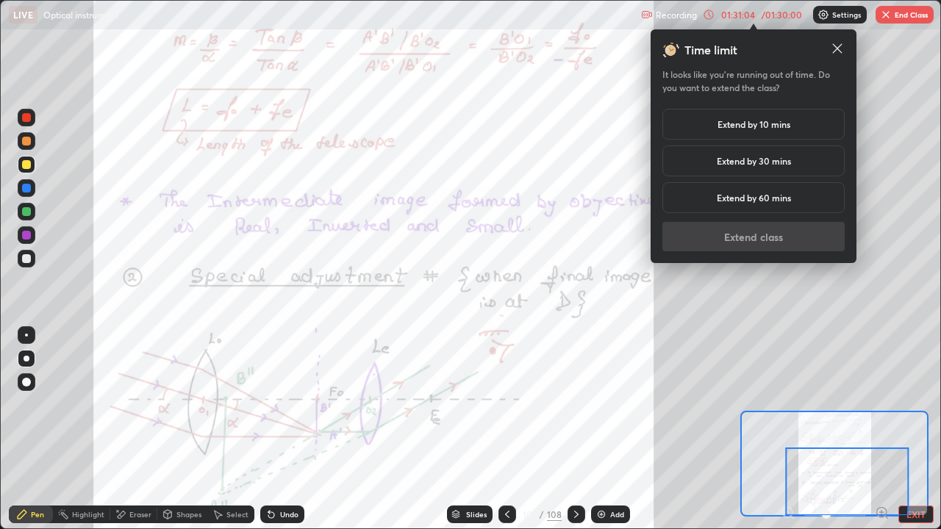
click at [750, 127] on h5 "Extend by 10 mins" at bounding box center [753, 124] width 73 height 13
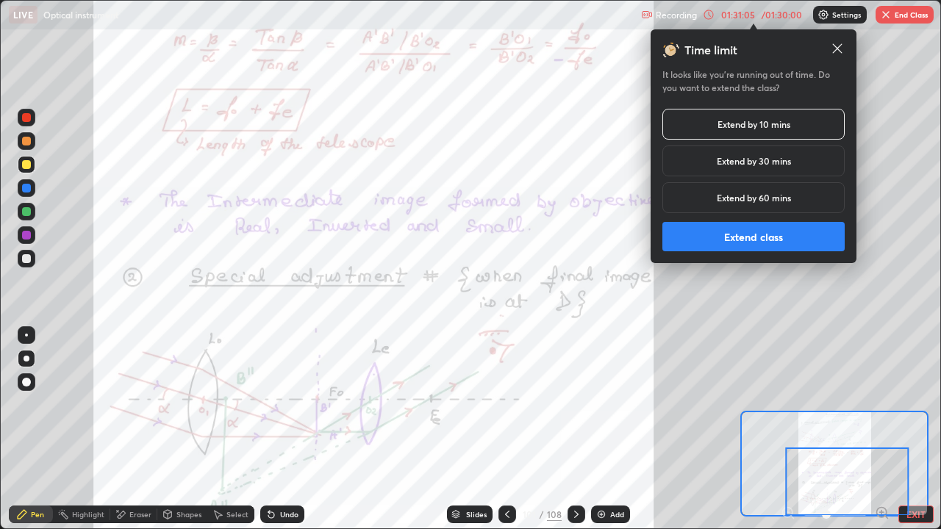
click at [746, 240] on button "Extend class" at bounding box center [753, 236] width 182 height 29
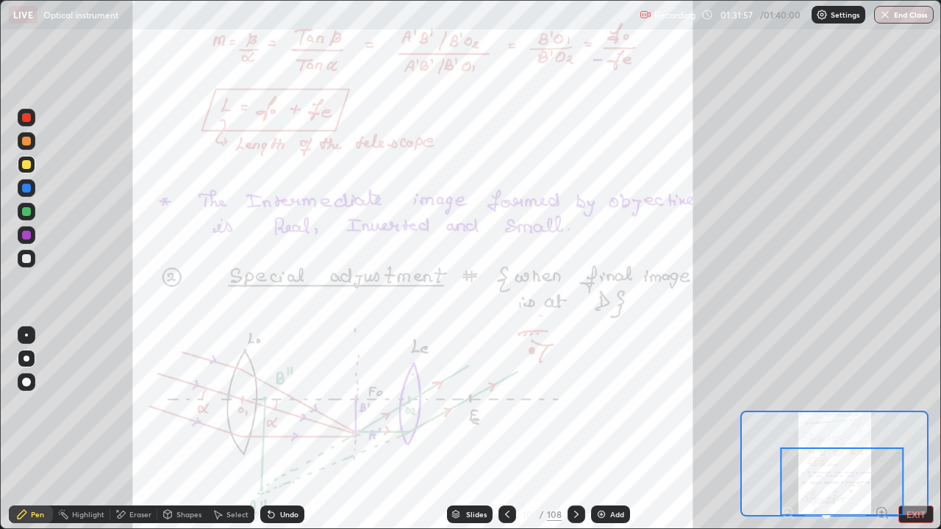
click at [574, 404] on icon at bounding box center [576, 514] width 12 height 12
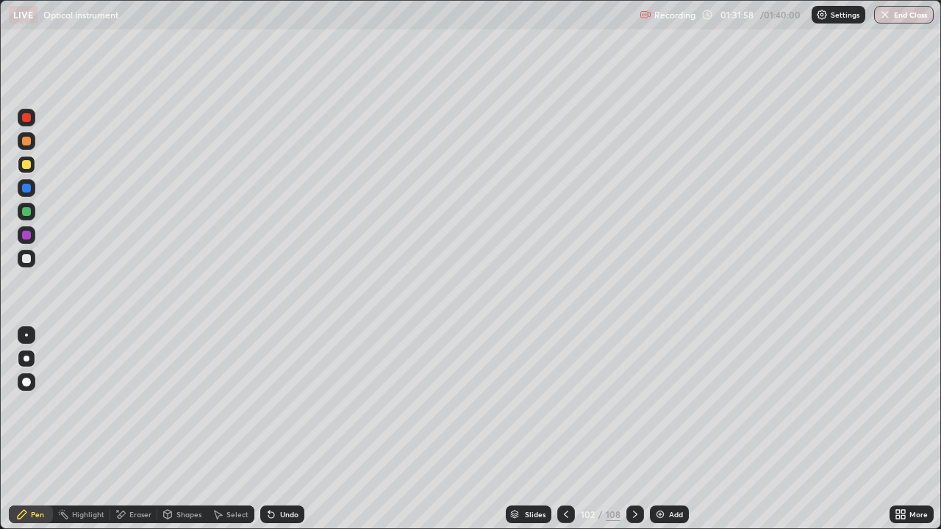
click at [564, 404] on icon at bounding box center [566, 514] width 12 height 12
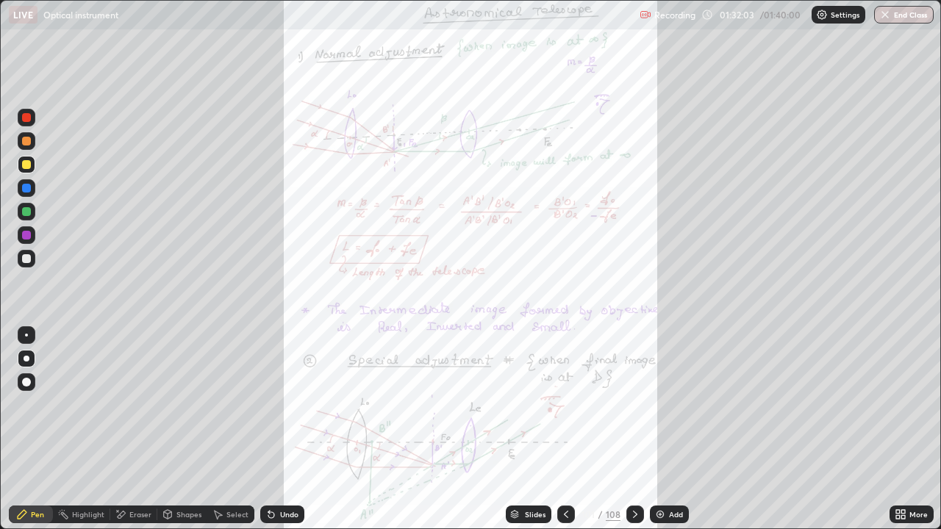
click at [629, 404] on icon at bounding box center [635, 514] width 12 height 12
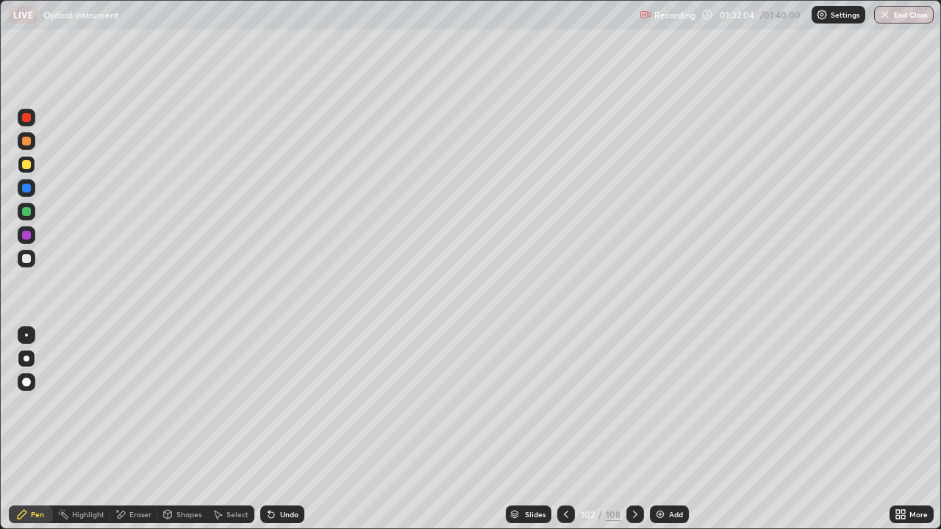
click at [639, 404] on div at bounding box center [635, 514] width 18 height 29
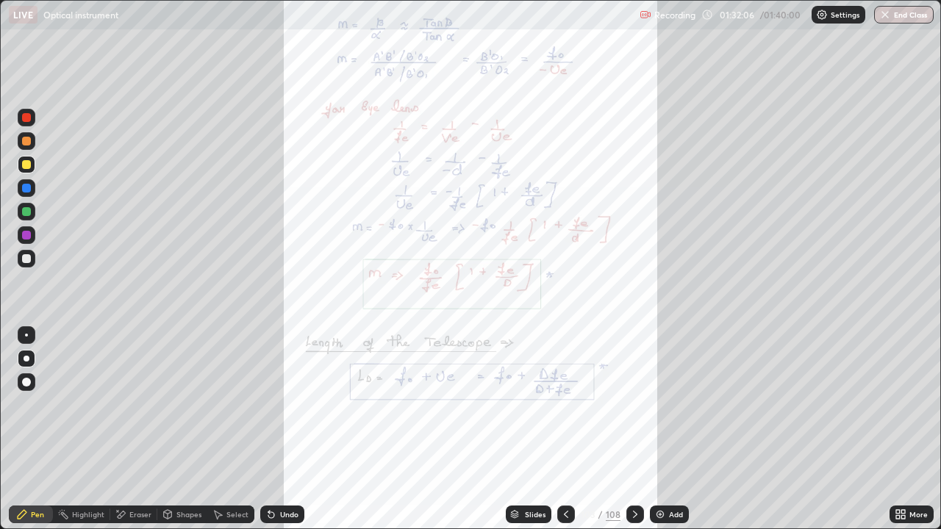
click at [896, 404] on icon at bounding box center [898, 517] width 4 height 4
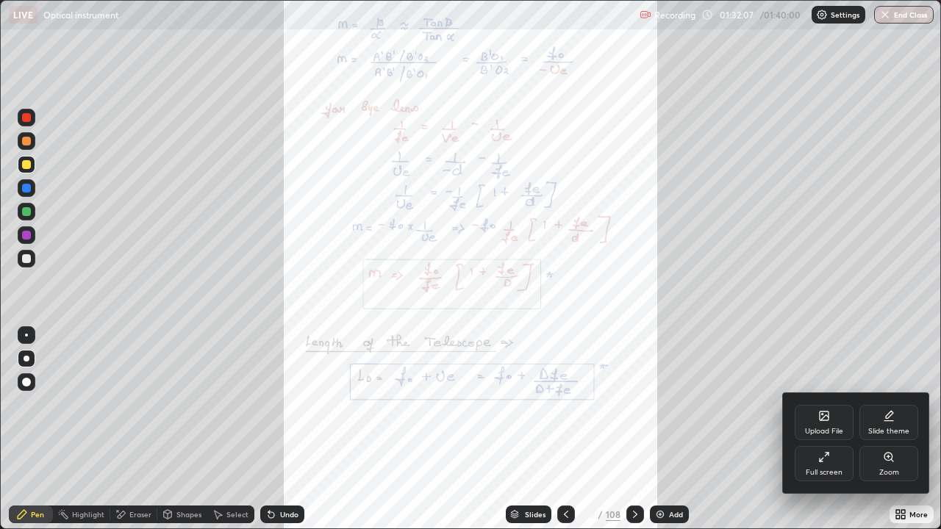
click at [885, 404] on div "Zoom" at bounding box center [889, 472] width 20 height 7
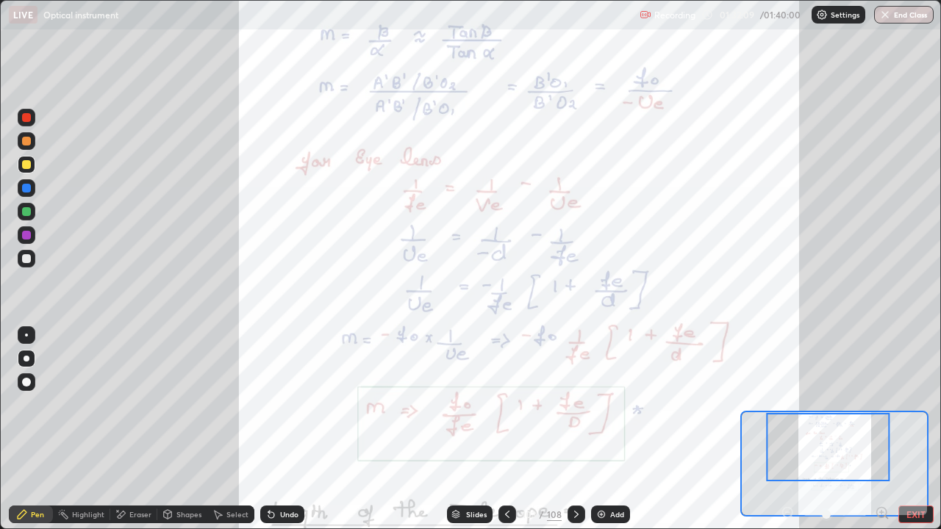
click at [506, 404] on icon at bounding box center [507, 514] width 12 height 12
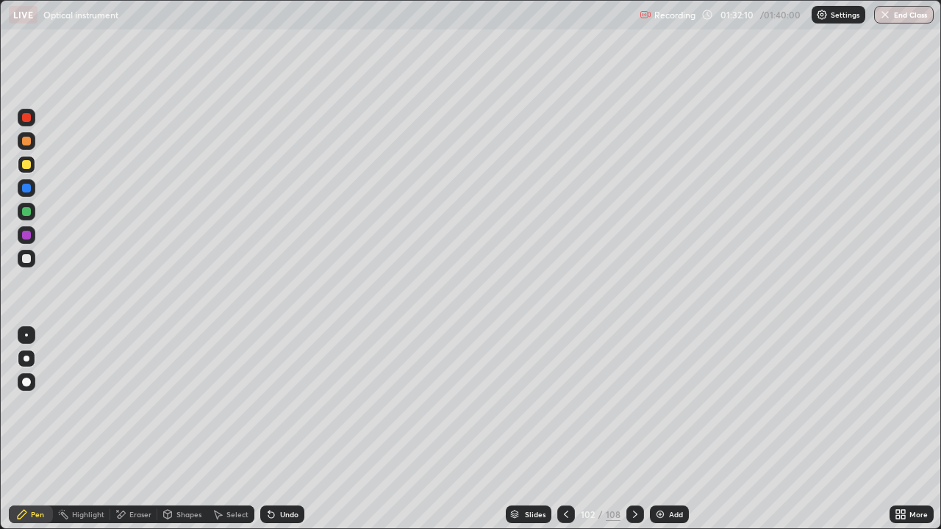
click at [557, 404] on div at bounding box center [566, 515] width 18 height 18
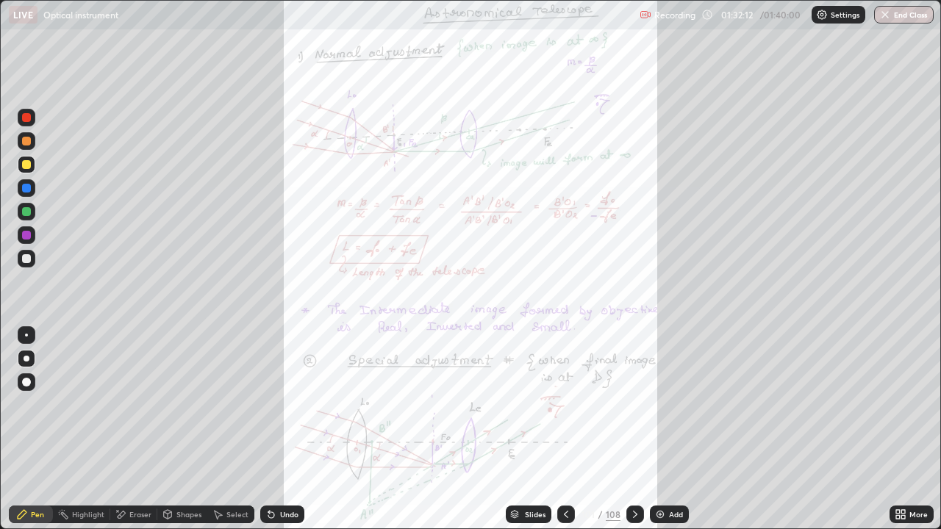
click at [897, 404] on icon at bounding box center [898, 512] width 4 height 4
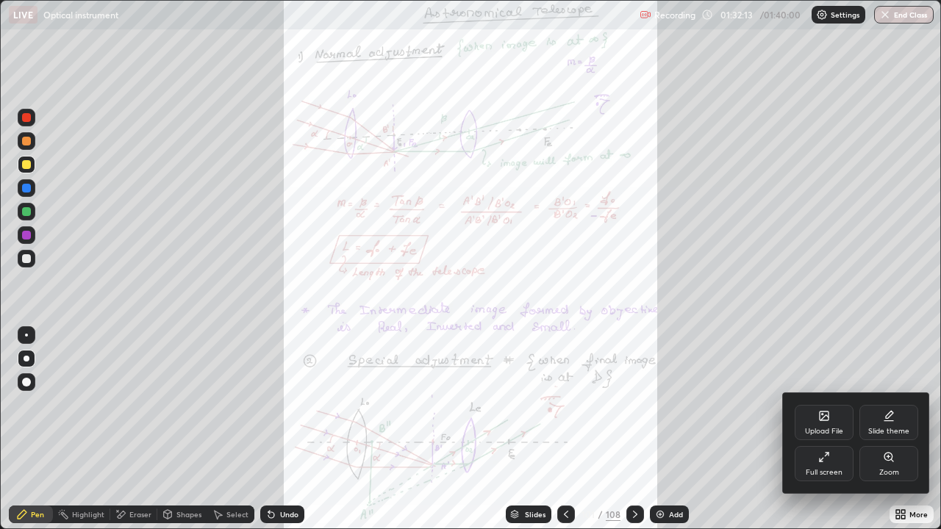
click at [880, 404] on div "Zoom" at bounding box center [889, 472] width 20 height 7
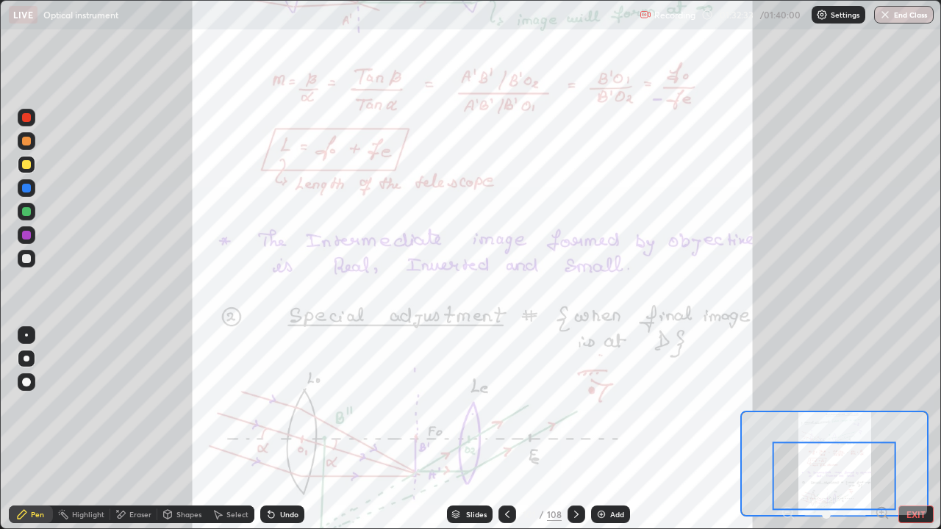
click at [573, 404] on icon at bounding box center [576, 514] width 12 height 12
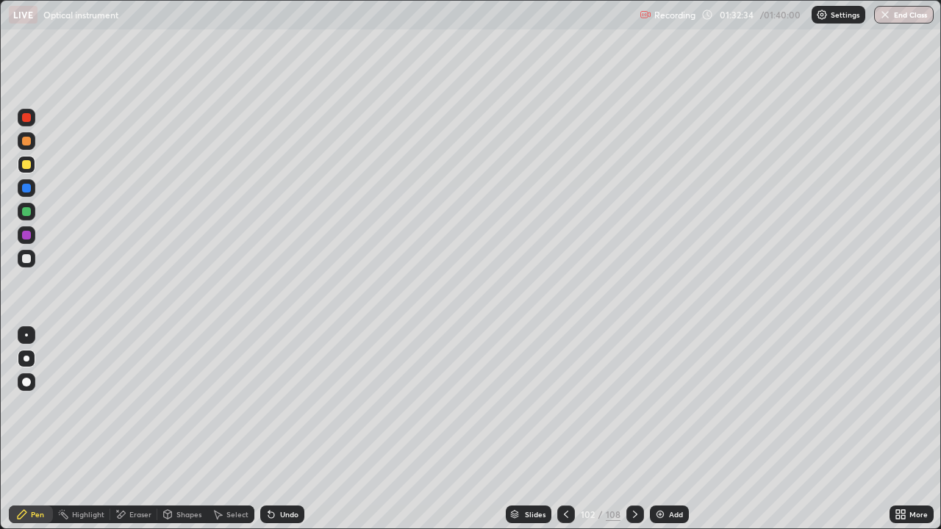
click at [632, 404] on icon at bounding box center [635, 514] width 12 height 12
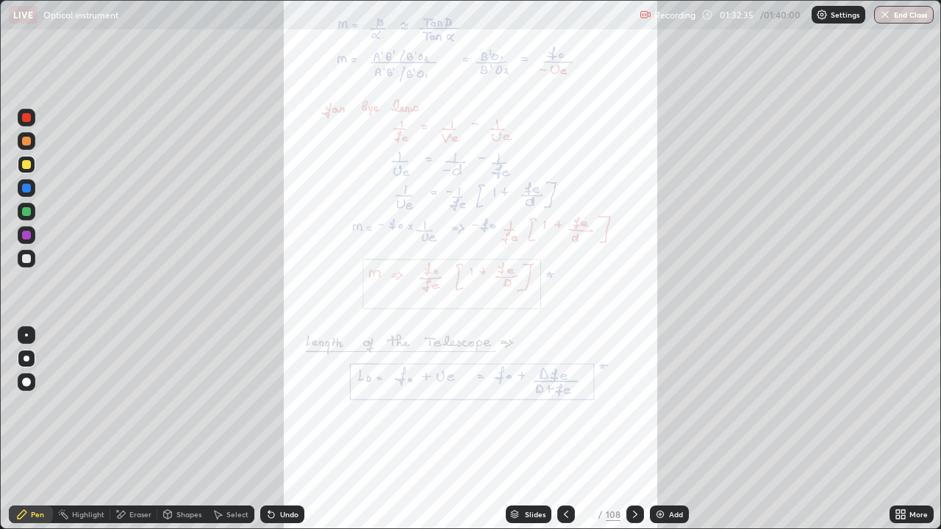
click at [897, 404] on icon at bounding box center [898, 512] width 4 height 4
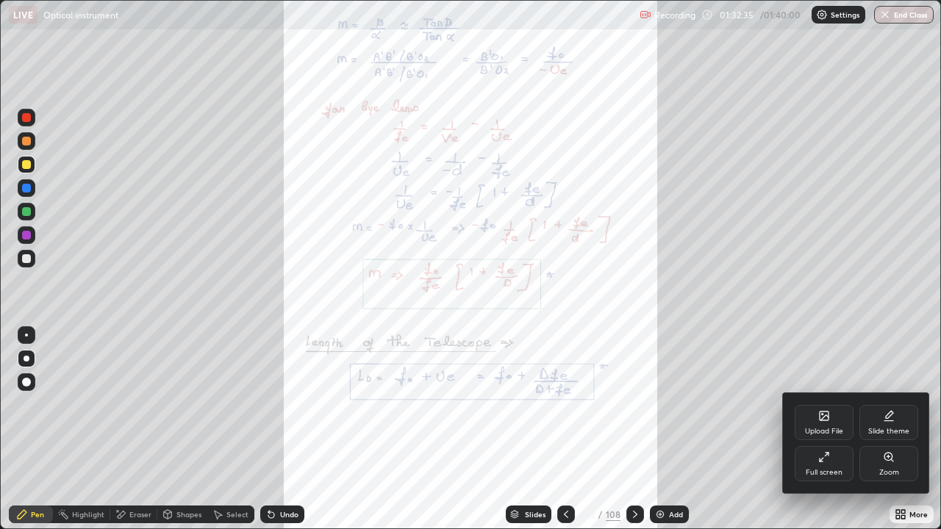
click at [886, 404] on icon at bounding box center [888, 457] width 8 height 8
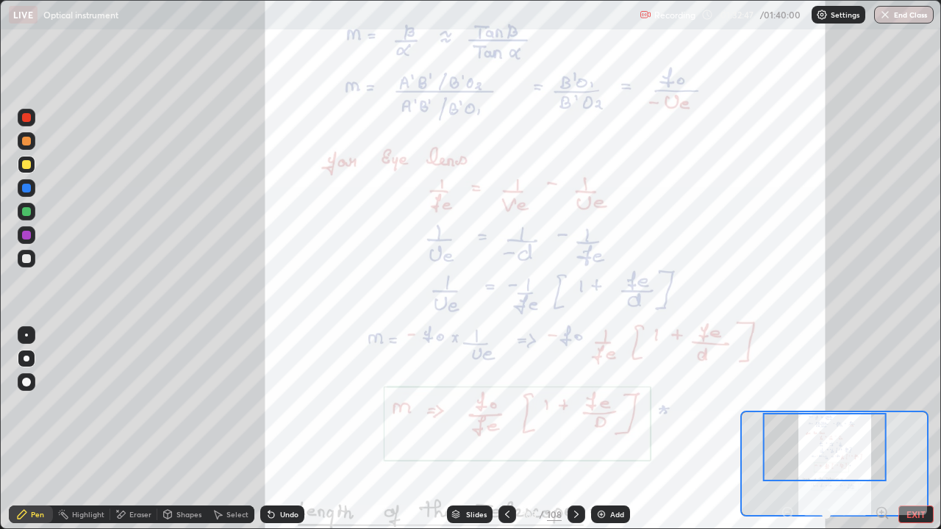
click at [26, 234] on div at bounding box center [26, 235] width 9 height 9
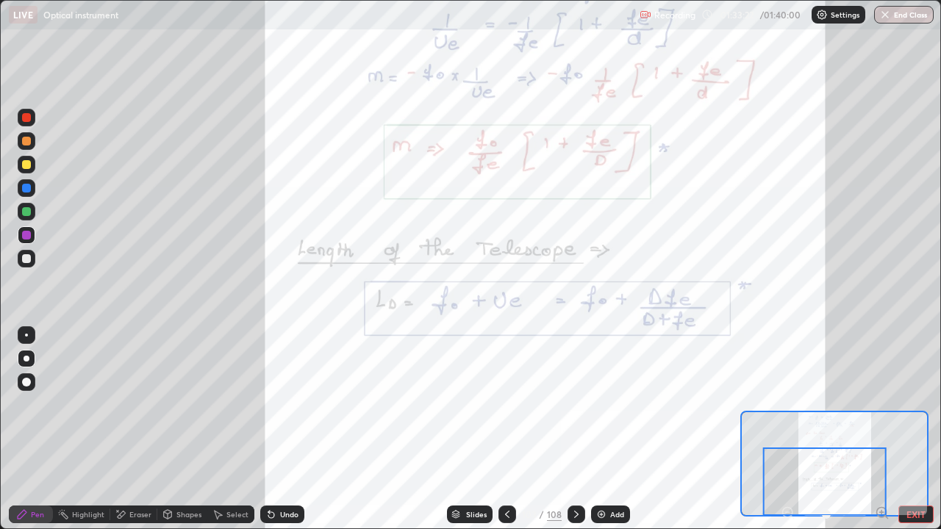
click at [570, 404] on div at bounding box center [576, 515] width 18 height 18
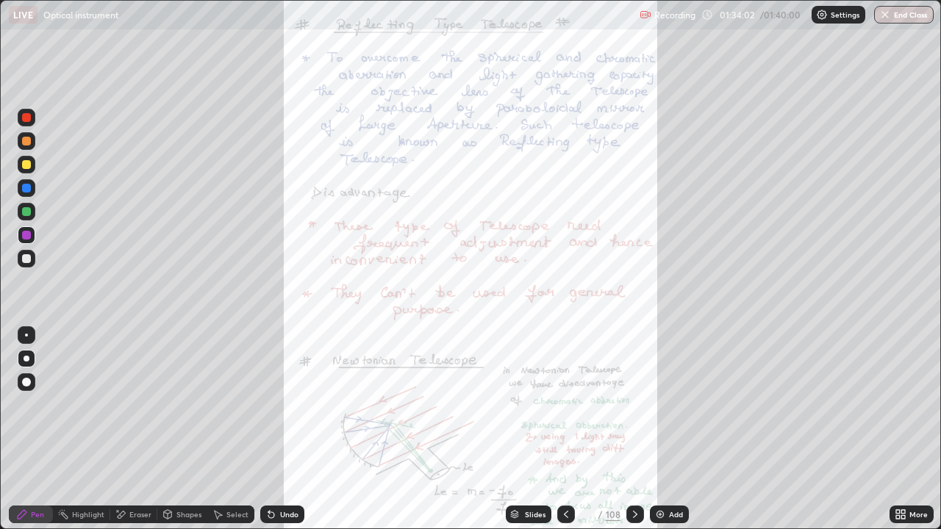
click at [627, 404] on div at bounding box center [635, 515] width 18 height 18
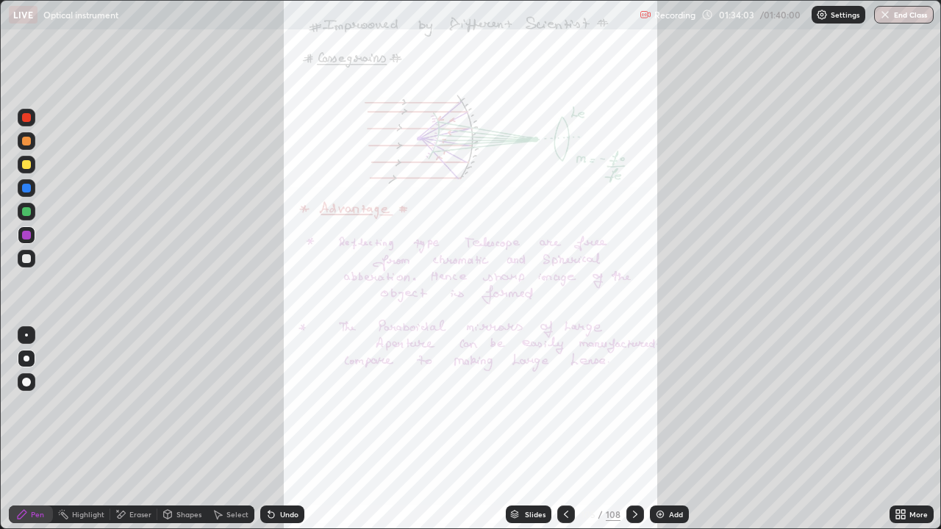
click at [629, 404] on icon at bounding box center [635, 514] width 12 height 12
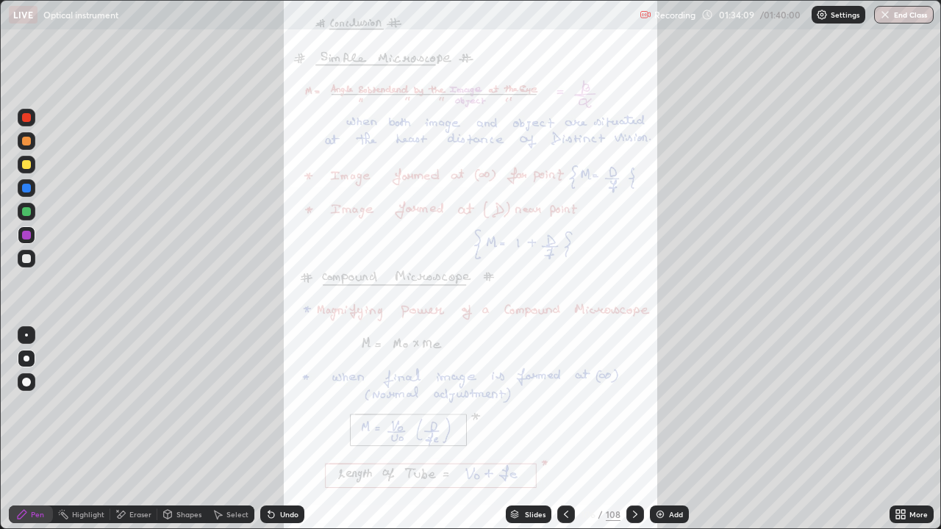
click at [633, 404] on icon at bounding box center [635, 514] width 12 height 12
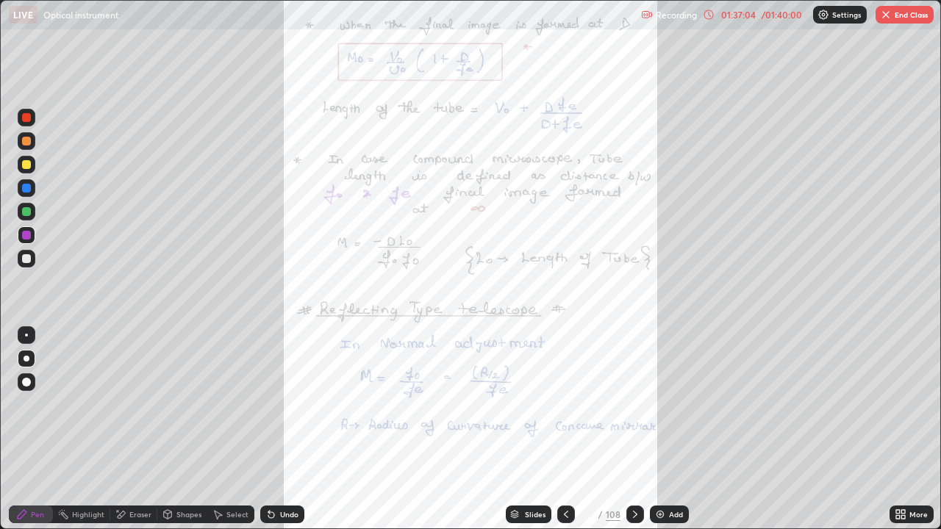
click at [897, 21] on button "End Class" at bounding box center [904, 15] width 58 height 18
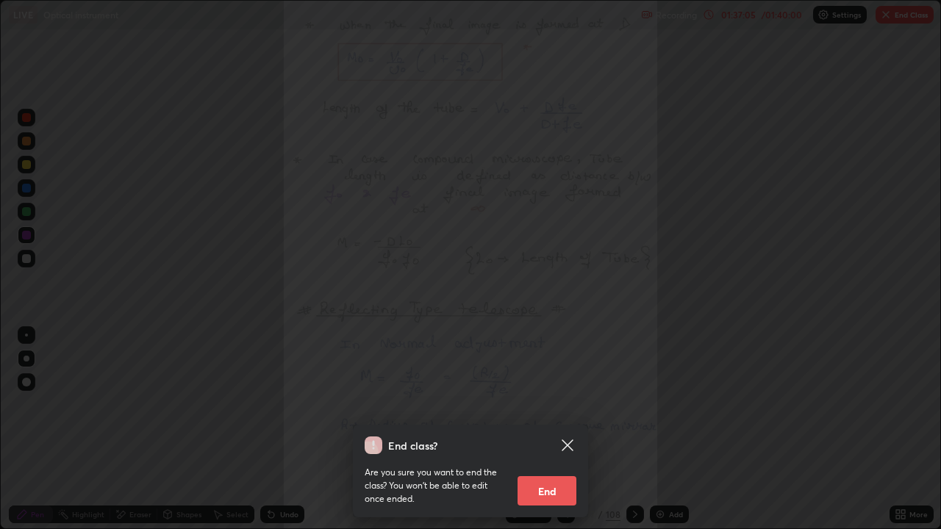
click at [542, 404] on button "End" at bounding box center [546, 490] width 59 height 29
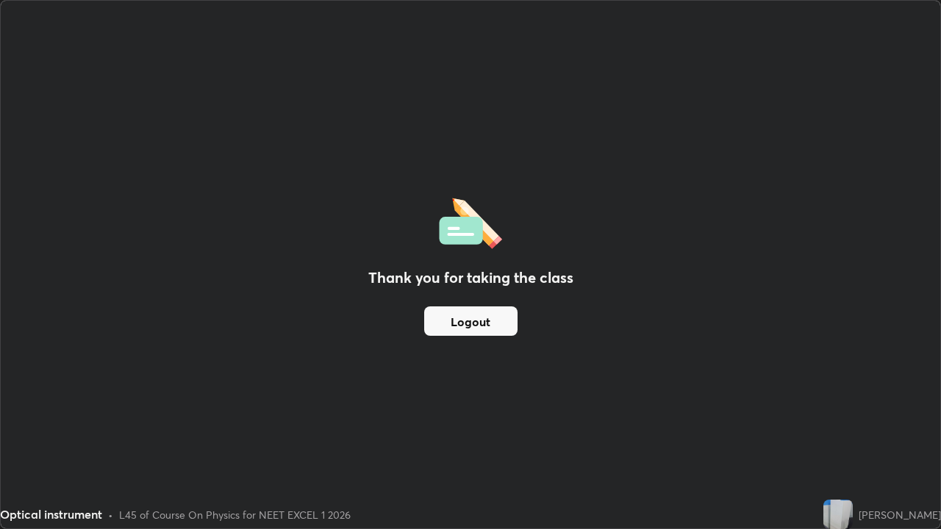
click at [513, 323] on button "Logout" at bounding box center [470, 320] width 93 height 29
